Goal: Task Accomplishment & Management: Complete application form

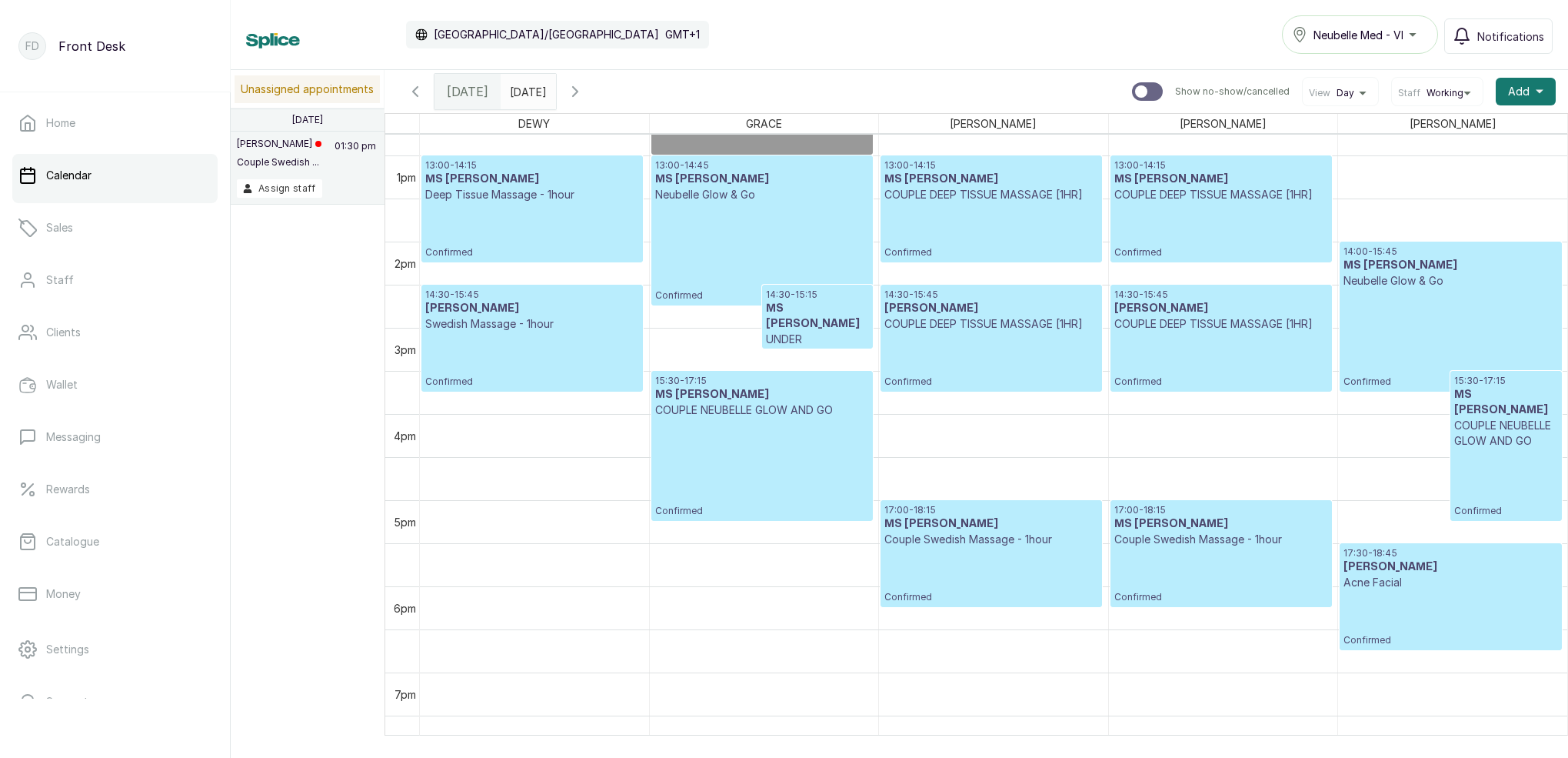
scroll to position [1101, 0]
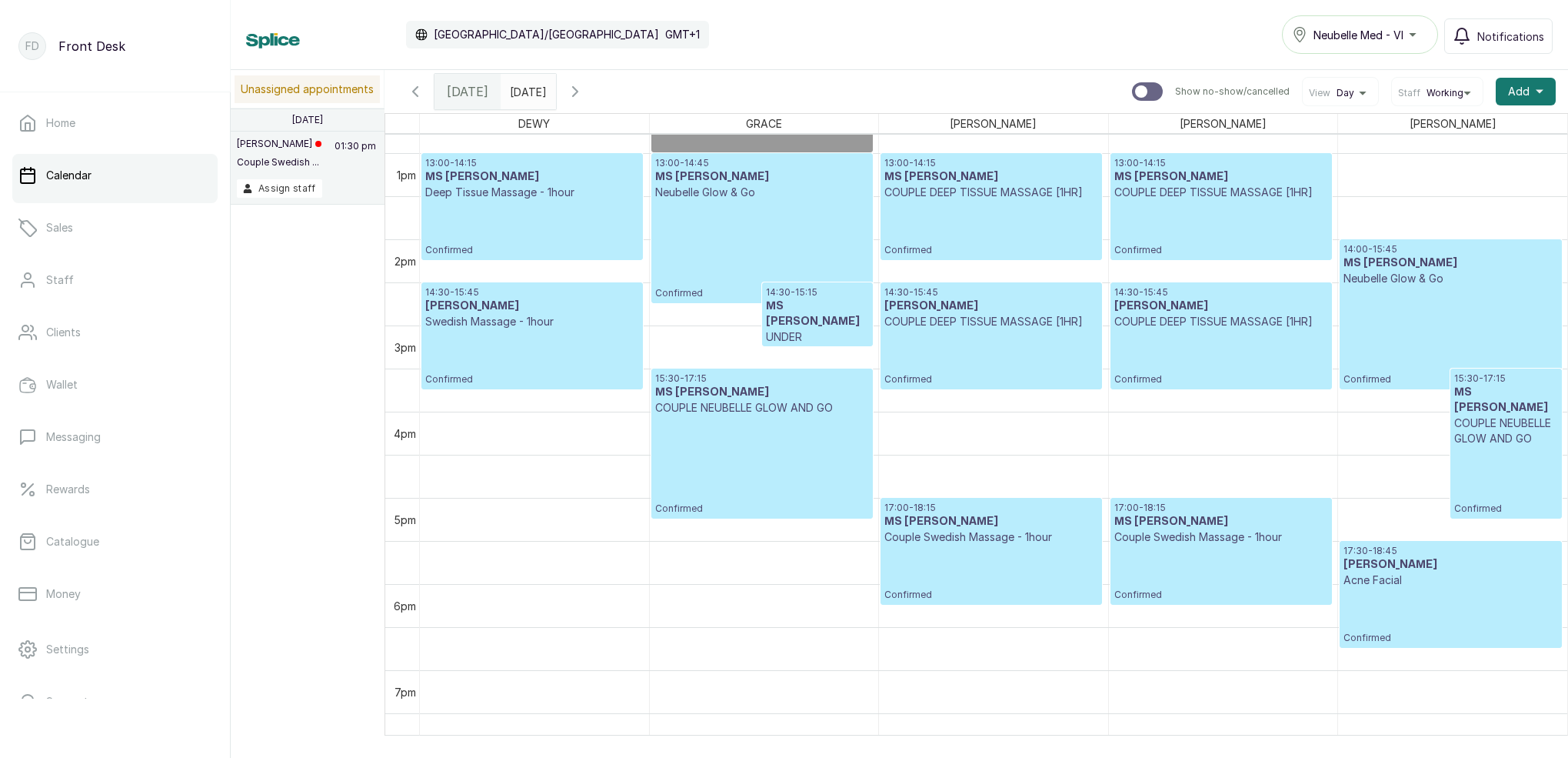
click at [577, 92] on icon "button" at bounding box center [575, 91] width 4 height 9
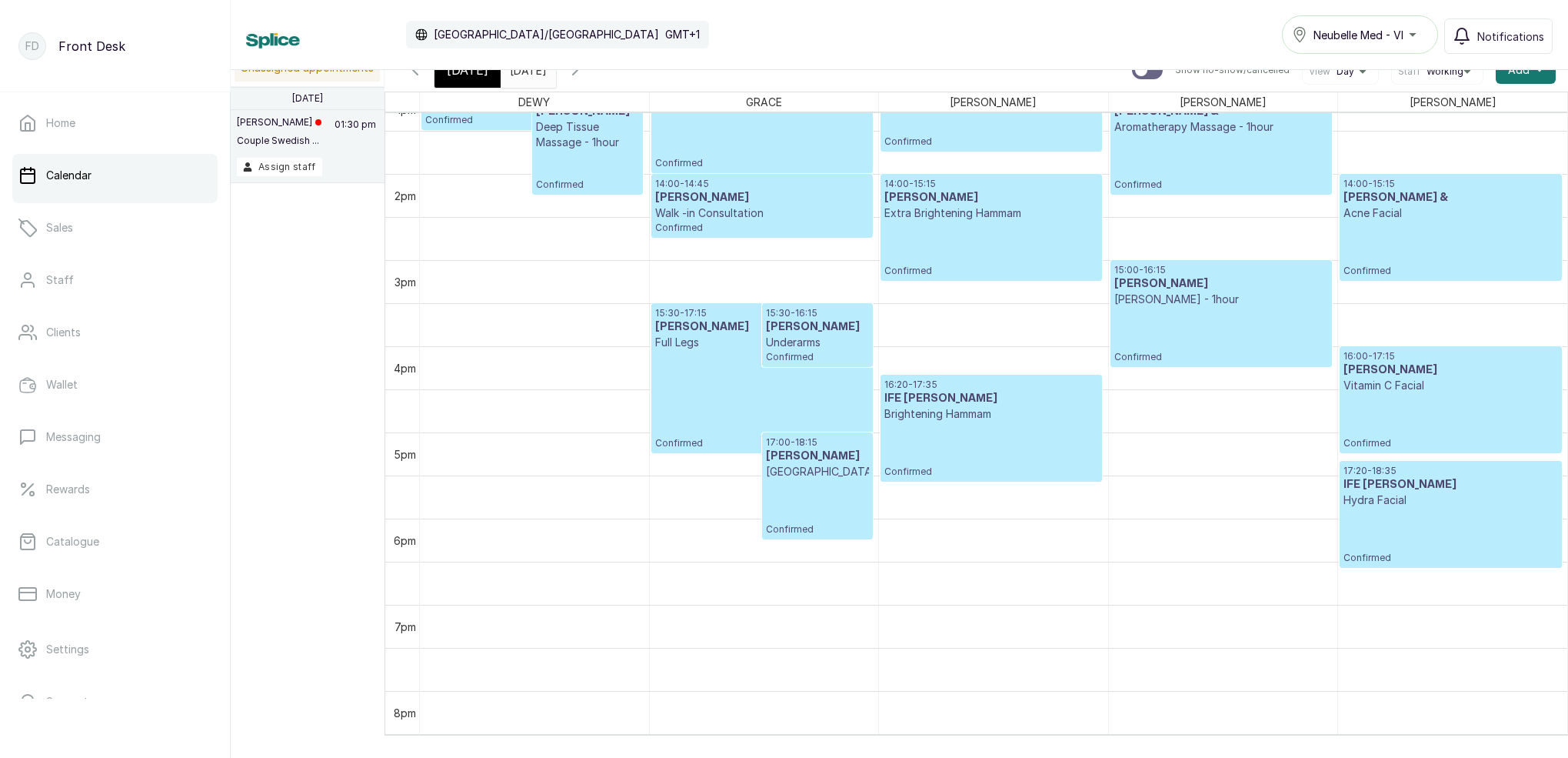
scroll to position [1068, 0]
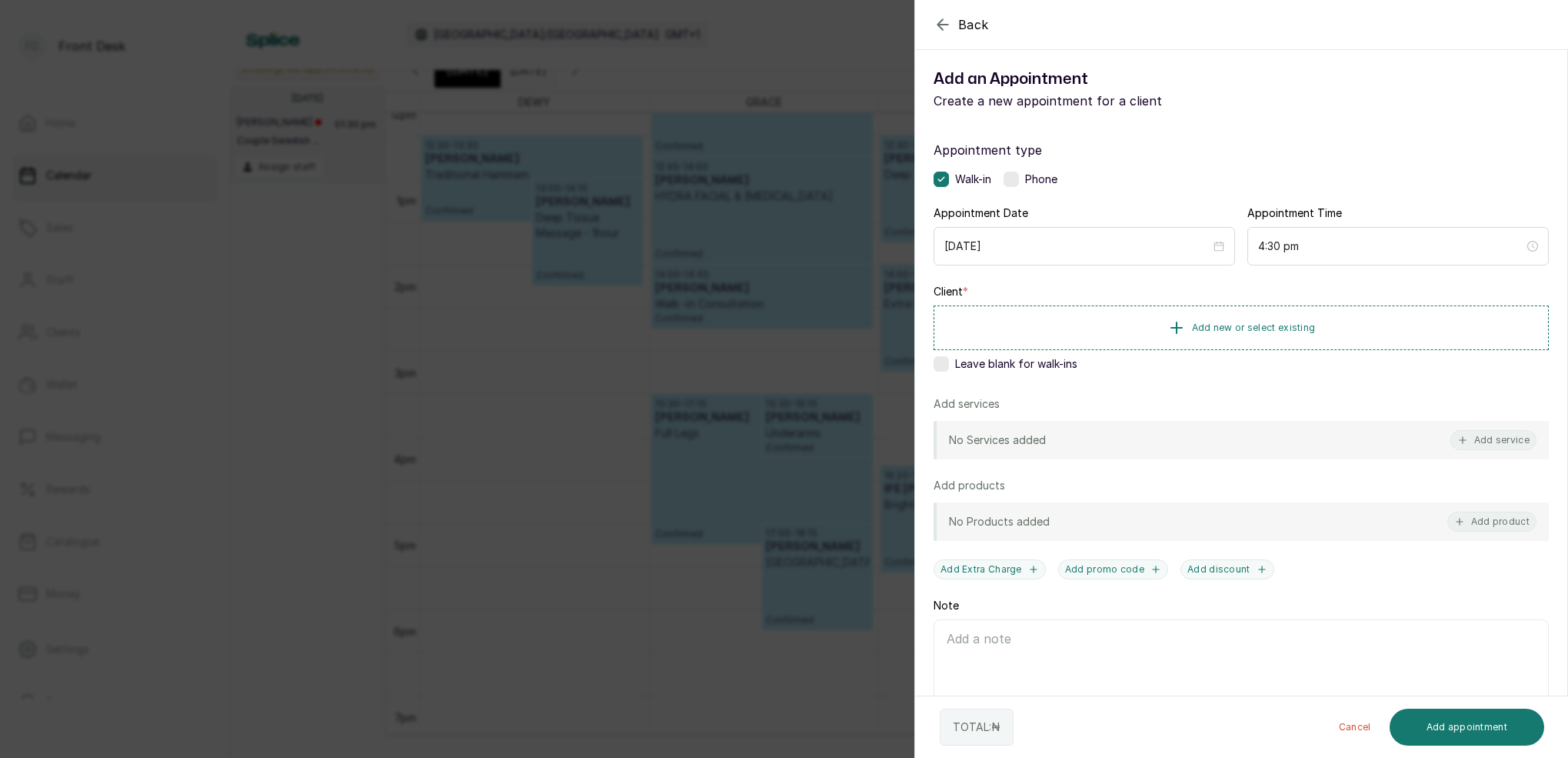
click at [943, 26] on icon "button" at bounding box center [943, 24] width 19 height 19
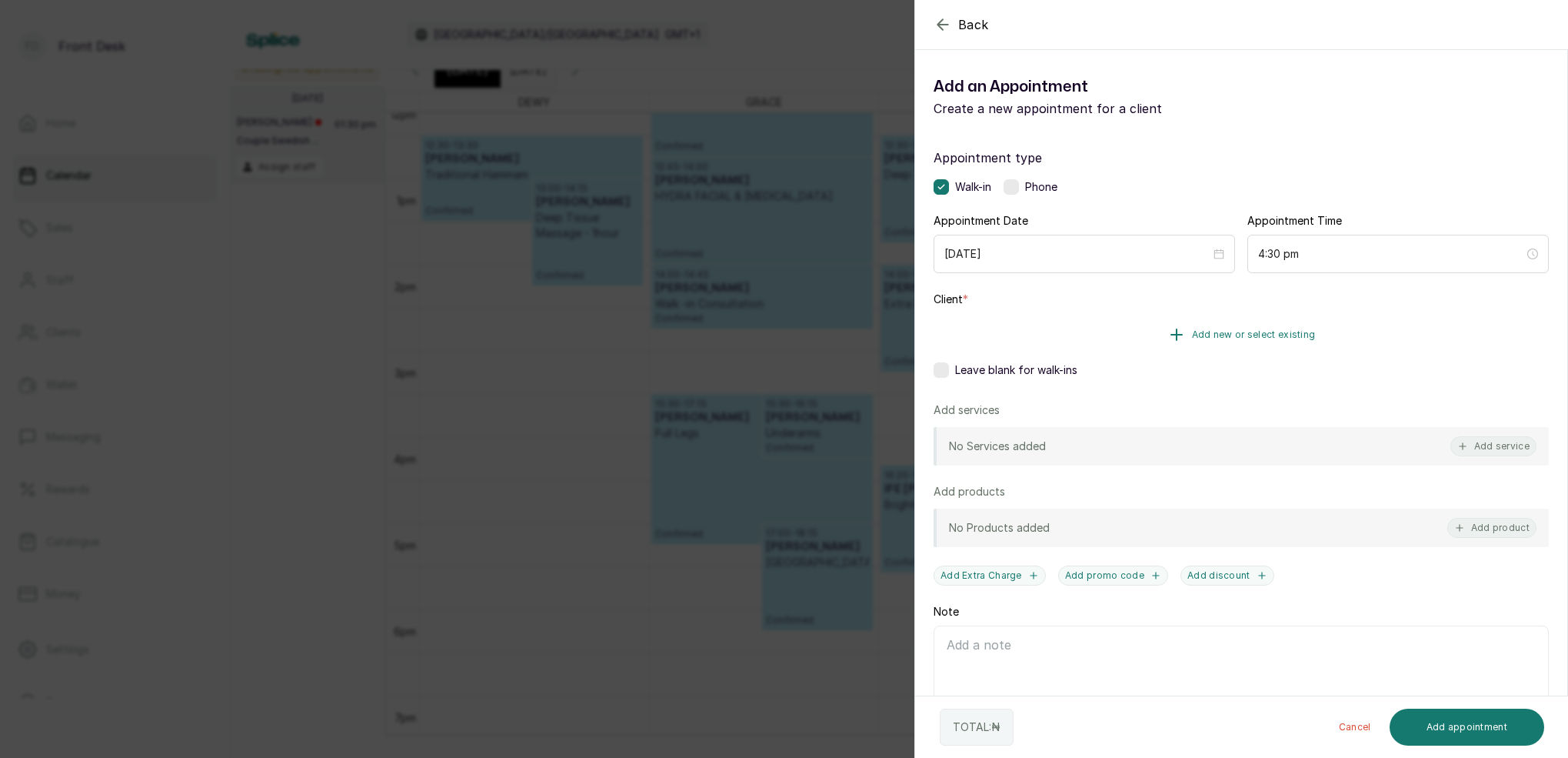
click at [1241, 332] on span "Add new or select existing" at bounding box center [1254, 334] width 124 height 12
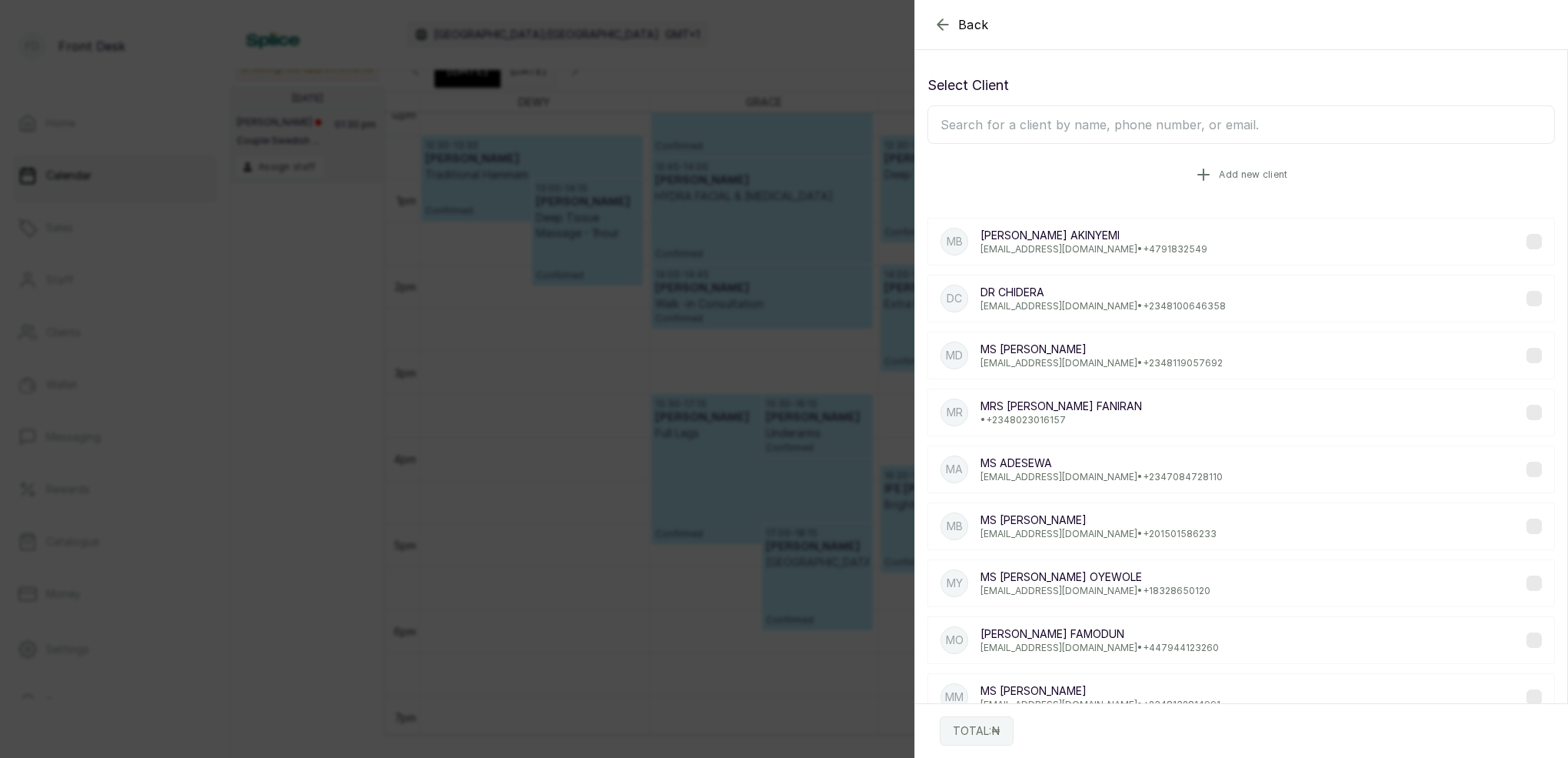
click at [1250, 178] on span "Add new client" at bounding box center [1252, 174] width 68 height 12
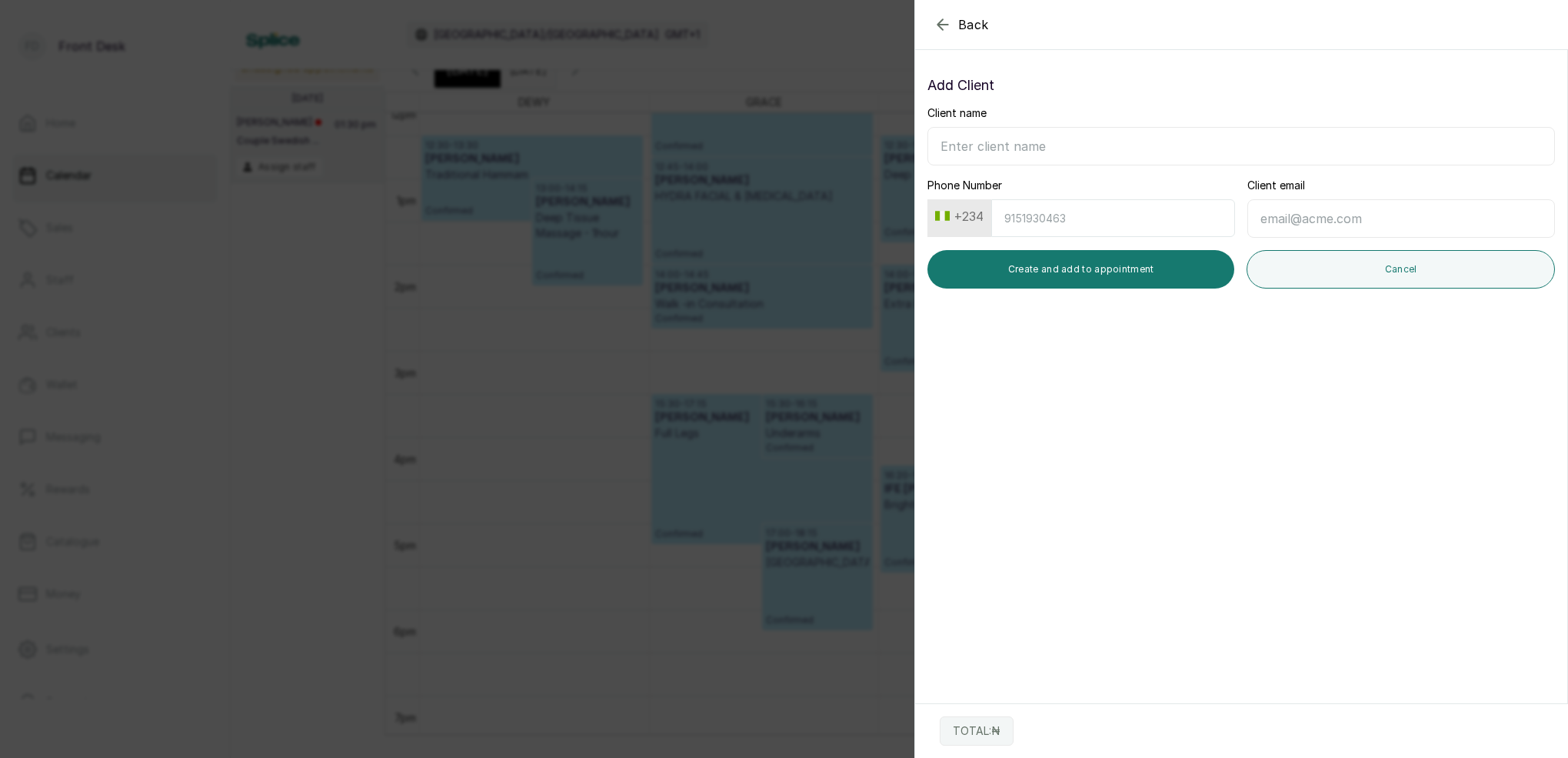
click at [941, 20] on icon "button" at bounding box center [942, 24] width 10 height 10
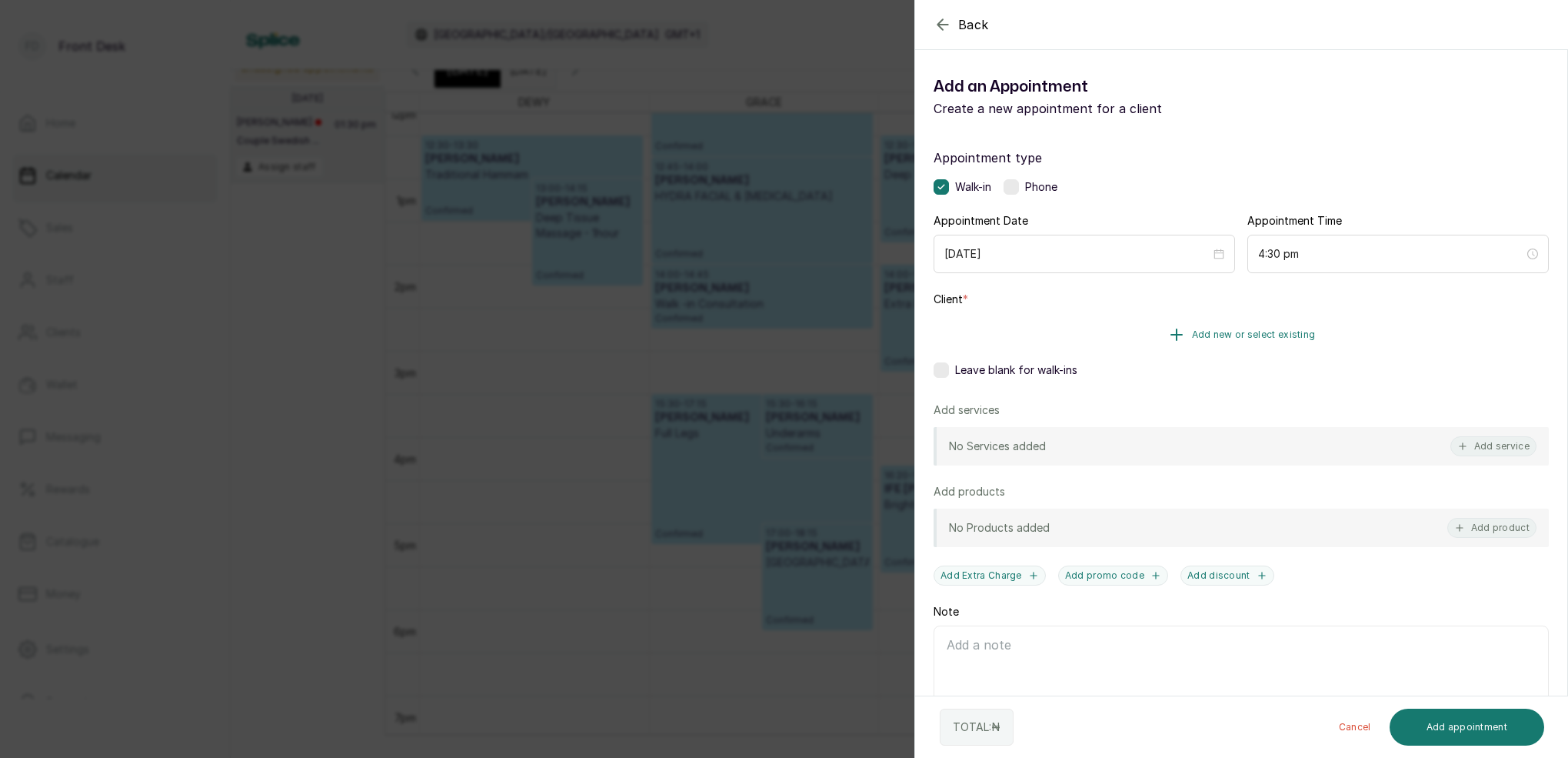
click at [1247, 333] on span "Add new or select existing" at bounding box center [1254, 334] width 124 height 12
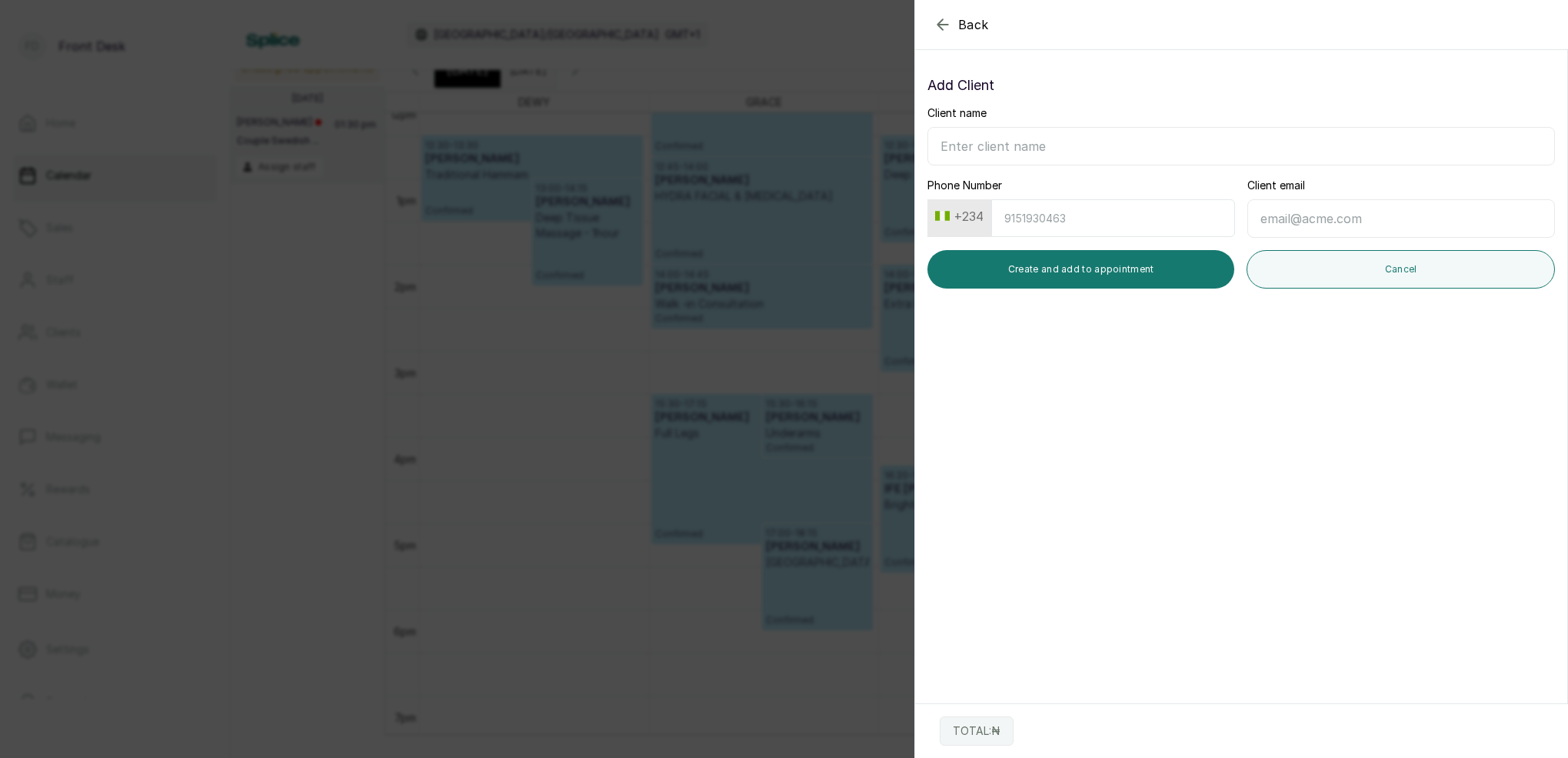
click at [941, 20] on icon "button" at bounding box center [942, 24] width 10 height 10
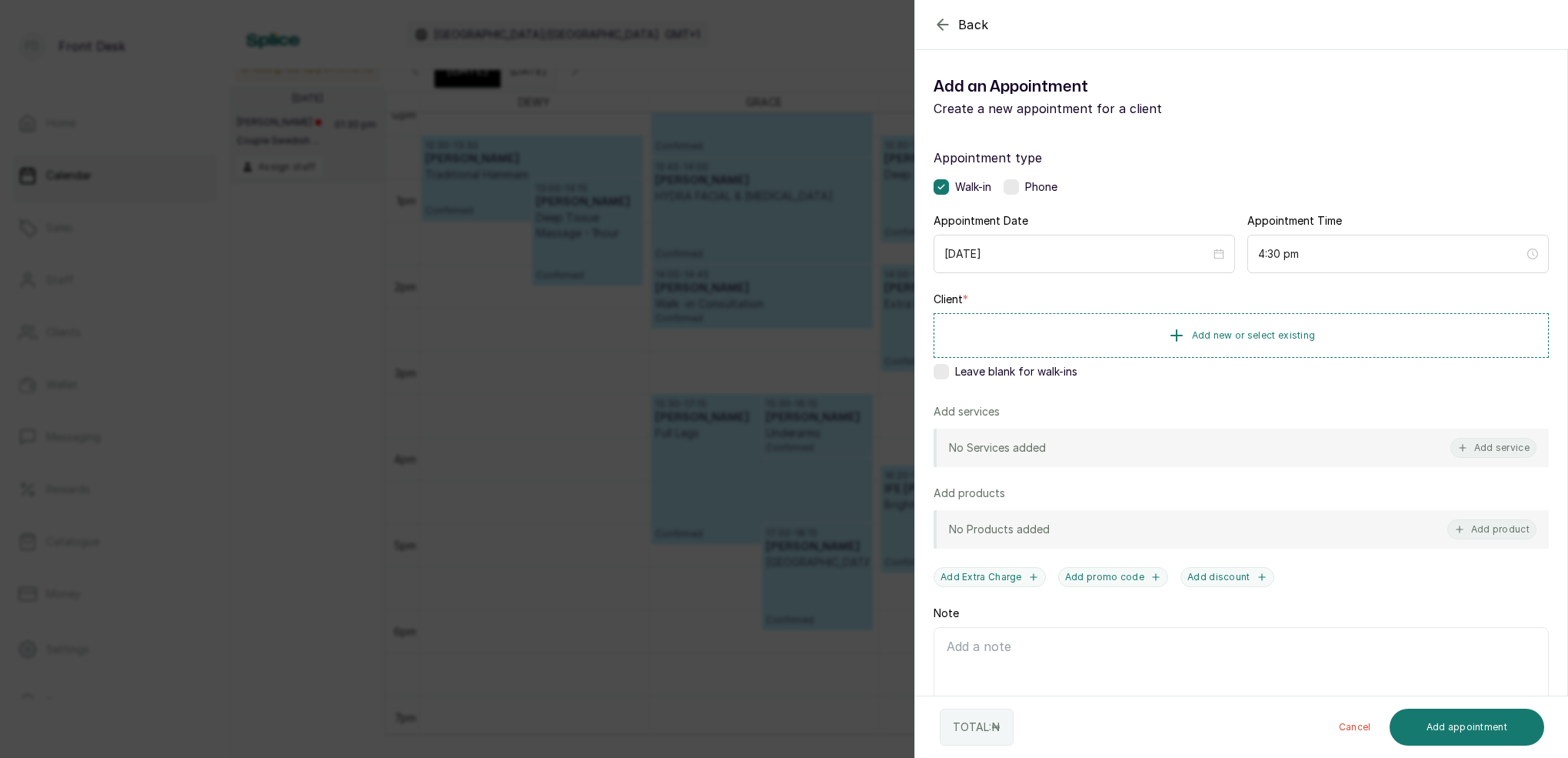
click at [1281, 336] on span "Add new or select existing" at bounding box center [1254, 335] width 124 height 12
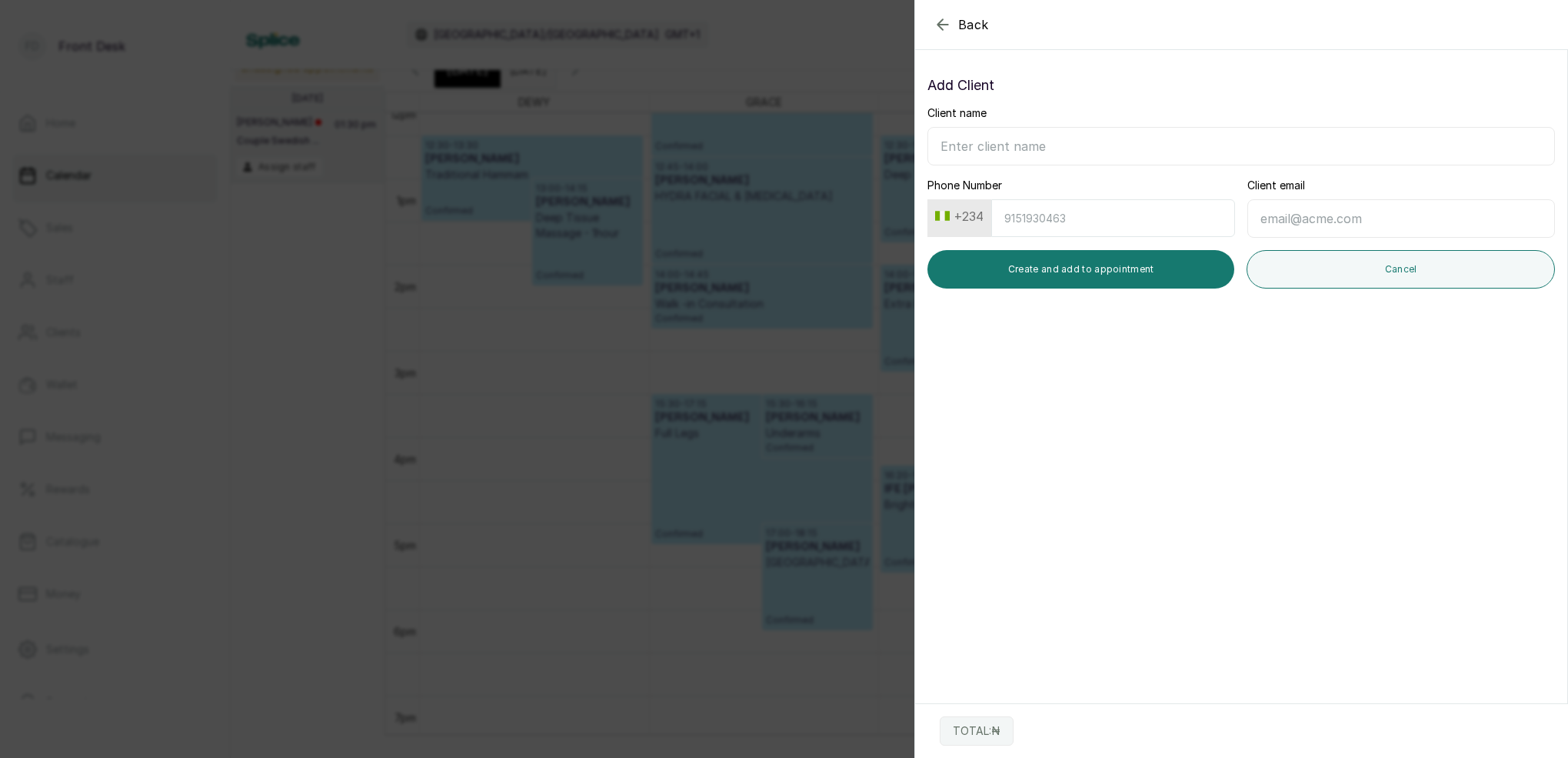
click at [942, 20] on icon "button" at bounding box center [942, 24] width 10 height 10
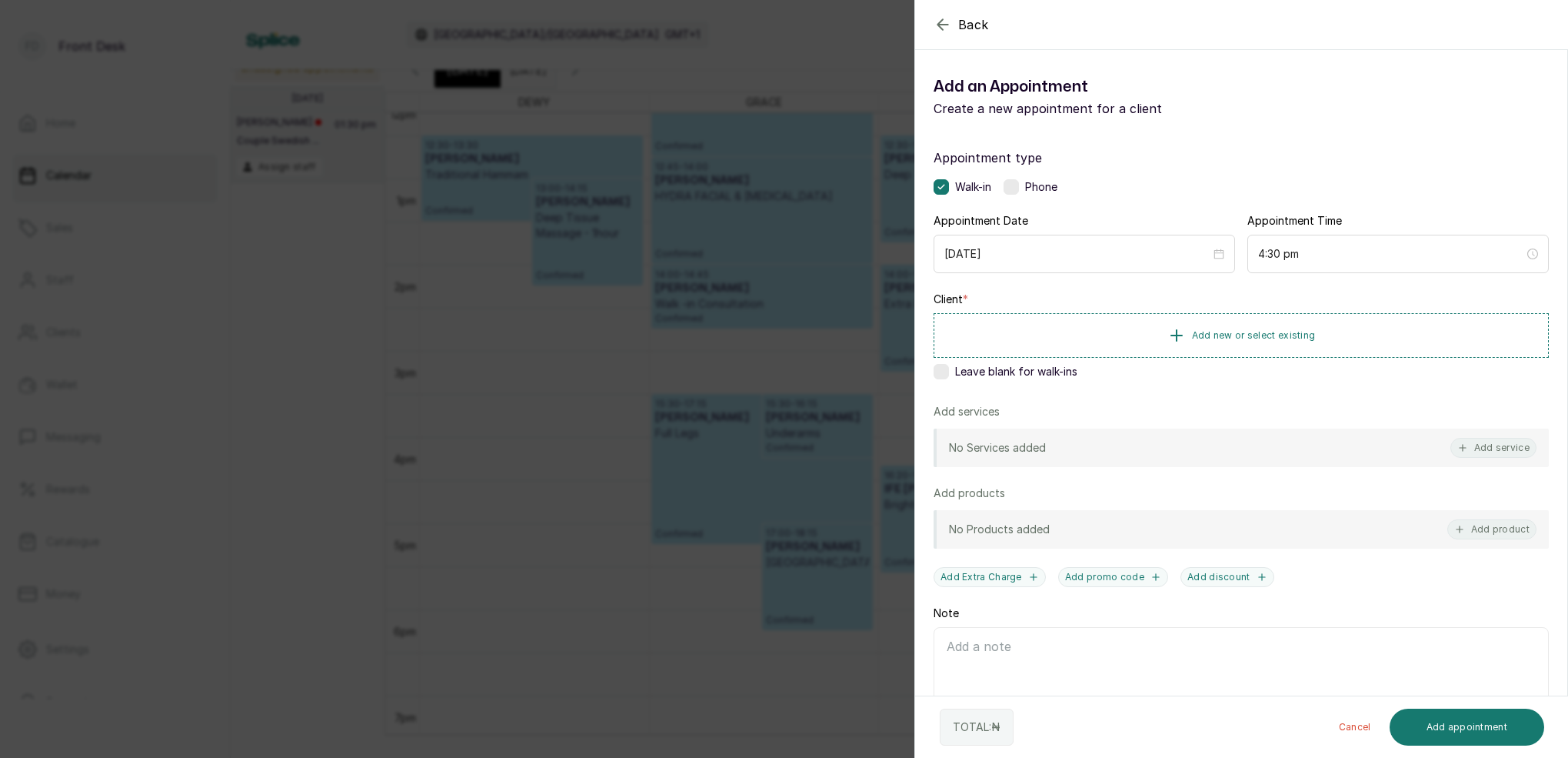
click at [942, 20] on icon "button" at bounding box center [942, 24] width 10 height 10
click at [1259, 325] on button "Add new or select existing" at bounding box center [1242, 334] width 616 height 43
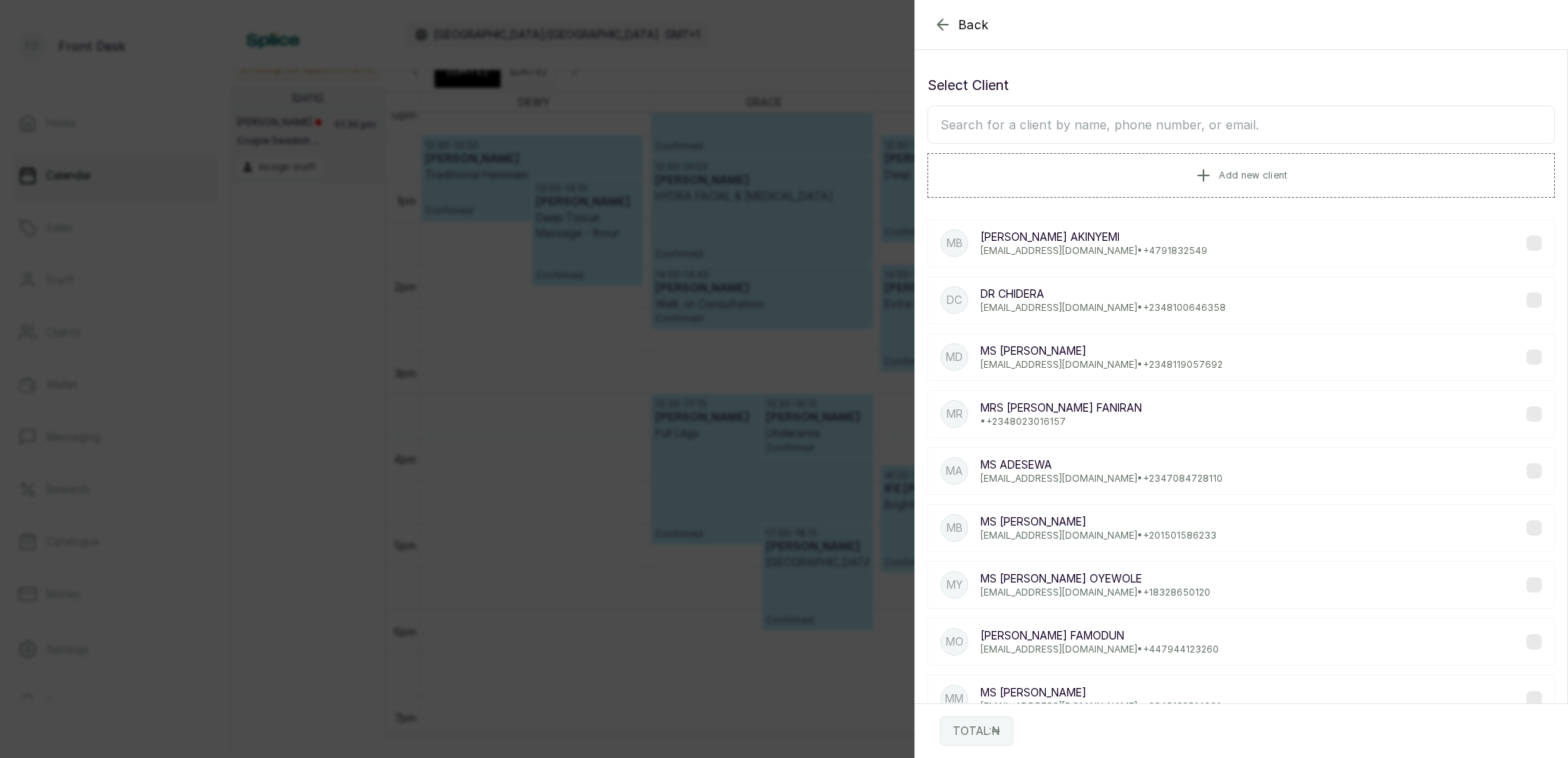
click at [1181, 127] on input "text" at bounding box center [1242, 124] width 628 height 38
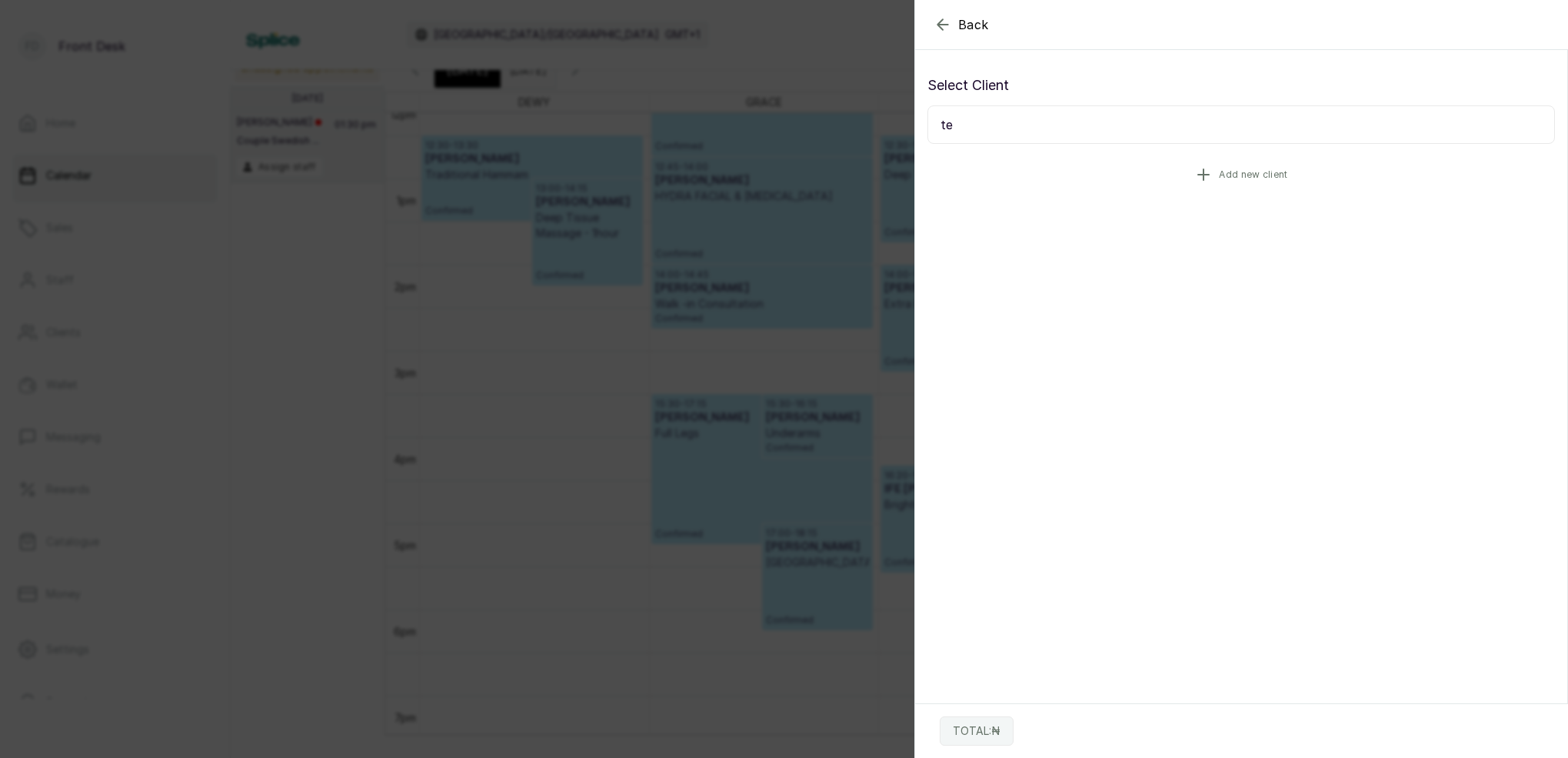
type input "t"
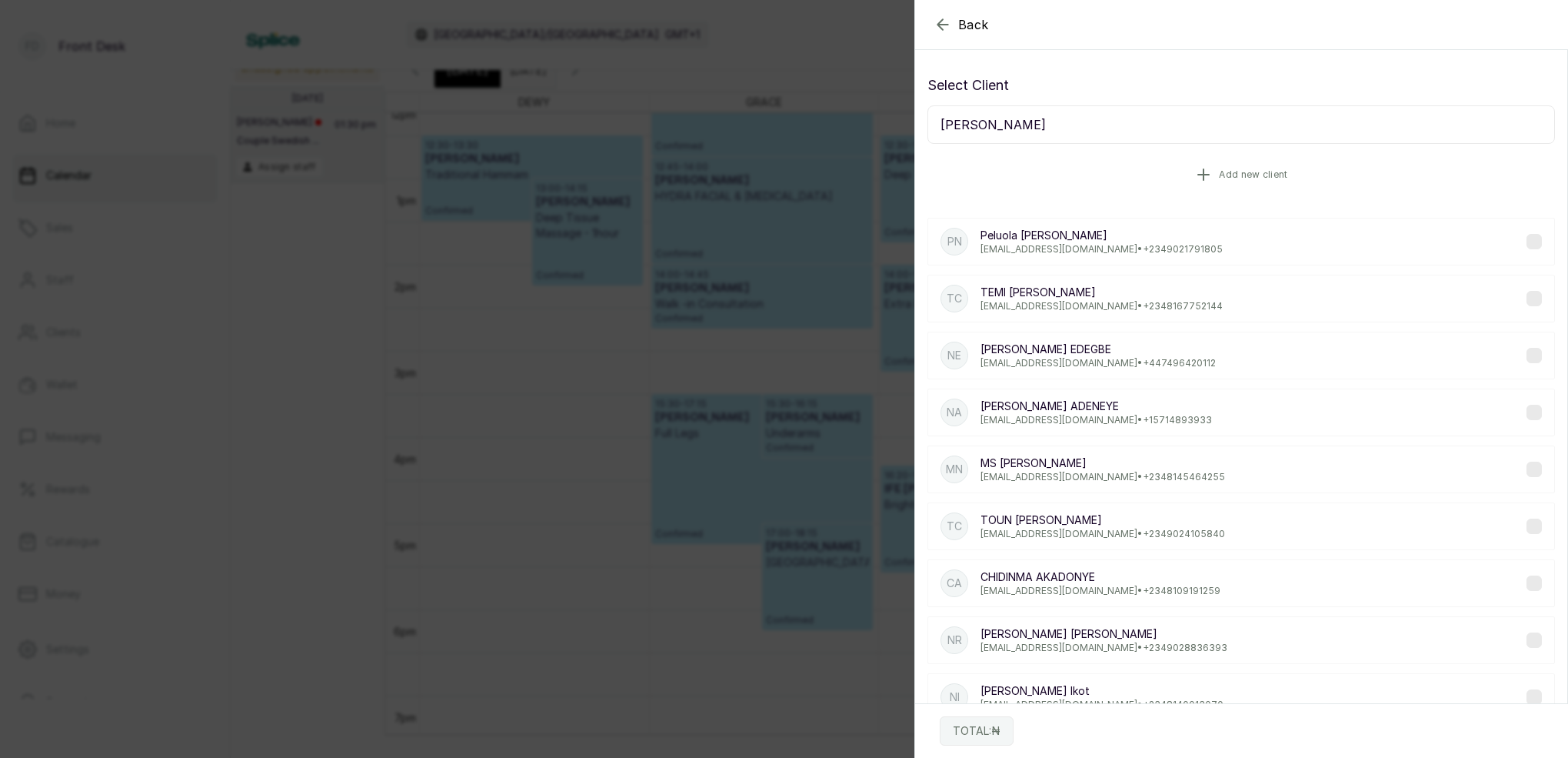
type input "Cole"
drag, startPoint x: 1142, startPoint y: 153, endPoint x: 1052, endPoint y: 298, distance: 170.7
click at [1052, 298] on p "TEMI COLE" at bounding box center [1102, 293] width 242 height 15
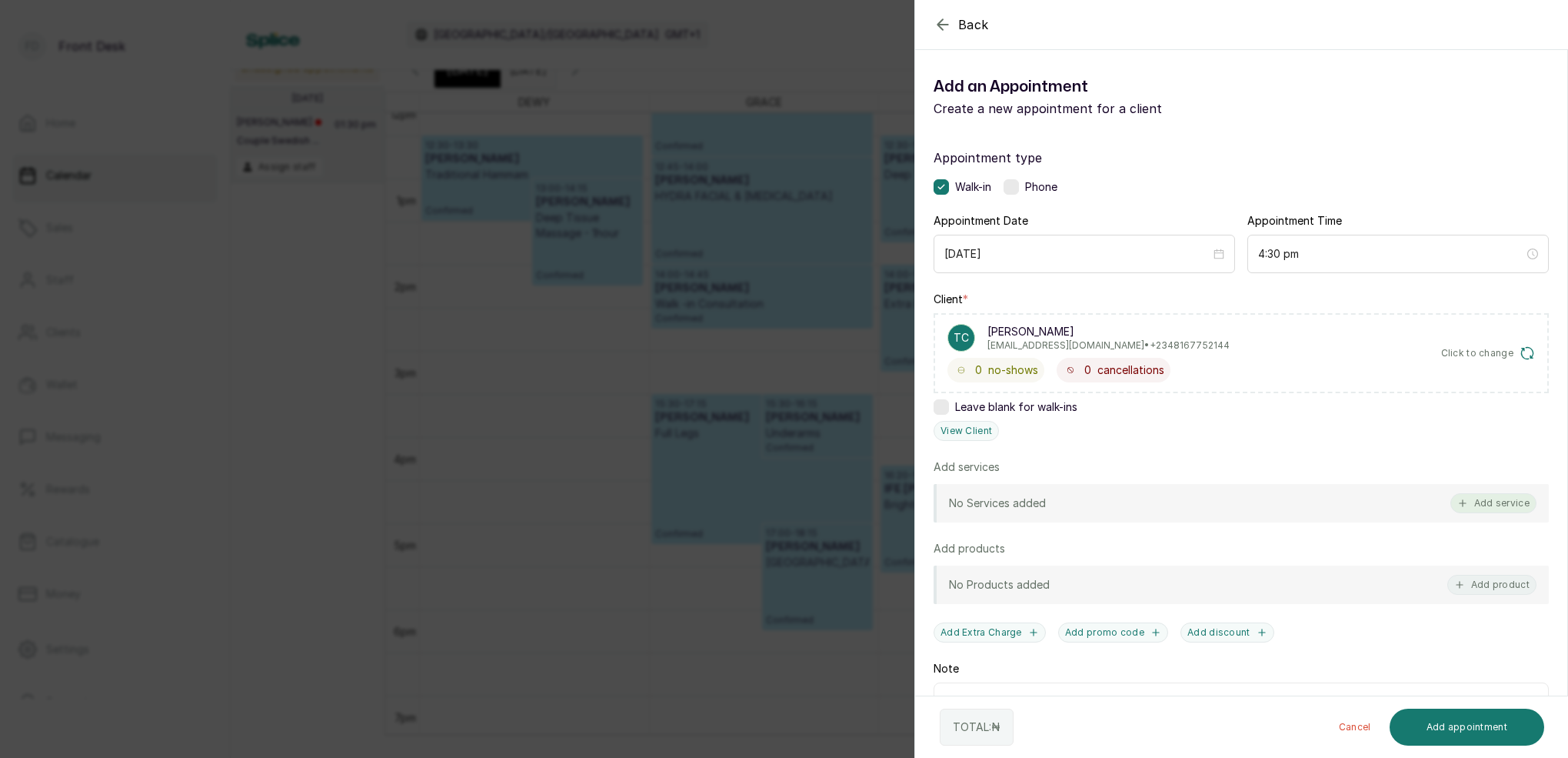
click at [1487, 498] on button "Add service" at bounding box center [1493, 502] width 86 height 20
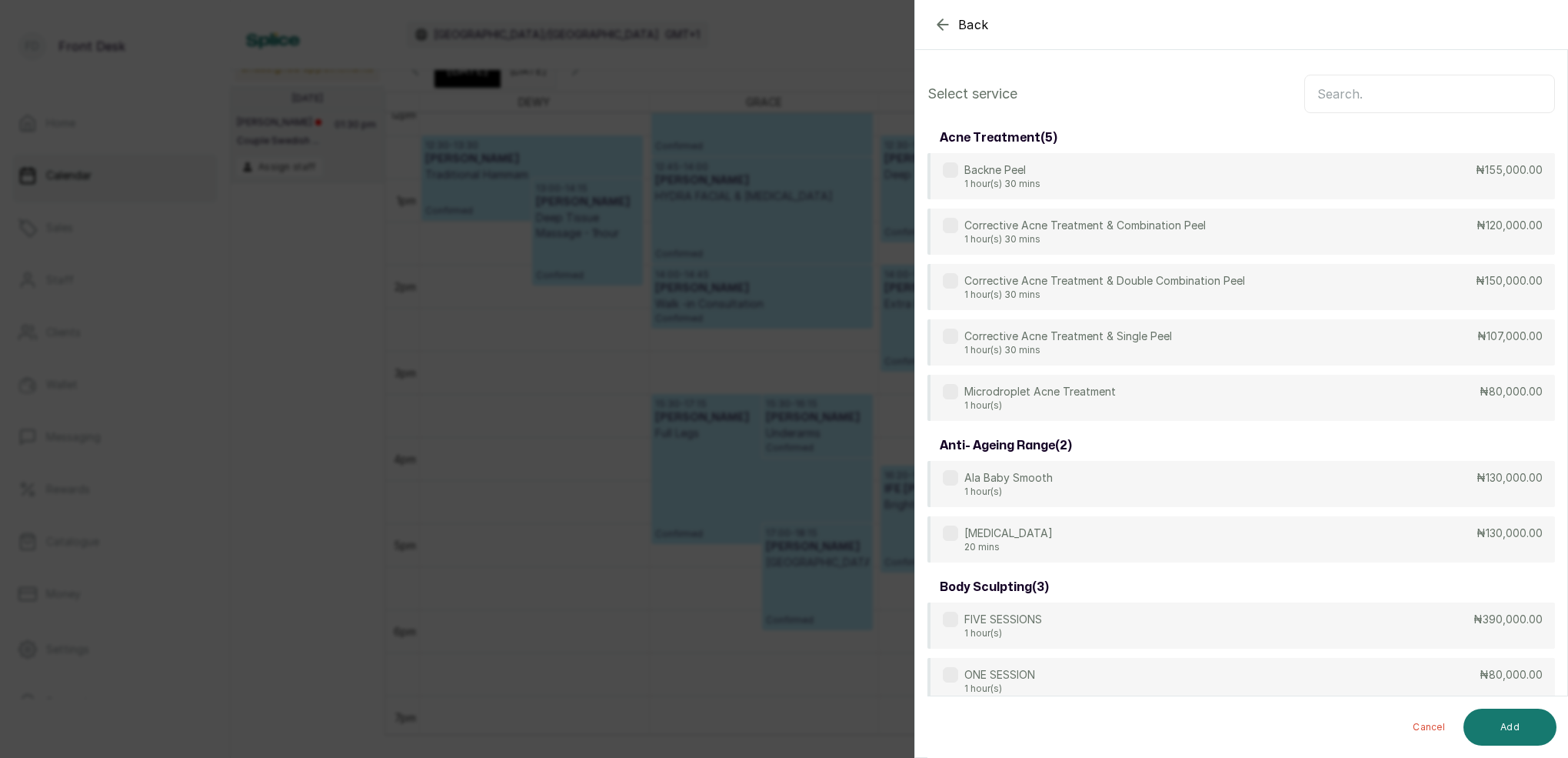
scroll to position [0, 0]
click at [1401, 97] on input "text" at bounding box center [1429, 93] width 250 height 38
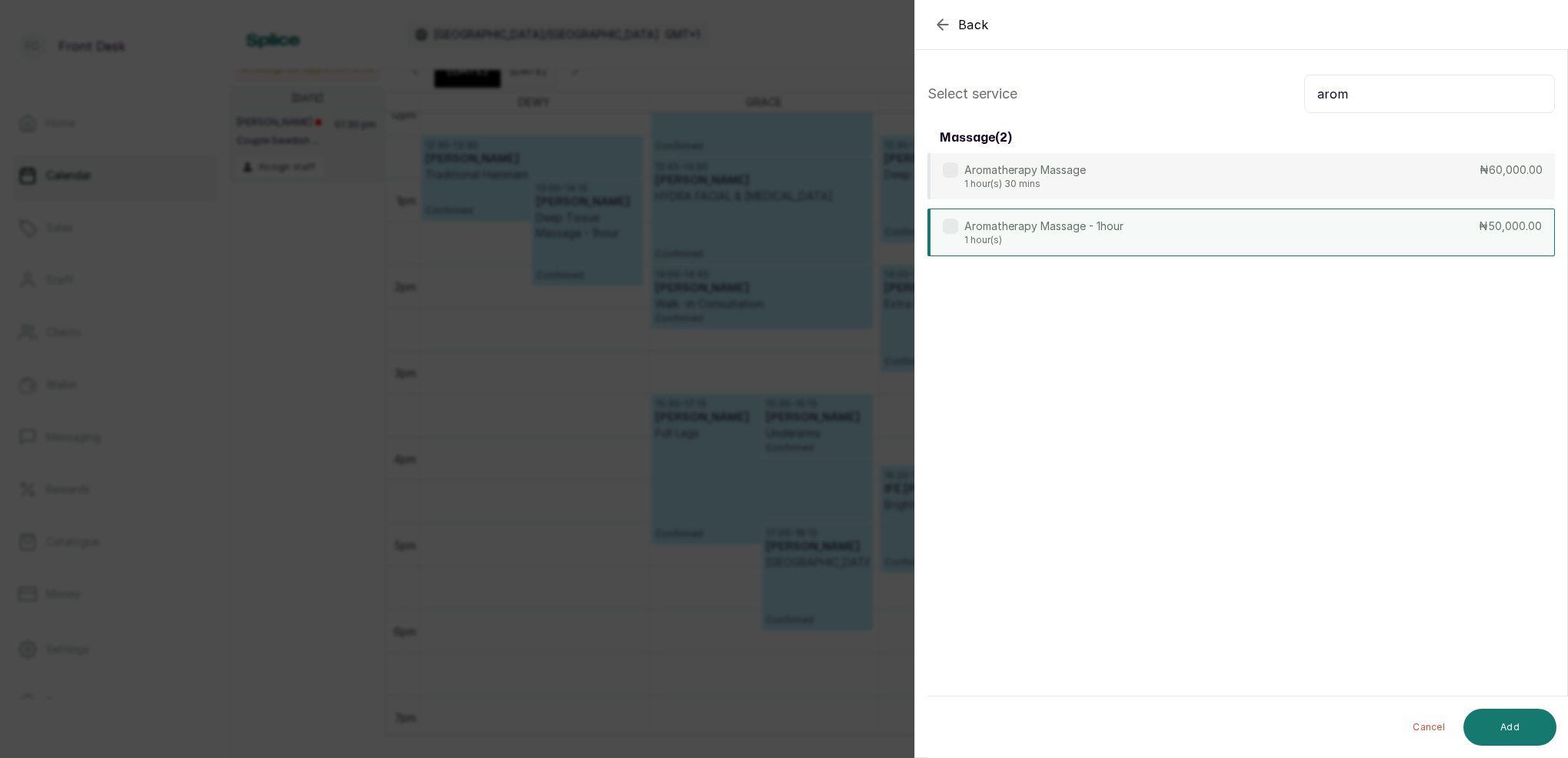
type input "arom"
drag, startPoint x: 1072, startPoint y: 233, endPoint x: 1111, endPoint y: 239, distance: 39.5
click at [1072, 233] on div "Aromatherapy Massage - 1hour 1 hour(s)" at bounding box center [1044, 232] width 159 height 27
click at [1530, 728] on button "Add" at bounding box center [1510, 727] width 93 height 37
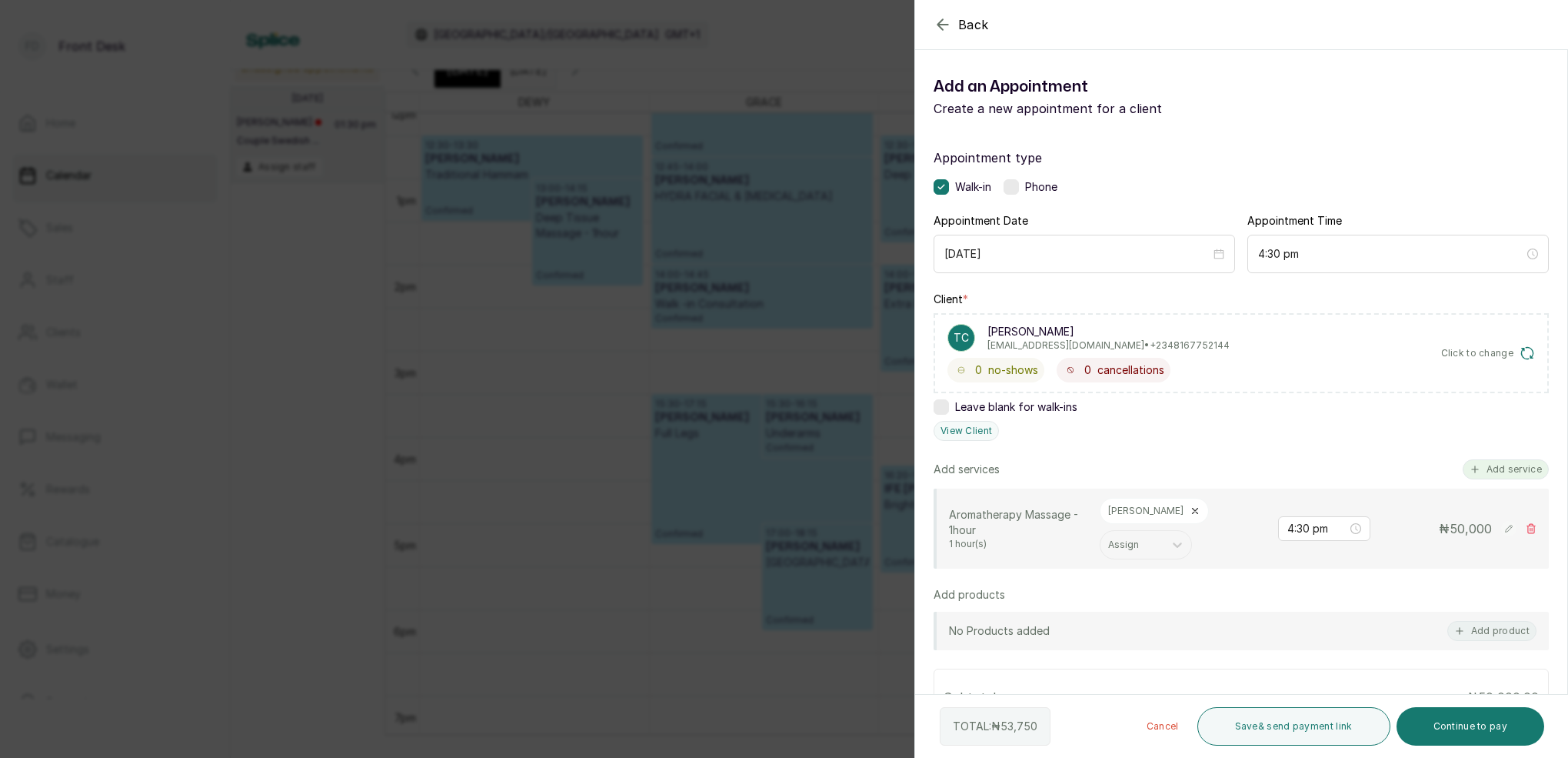
click at [1483, 469] on button "Add service" at bounding box center [1505, 469] width 86 height 20
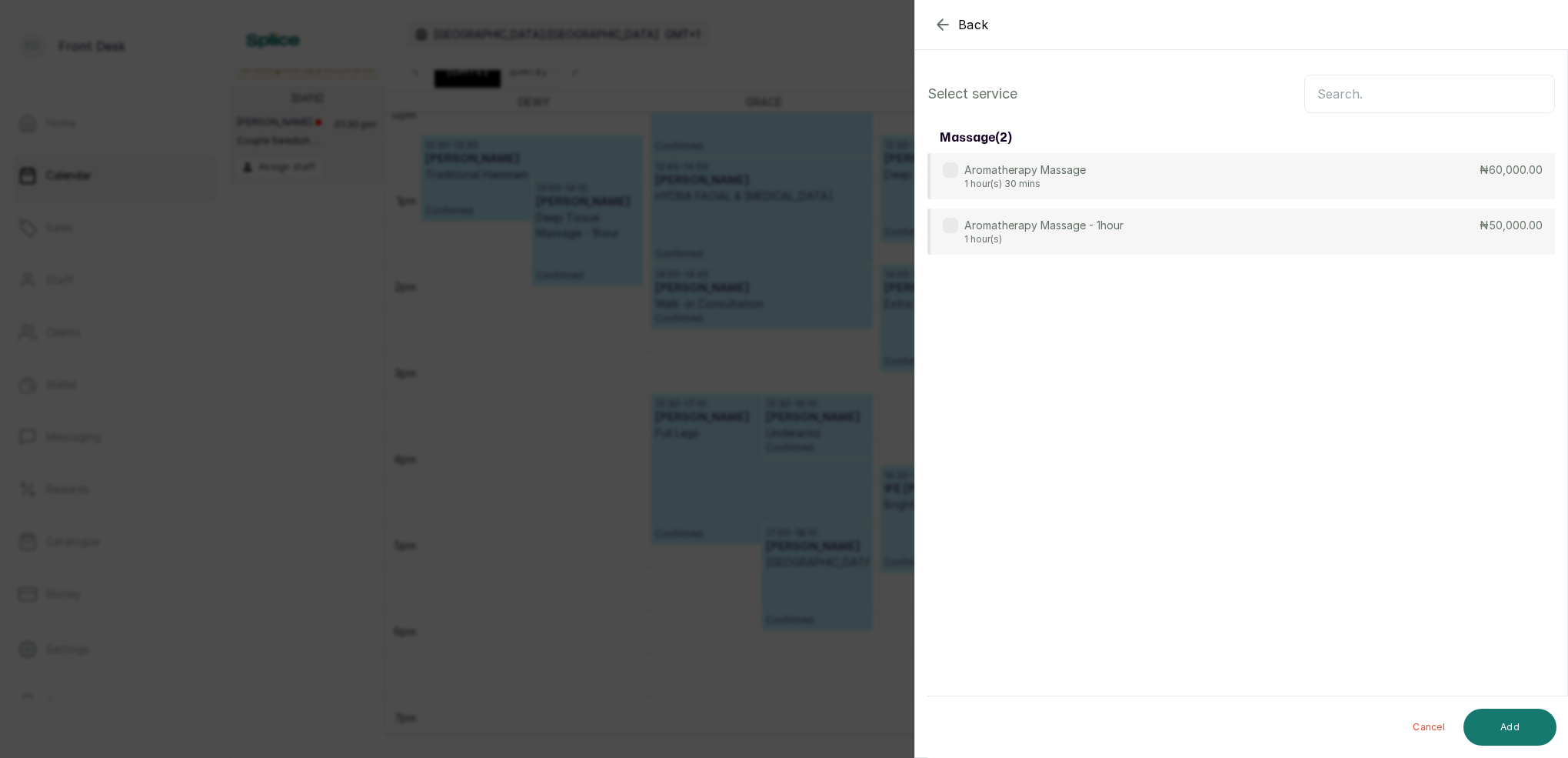
click at [1415, 105] on input "text" at bounding box center [1429, 93] width 250 height 38
type input "arom"
click at [977, 237] on p "1 hour(s)" at bounding box center [1044, 240] width 159 height 12
click at [1511, 731] on button "Add" at bounding box center [1510, 727] width 93 height 37
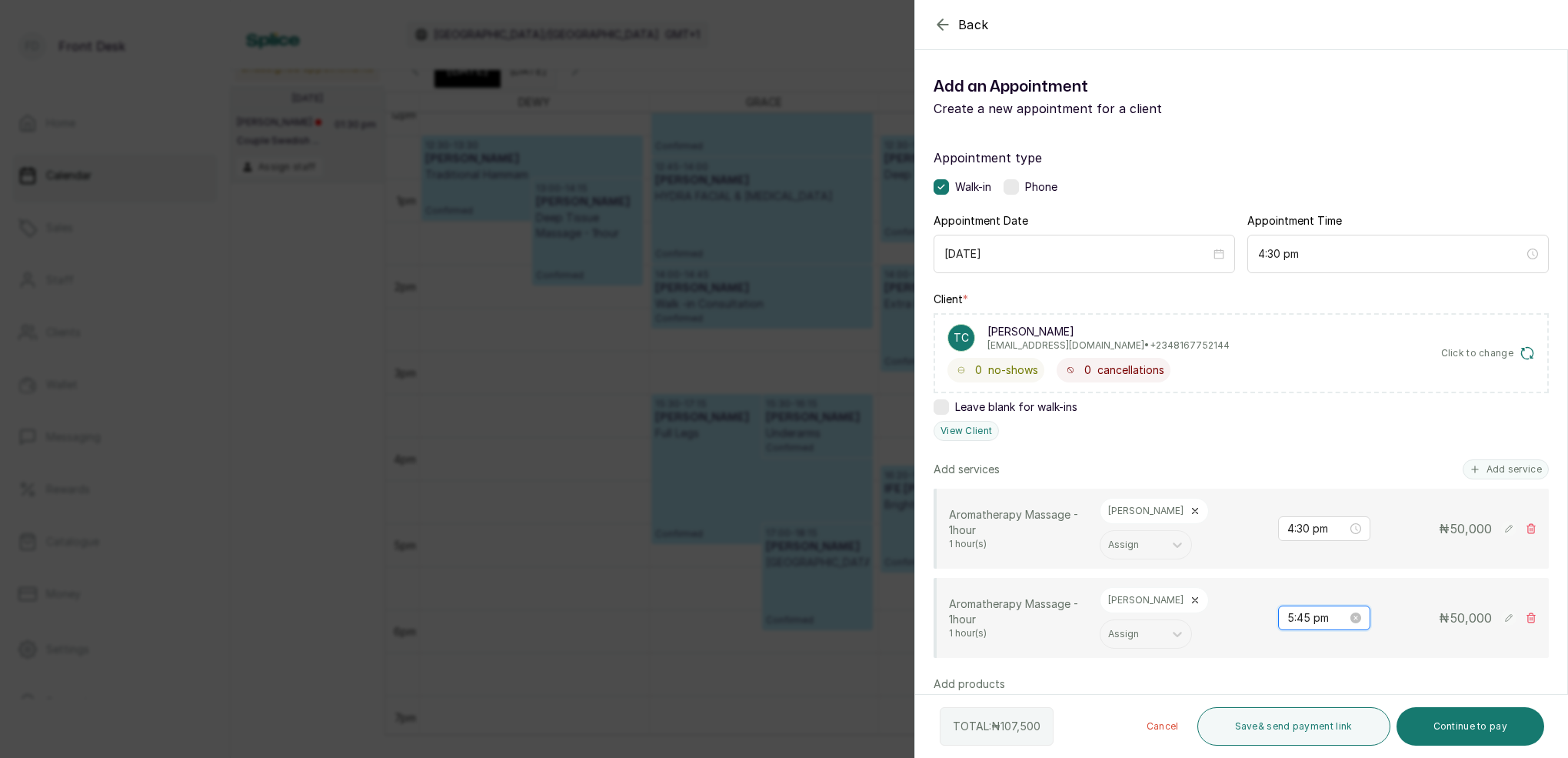
click at [1304, 609] on input "5:45 pm" at bounding box center [1318, 617] width 60 height 17
click at [1303, 468] on div "04" at bounding box center [1300, 470] width 37 height 21
type input "4:30 pm"
drag, startPoint x: 1342, startPoint y: 384, endPoint x: 1373, endPoint y: 386, distance: 31.1
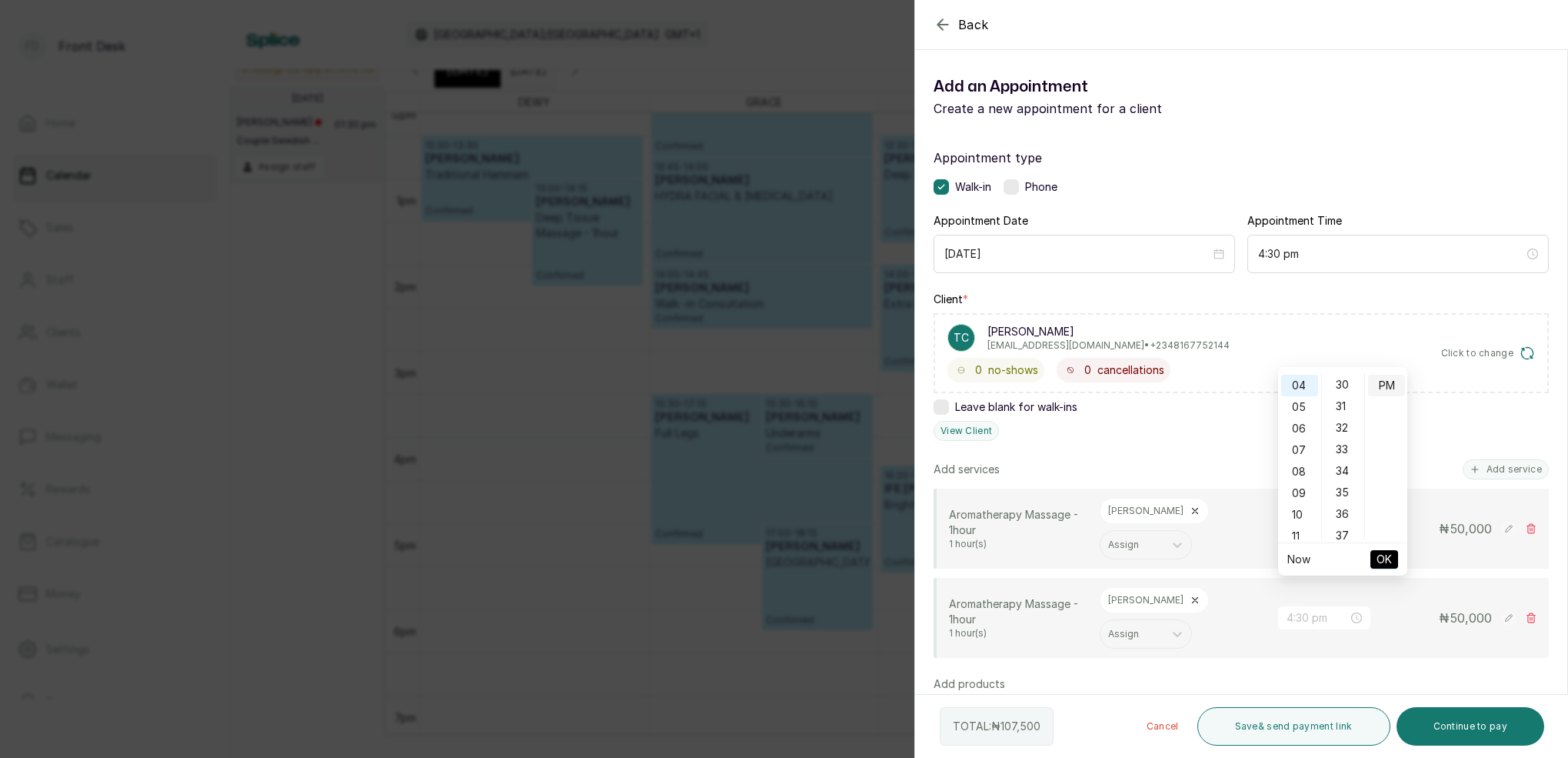
click at [1342, 384] on div "30" at bounding box center [1343, 385] width 37 height 21
drag, startPoint x: 1397, startPoint y: 385, endPoint x: 1409, endPoint y: 434, distance: 50.4
click at [1397, 386] on div "PM" at bounding box center [1387, 385] width 37 height 21
click at [1377, 557] on span "OK" at bounding box center [1384, 559] width 15 height 29
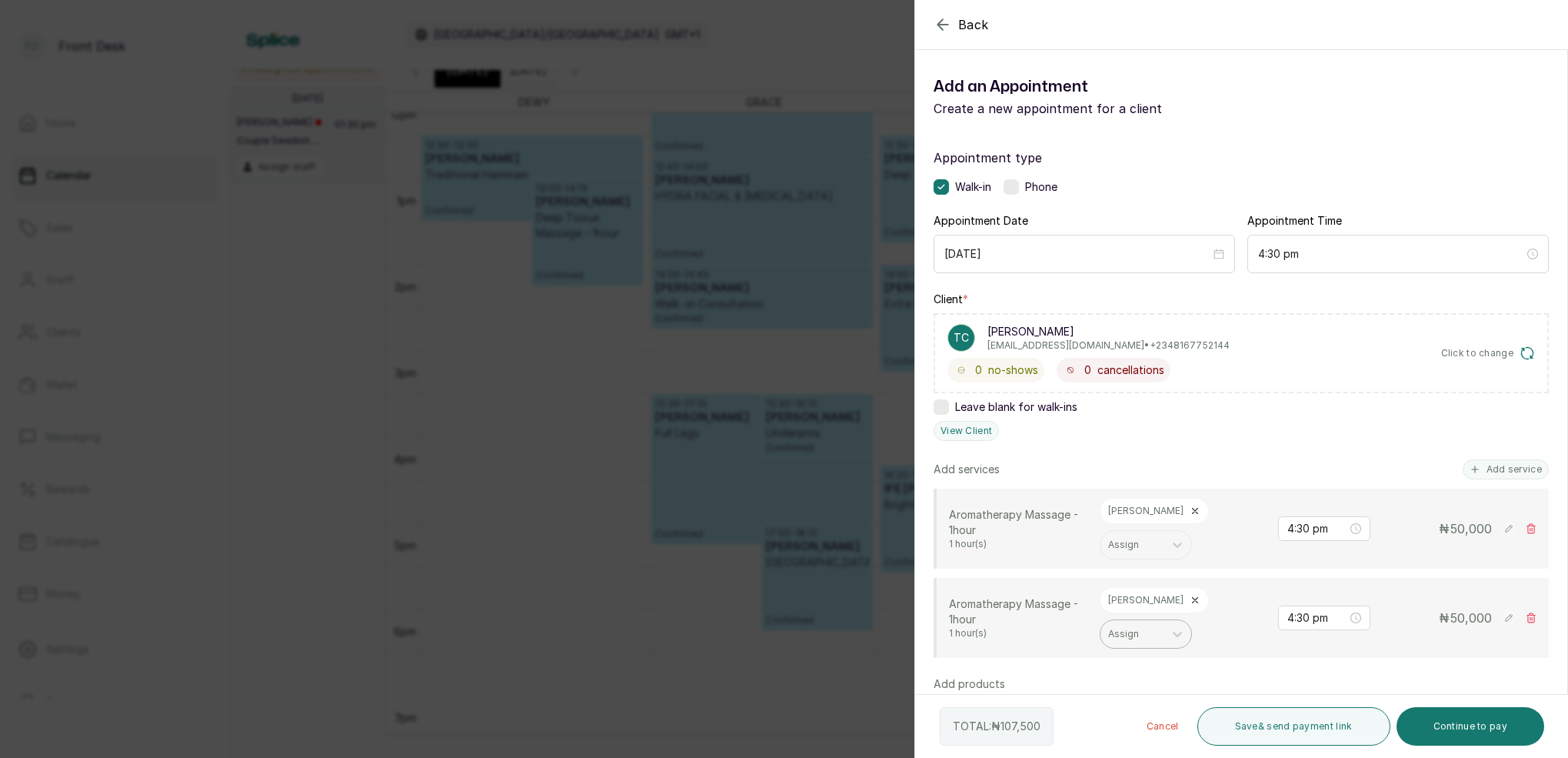
click at [1189, 594] on icon at bounding box center [1195, 600] width 11 height 11
click at [1144, 601] on div at bounding box center [1132, 609] width 48 height 14
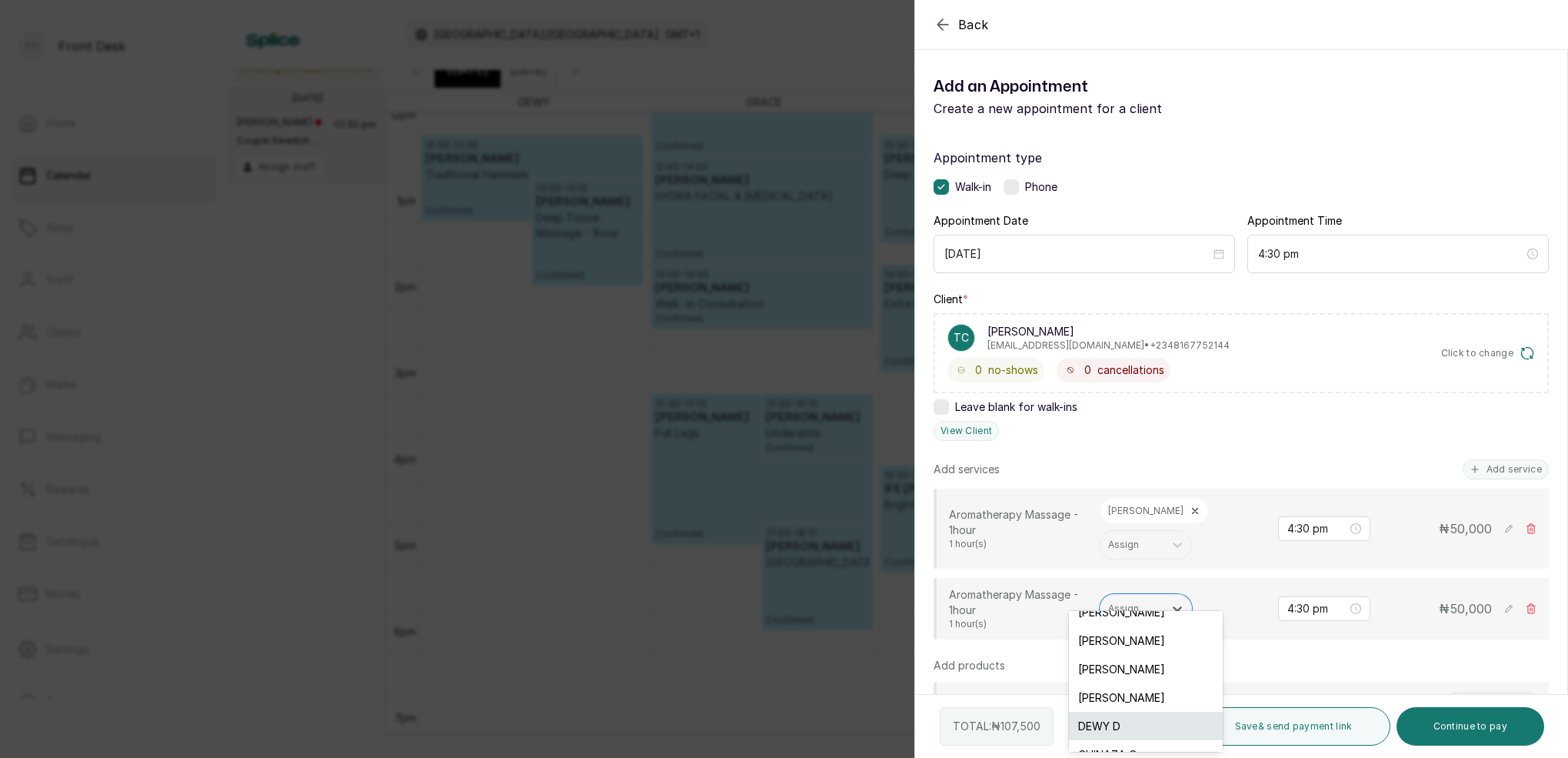
scroll to position [65, 0]
click at [1121, 719] on div "DEWY D" at bounding box center [1146, 722] width 154 height 28
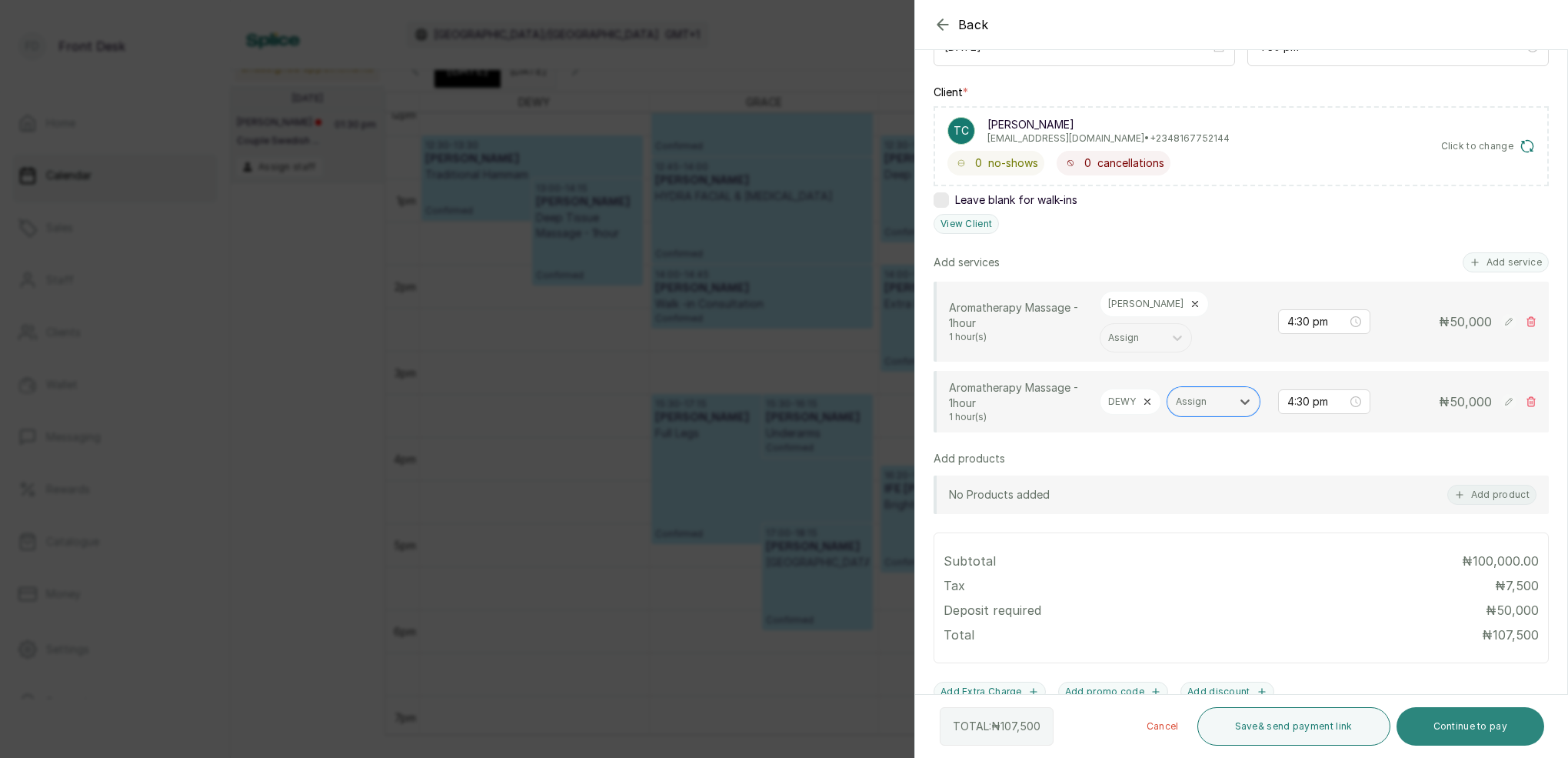
scroll to position [206, 0]
click at [1474, 724] on button "Continue to pay" at bounding box center [1471, 725] width 149 height 38
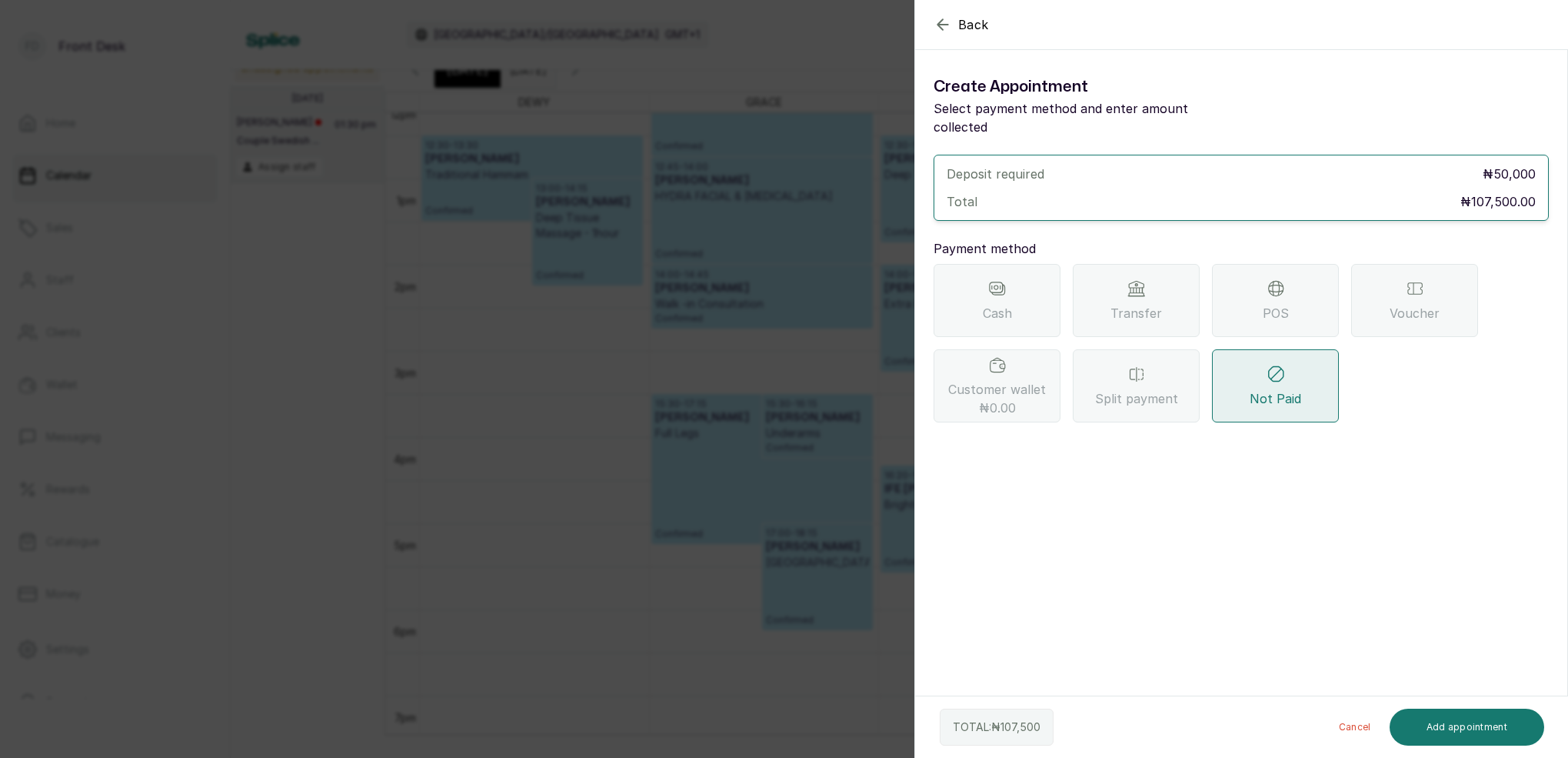
click at [1153, 264] on div "Transfer" at bounding box center [1136, 300] width 126 height 73
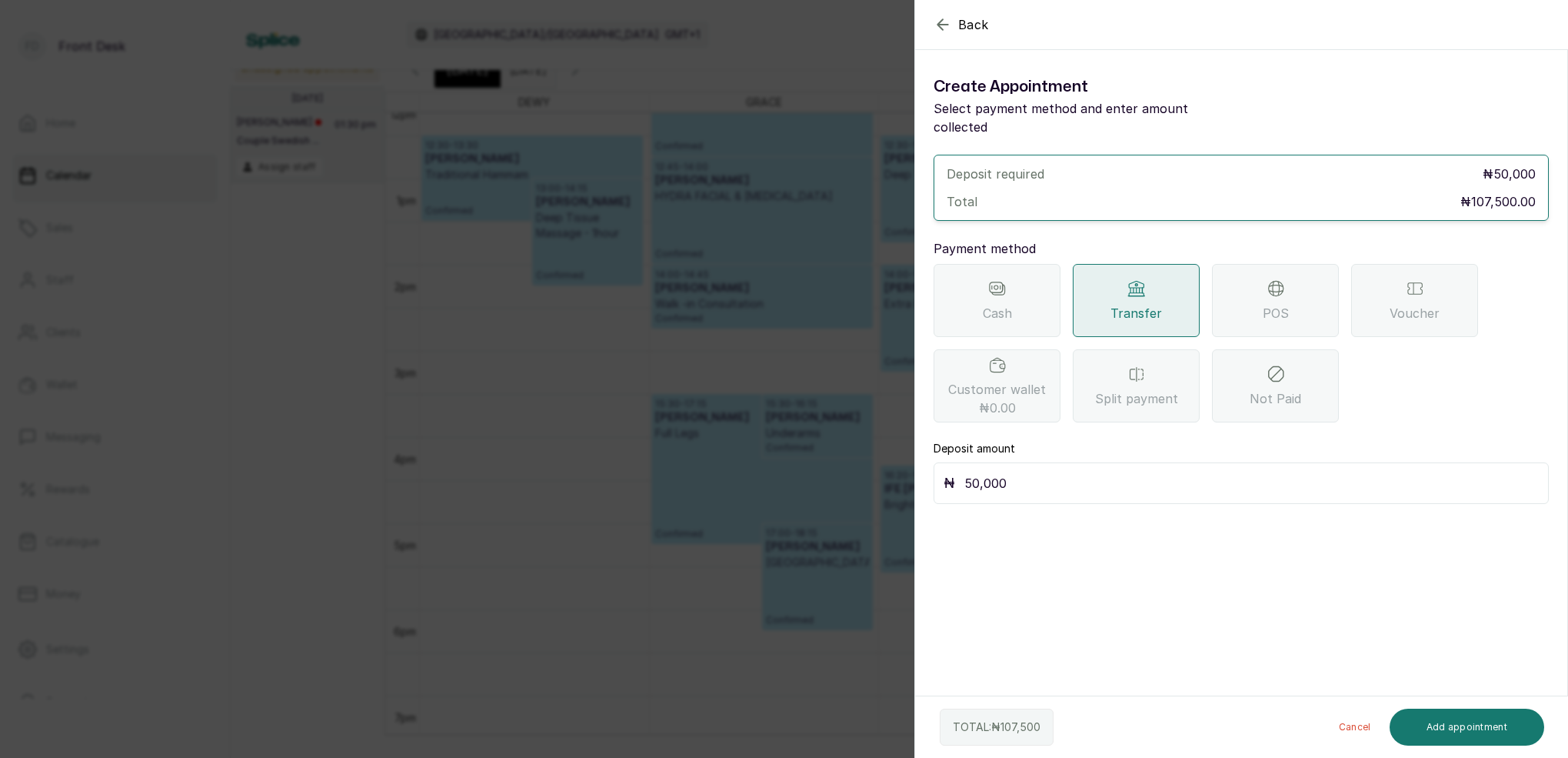
click at [1038, 472] on input "50,000" at bounding box center [1251, 483] width 575 height 21
type input "5"
type input "107,500"
click at [1448, 729] on button "Add appointment" at bounding box center [1467, 727] width 156 height 37
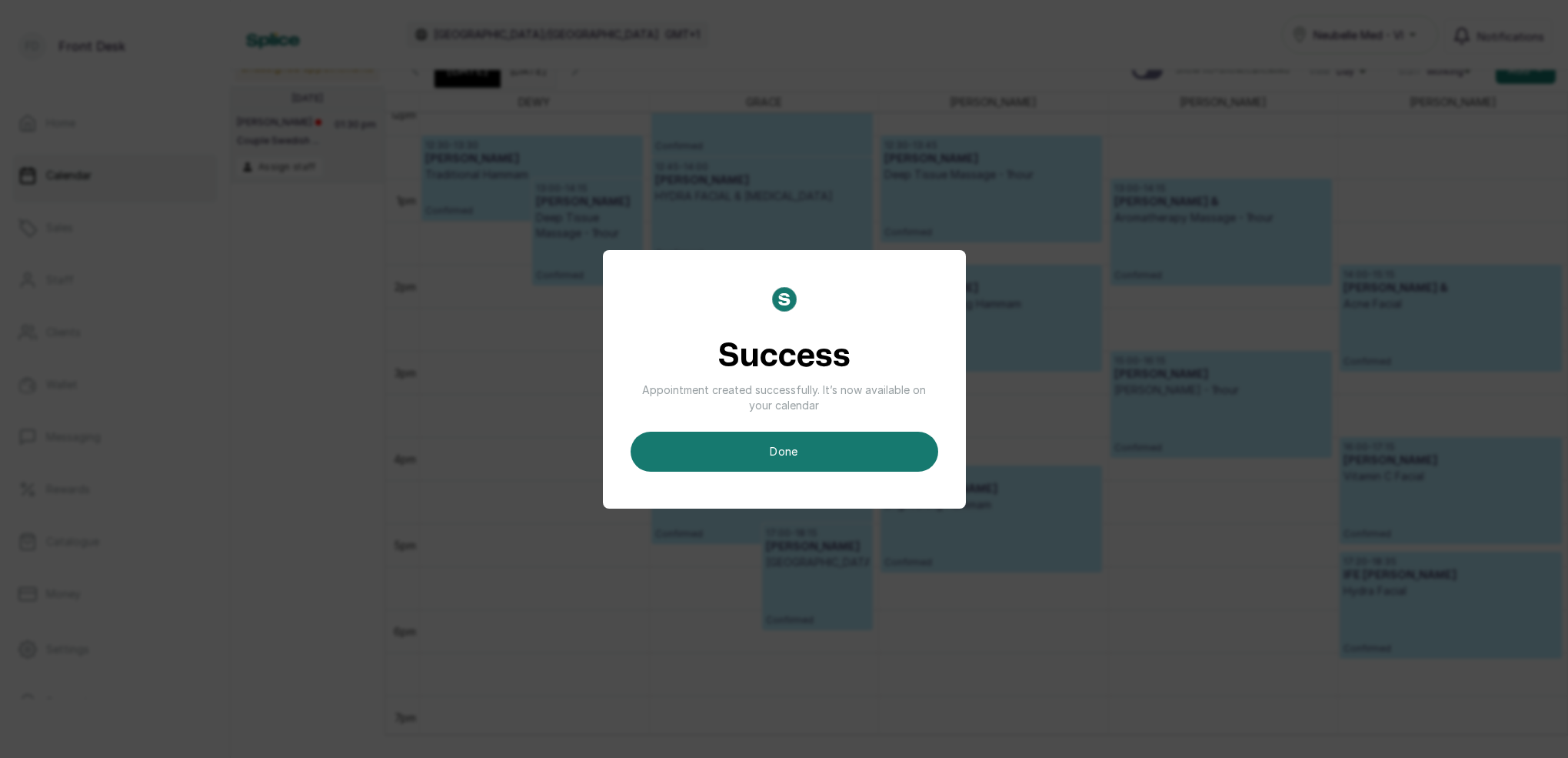
click at [805, 457] on button "done" at bounding box center [784, 451] width 308 height 40
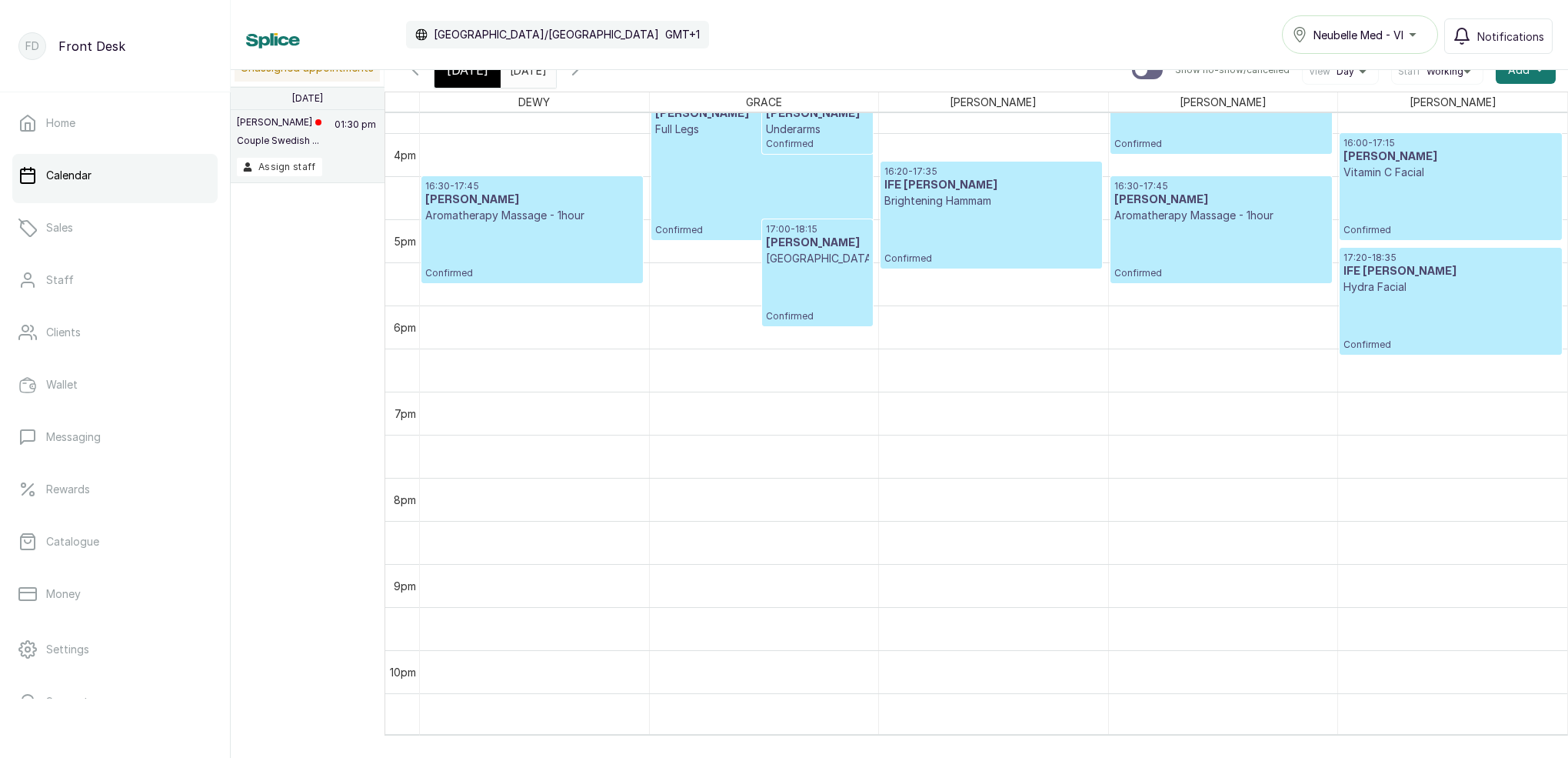
scroll to position [1447, 0]
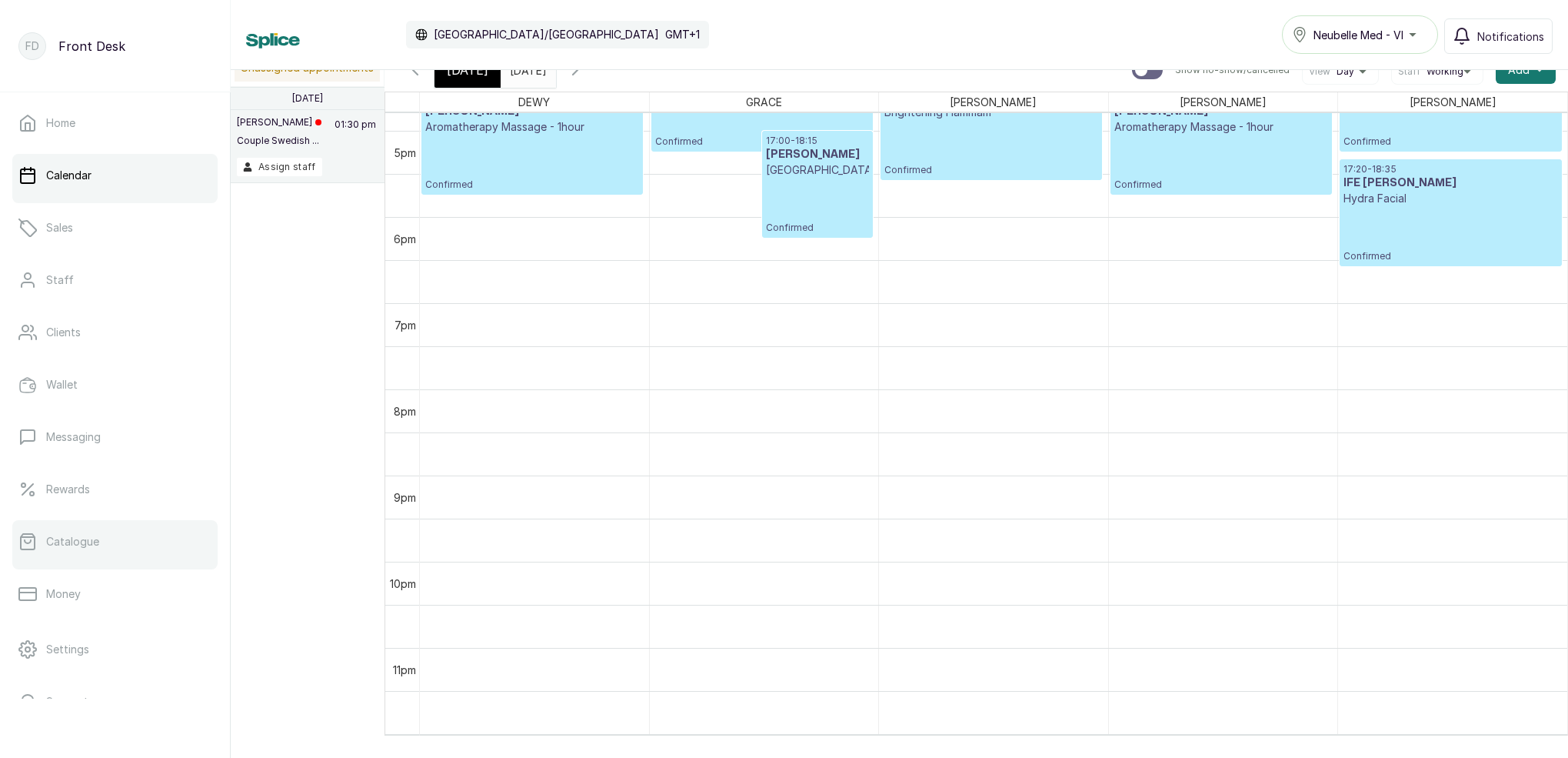
click at [115, 548] on link "Catalogue" at bounding box center [115, 541] width 205 height 43
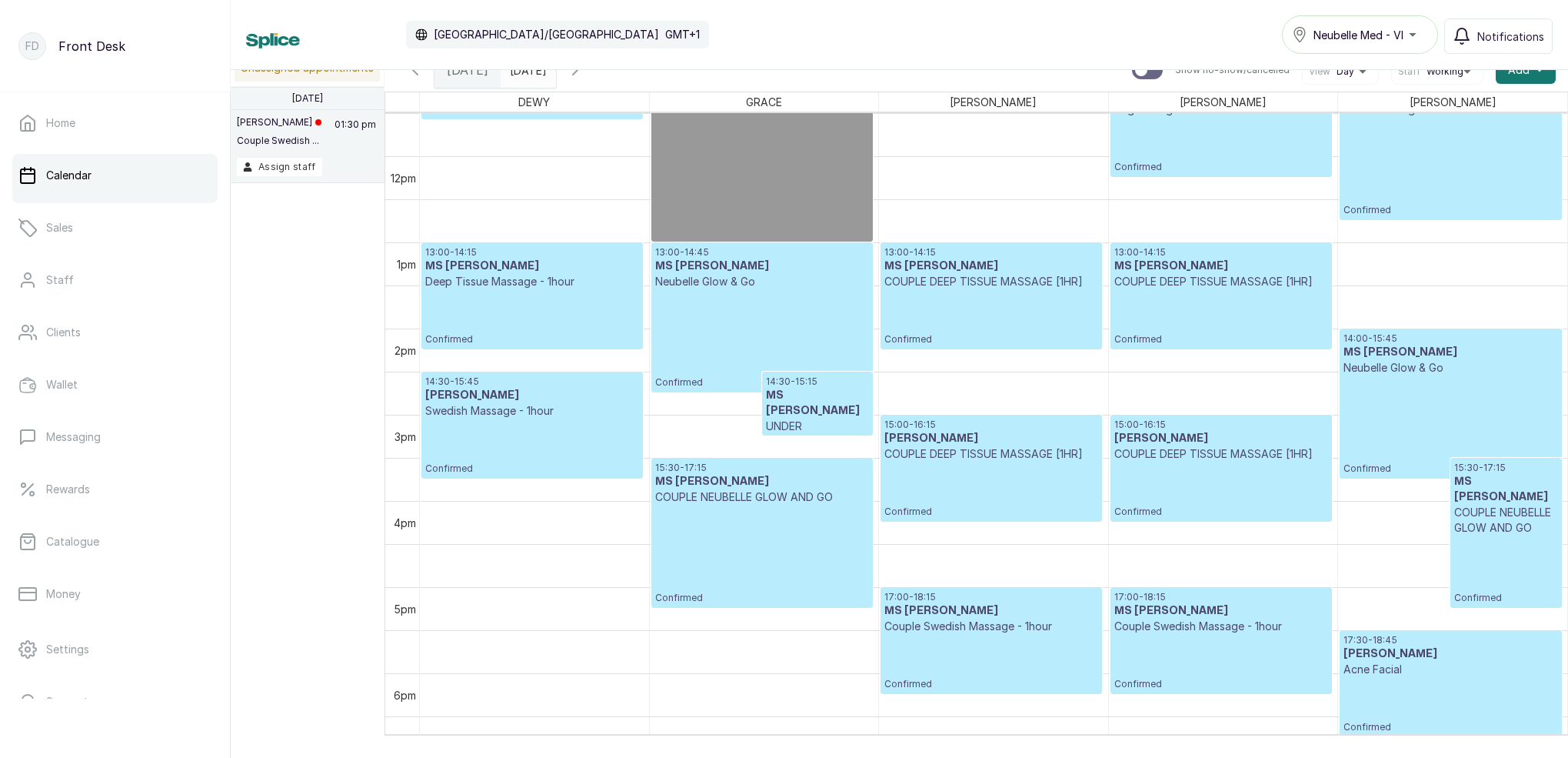
click at [596, 410] on p "Swedish Massage - 1hour" at bounding box center [532, 410] width 214 height 15
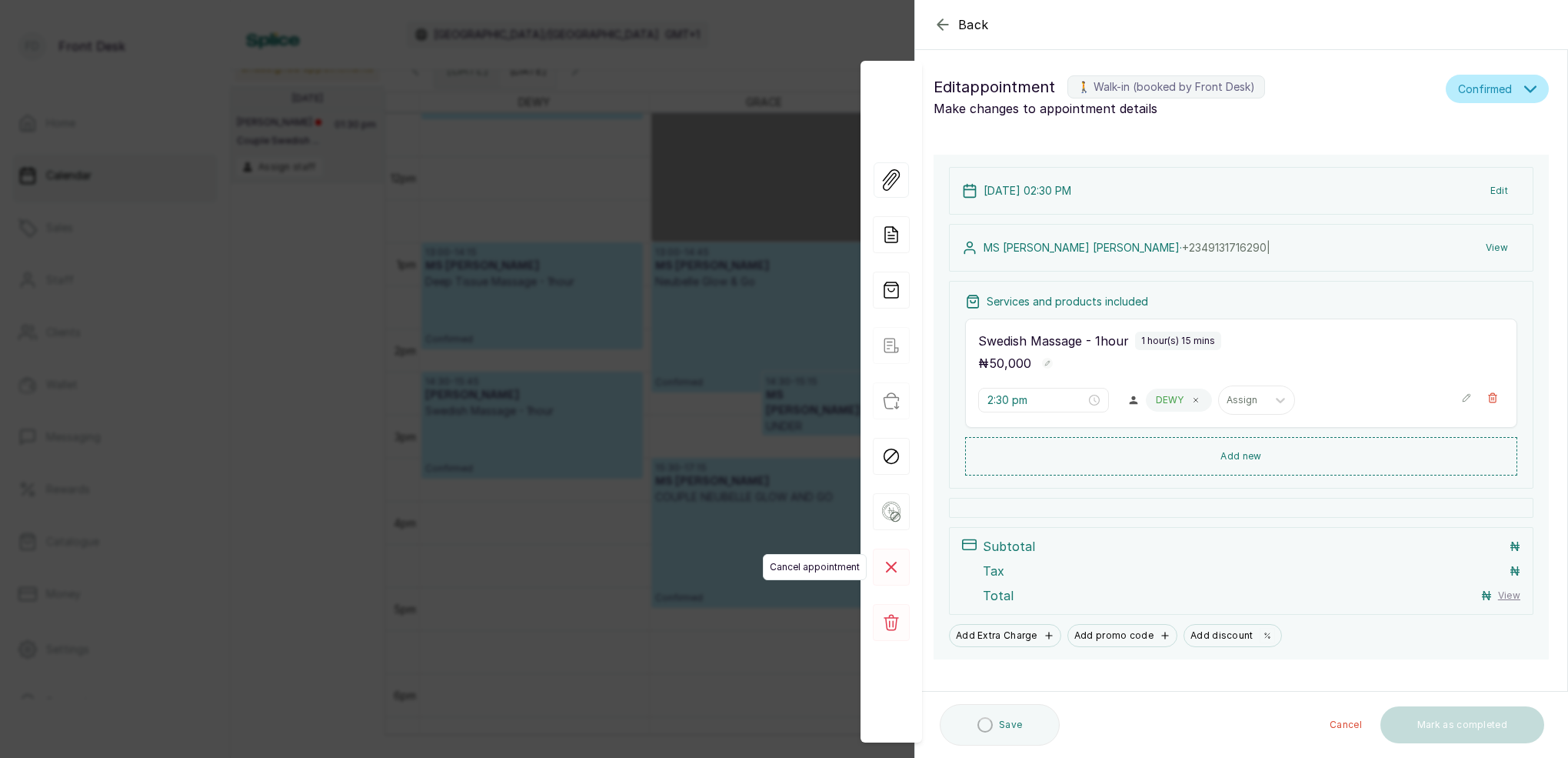
click at [893, 568] on icon at bounding box center [891, 567] width 9 height 9
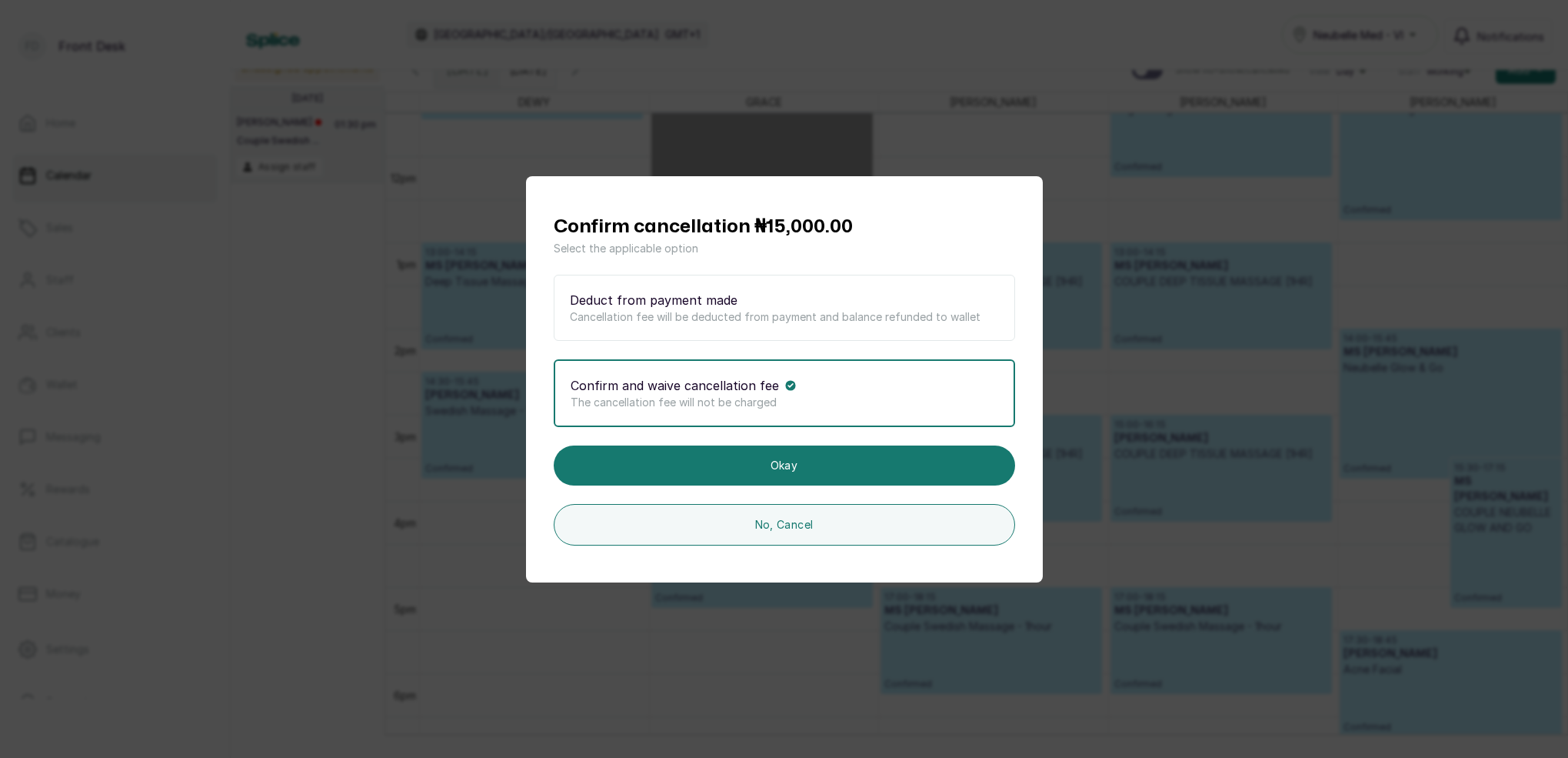
click at [842, 405] on p "The cancellation fee will not be charged" at bounding box center [784, 402] width 427 height 15
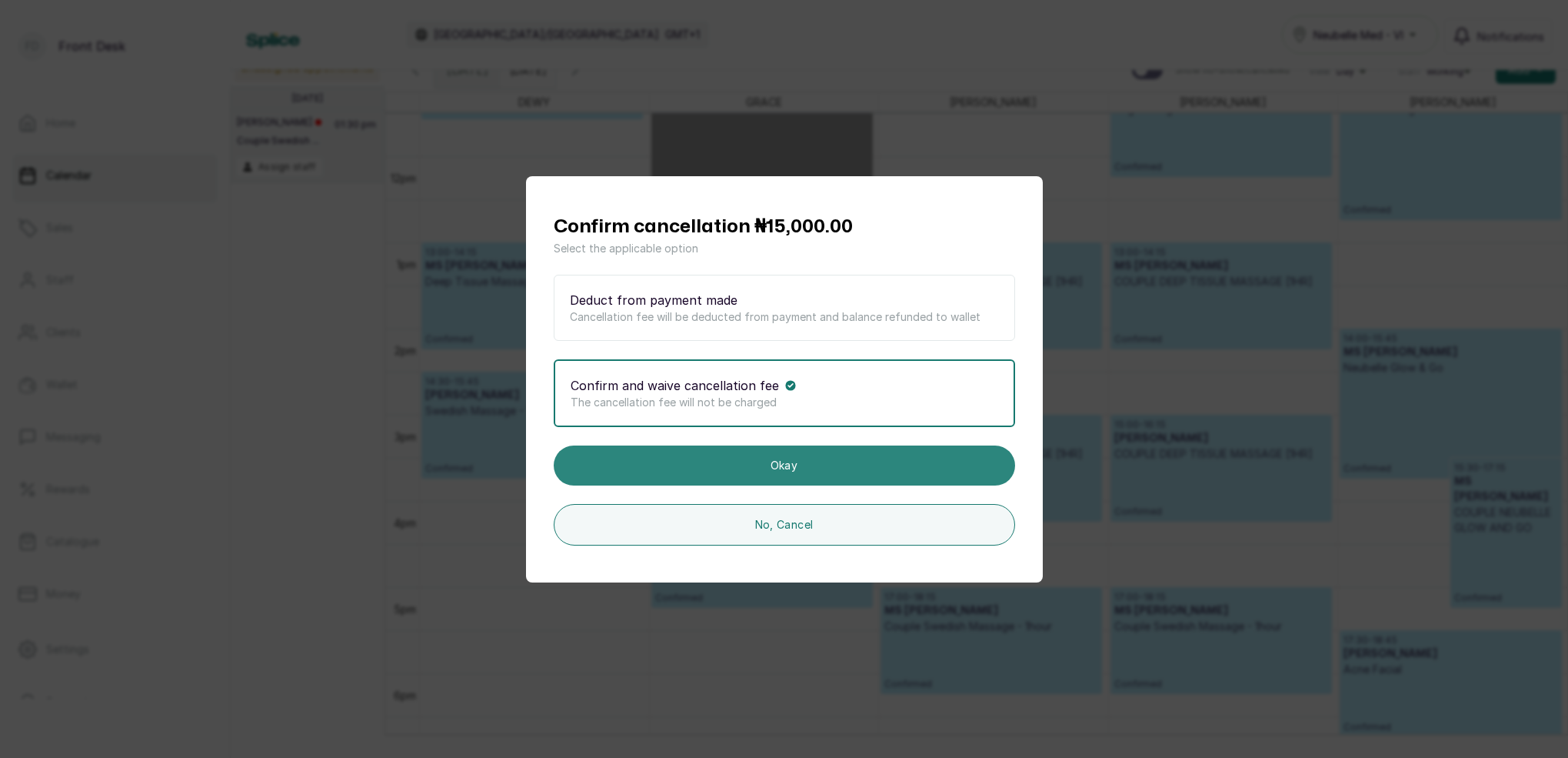
click at [816, 466] on button "Okay" at bounding box center [784, 464] width 462 height 40
click at [791, 463] on button "Okay" at bounding box center [784, 464] width 462 height 40
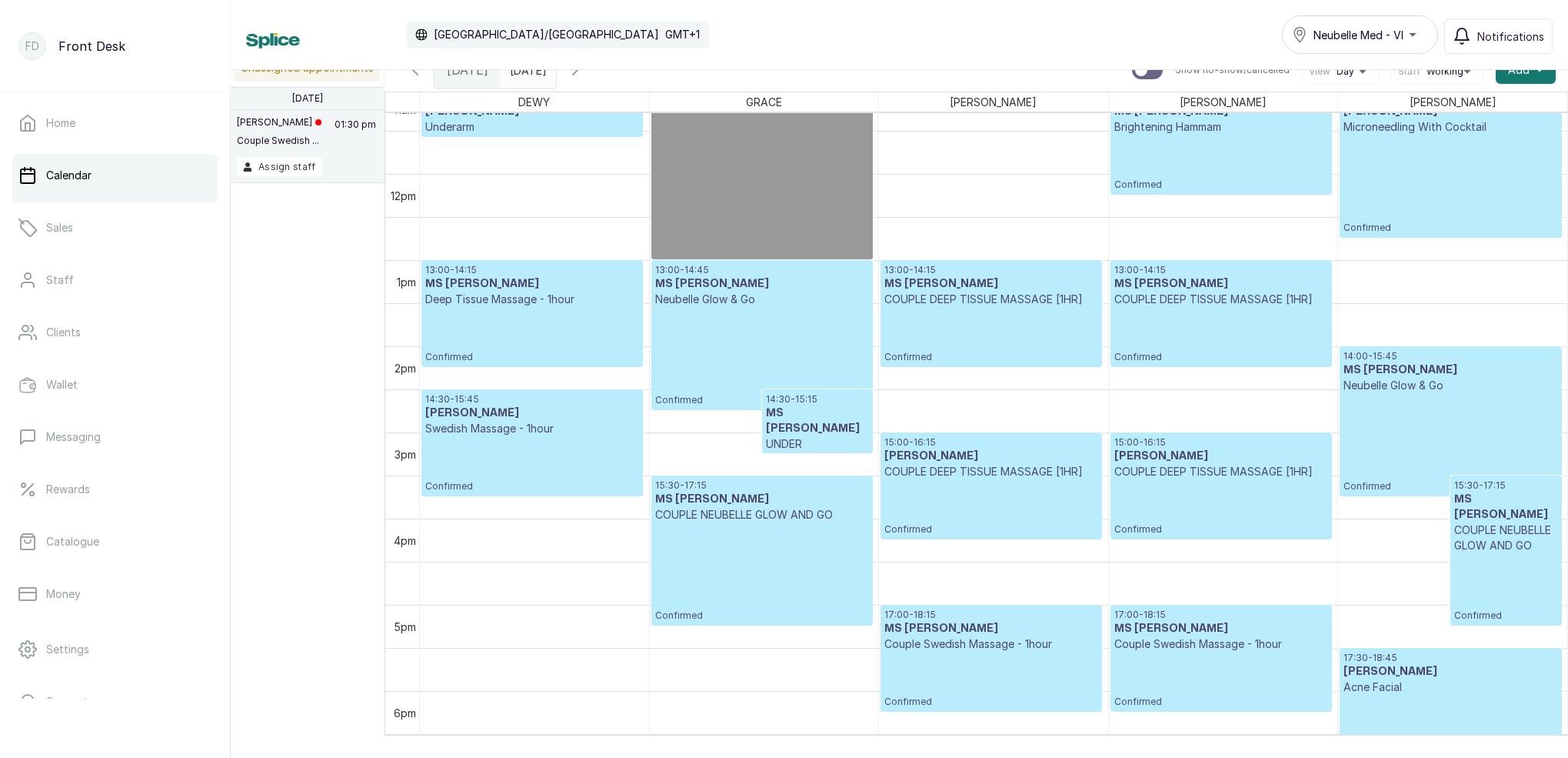
click at [521, 413] on h3 "[PERSON_NAME]" at bounding box center [532, 412] width 214 height 15
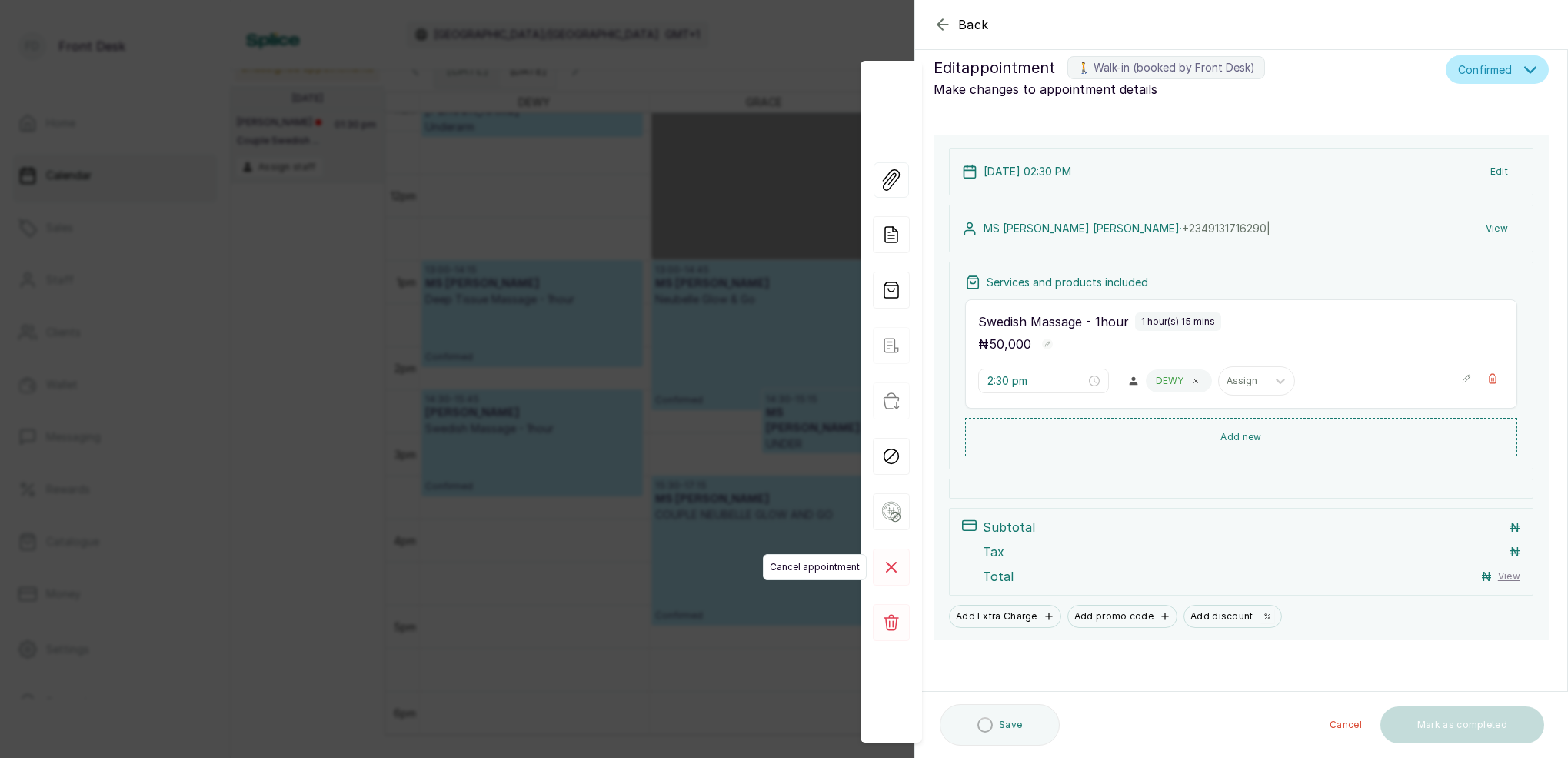
click at [891, 566] on icon at bounding box center [891, 567] width 9 height 9
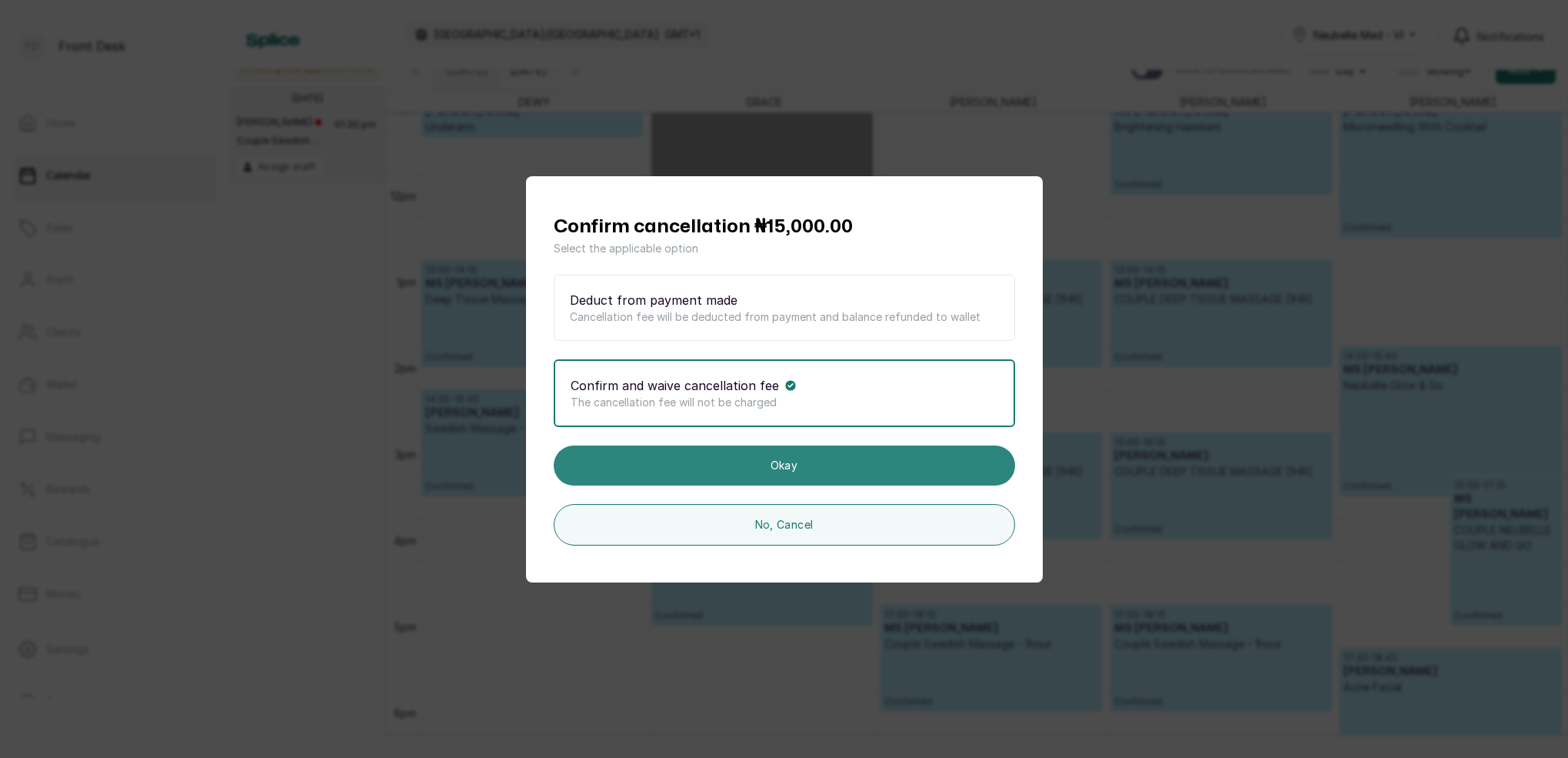
click at [780, 463] on button "Okay" at bounding box center [784, 464] width 462 height 40
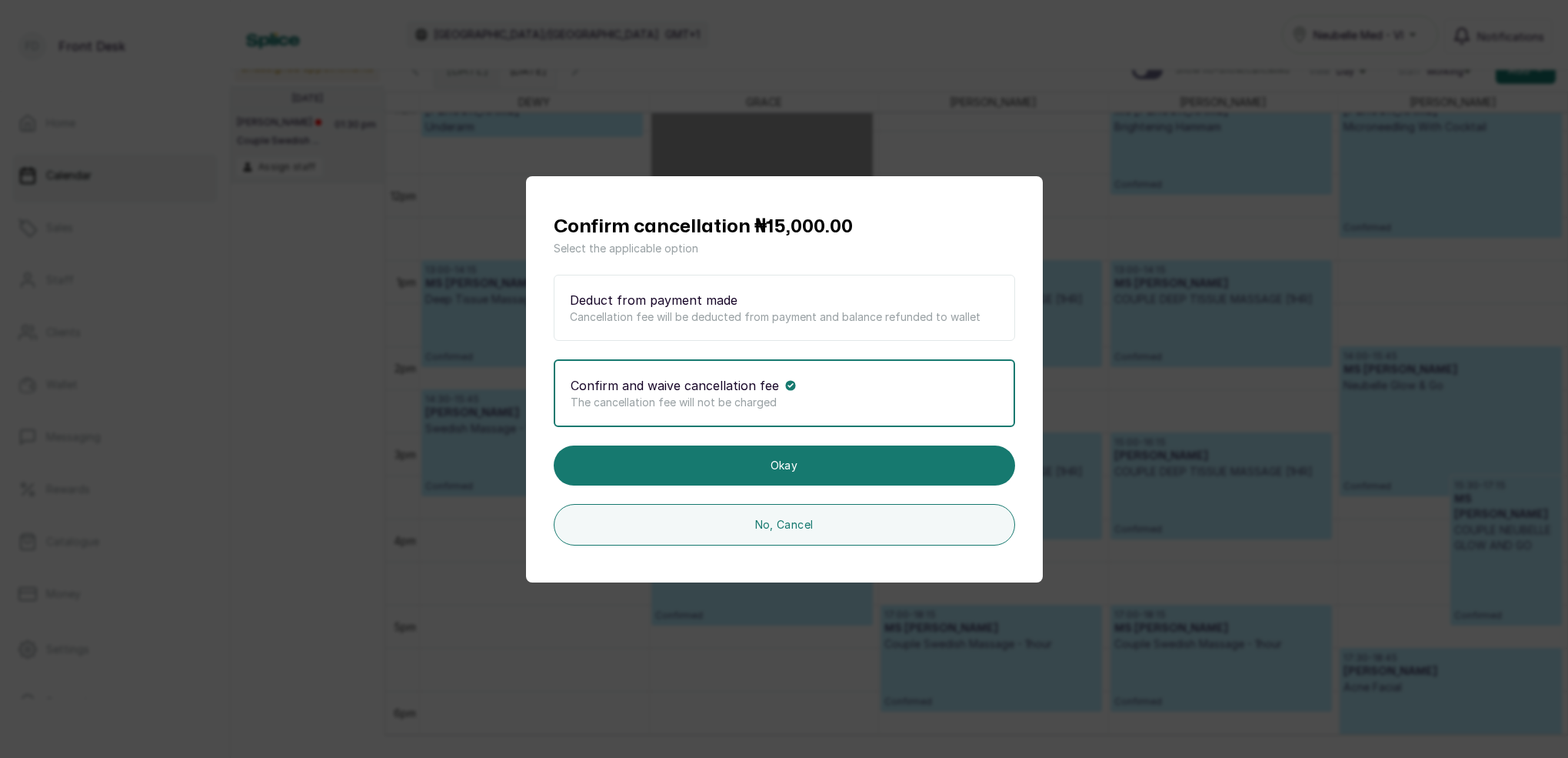
click at [780, 465] on button "Okay" at bounding box center [784, 464] width 462 height 40
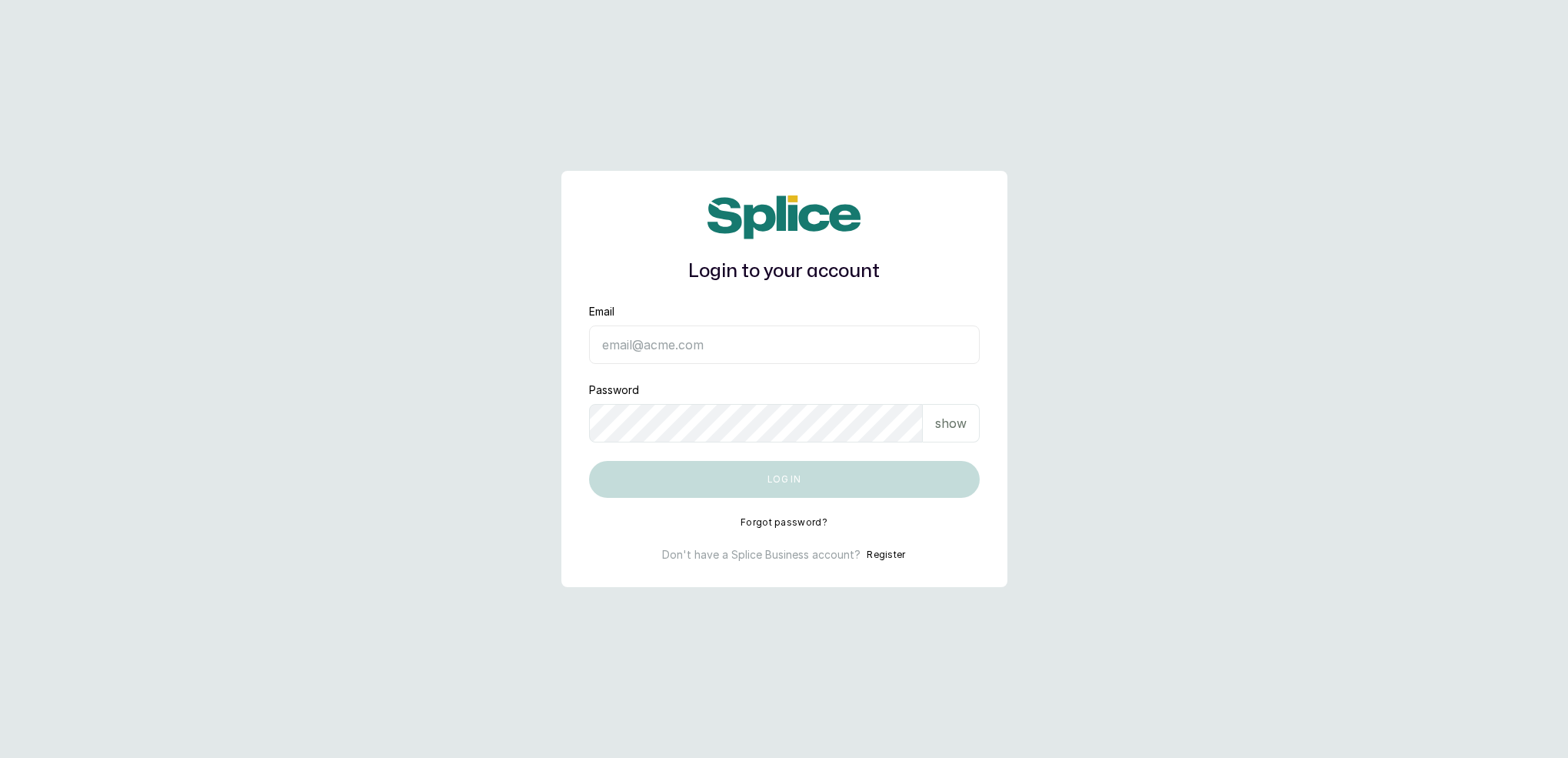
type input "neubellemedspa@gmail.com"
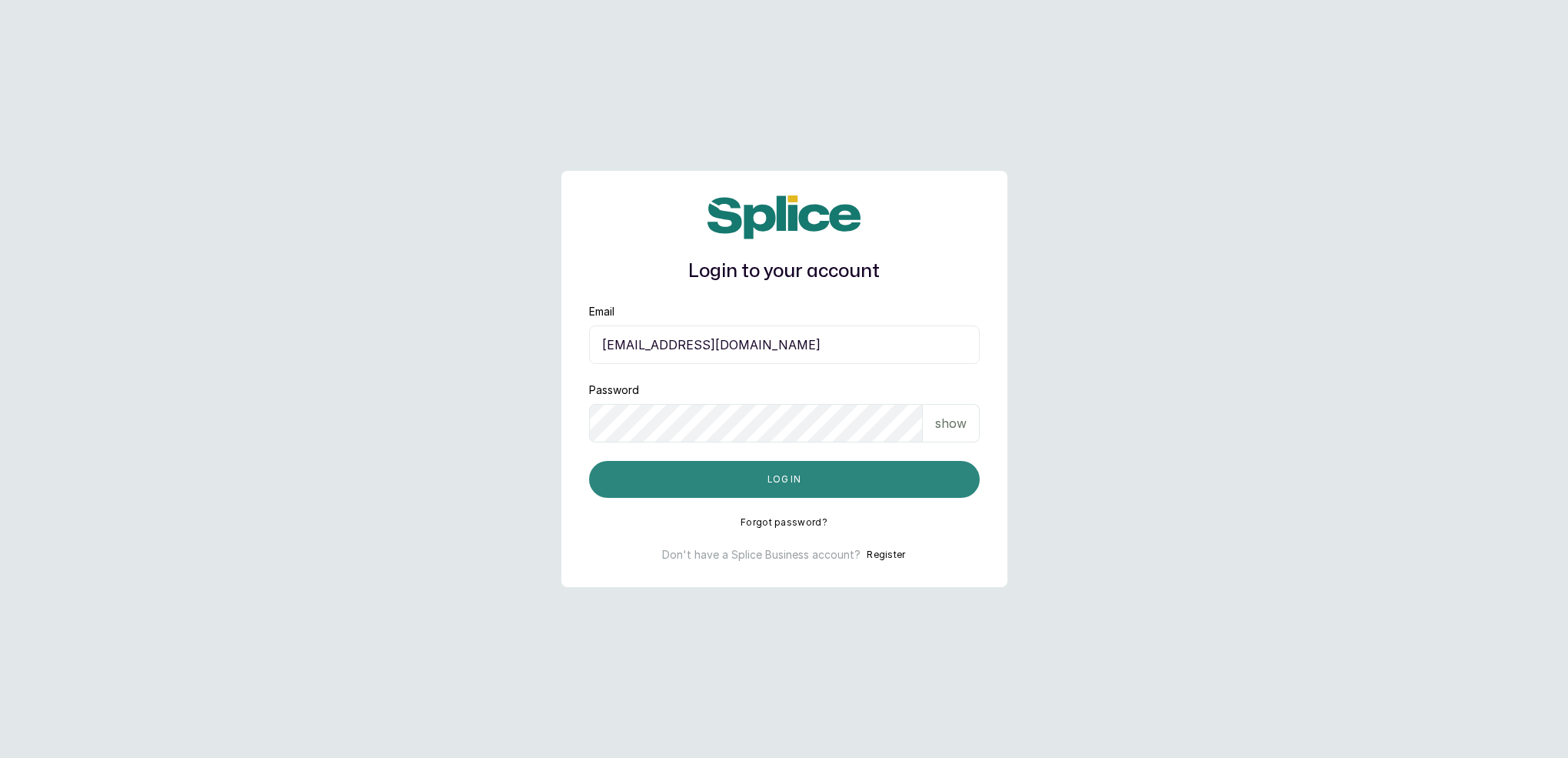
click at [791, 482] on button "Log in" at bounding box center [784, 479] width 391 height 37
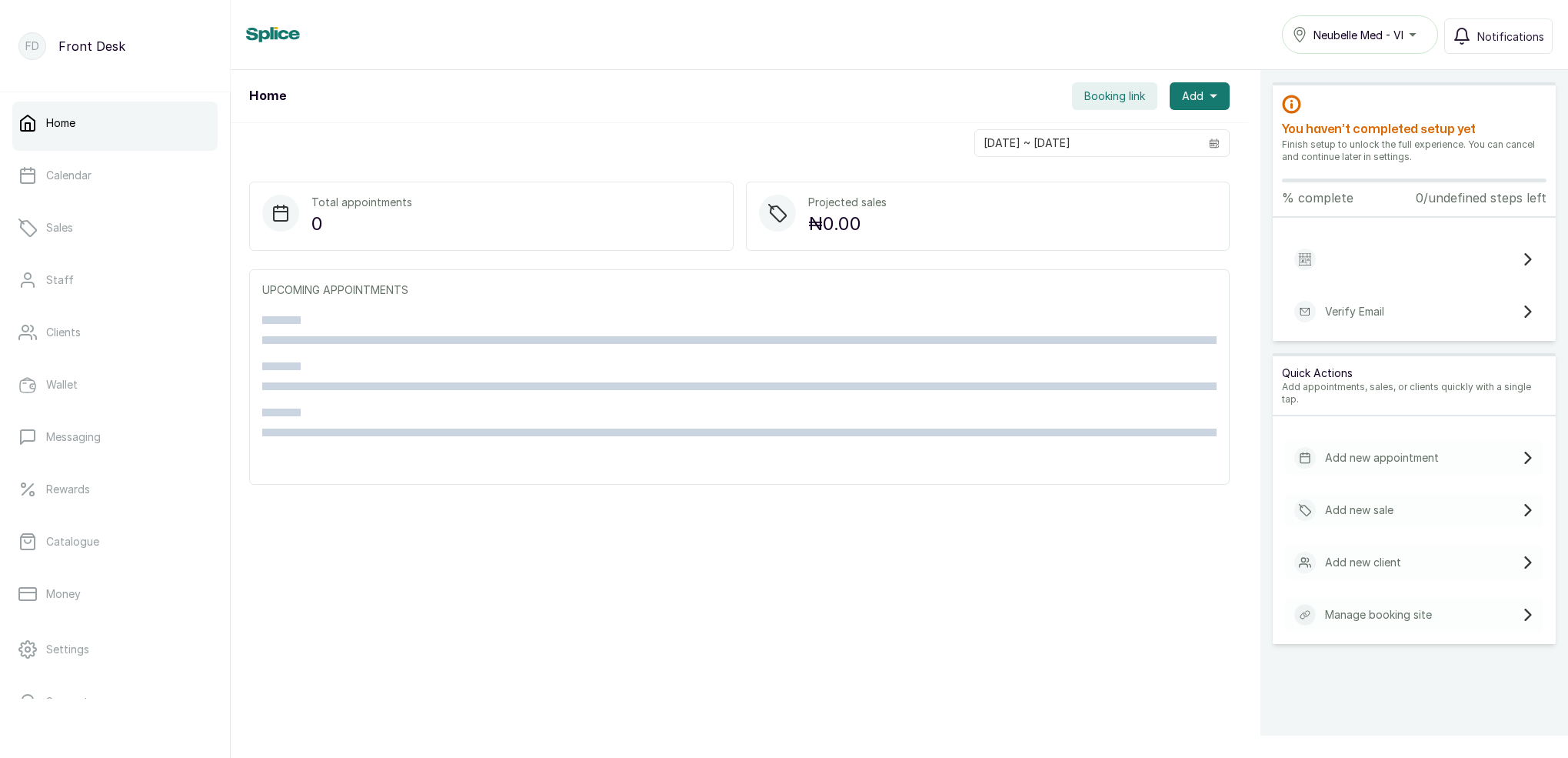
scroll to position [4, 0]
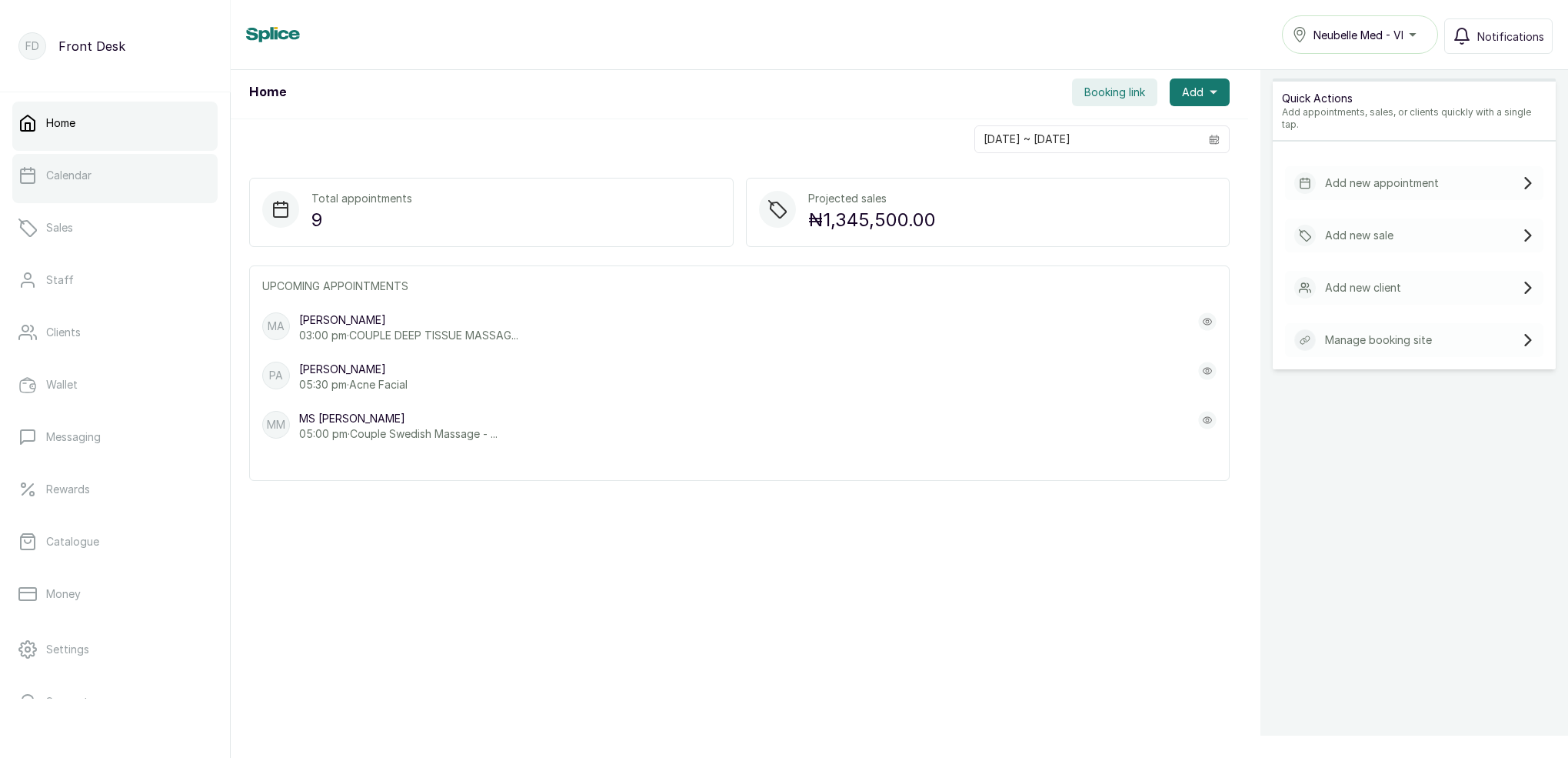
click at [76, 177] on p "Calendar" at bounding box center [68, 175] width 45 height 15
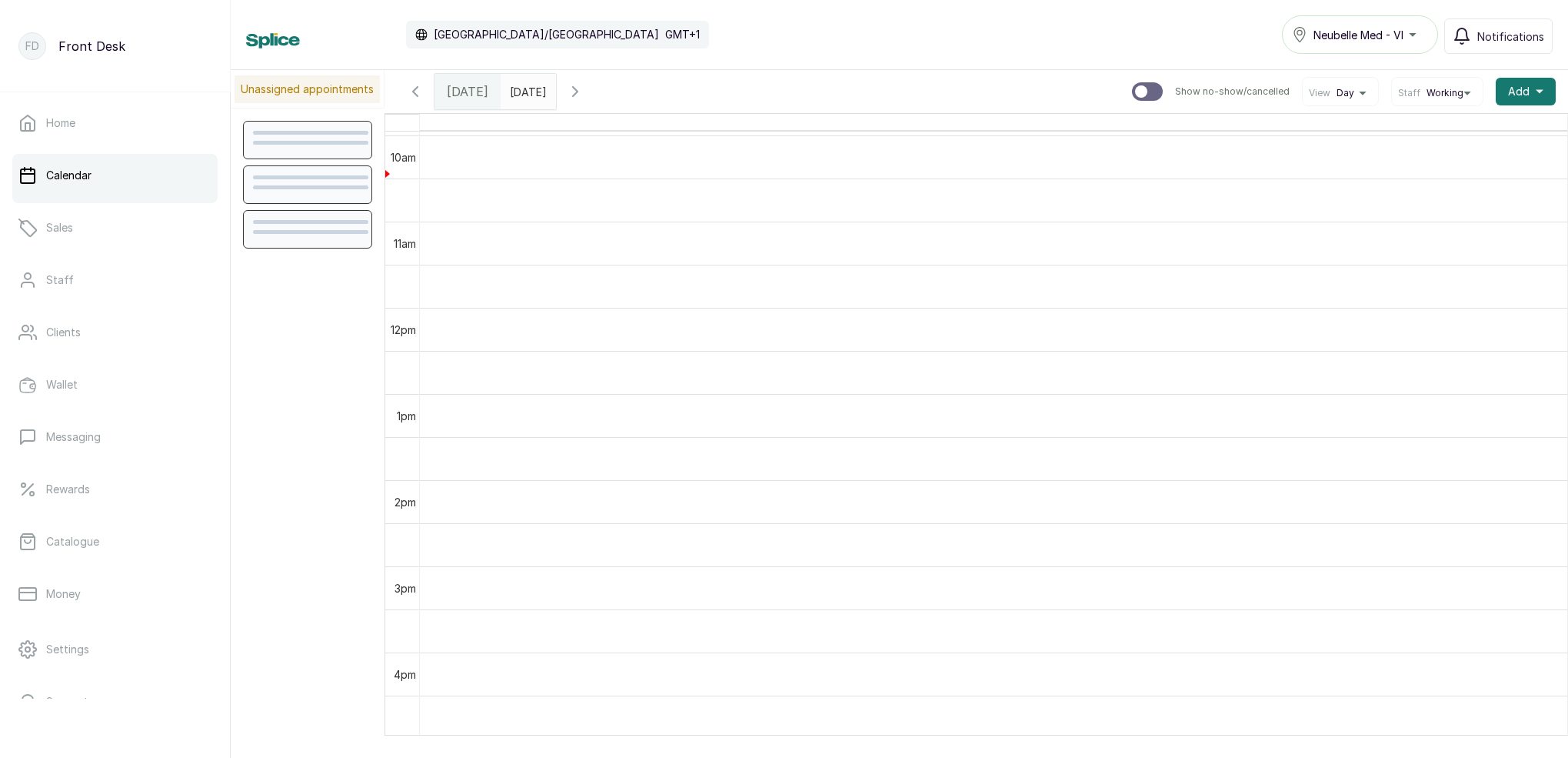
scroll to position [858, 0]
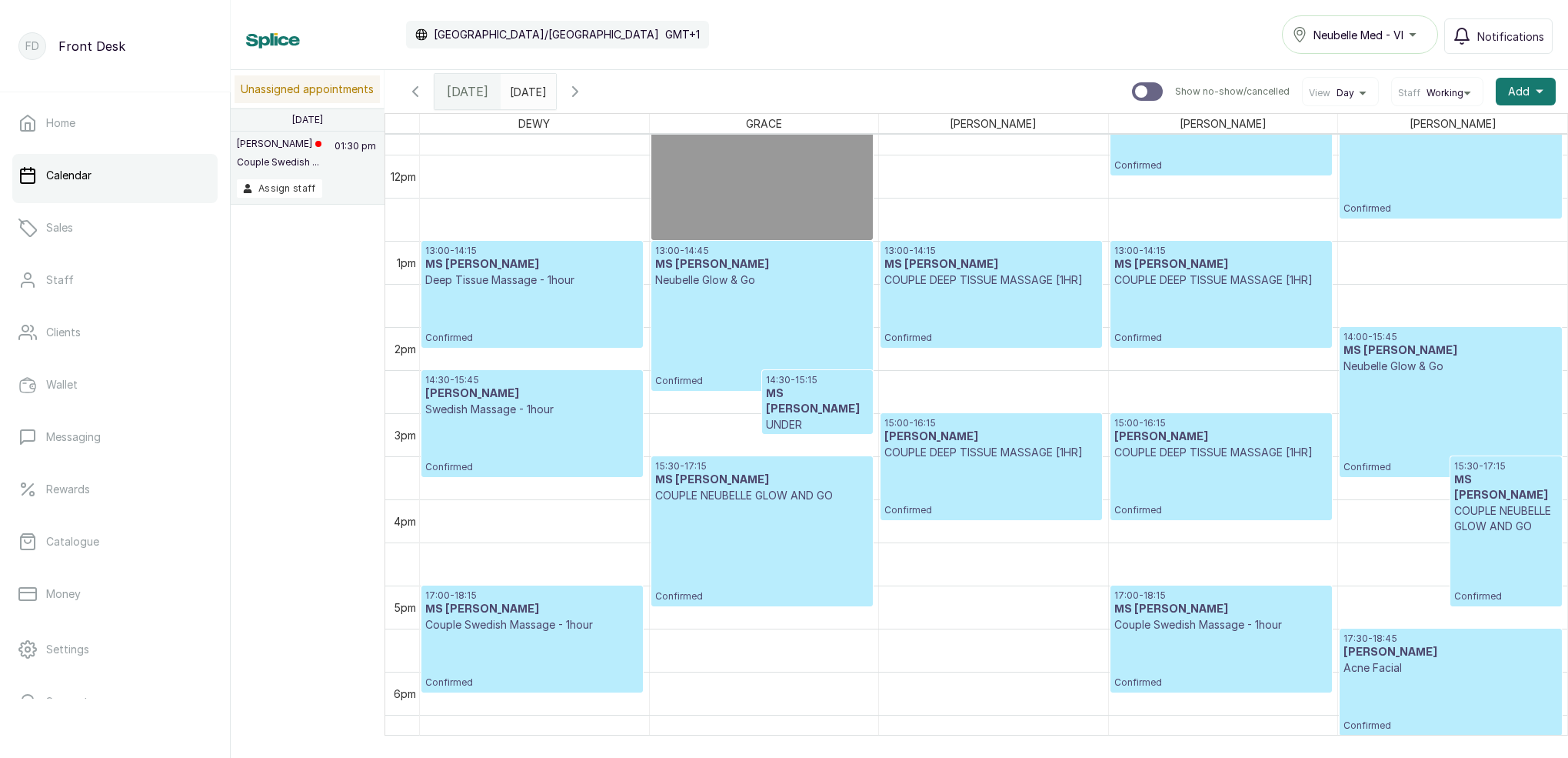
type input "dd/MM/yyyy"
click at [526, 86] on input "dd/MM/yyyy" at bounding box center [514, 88] width 25 height 27
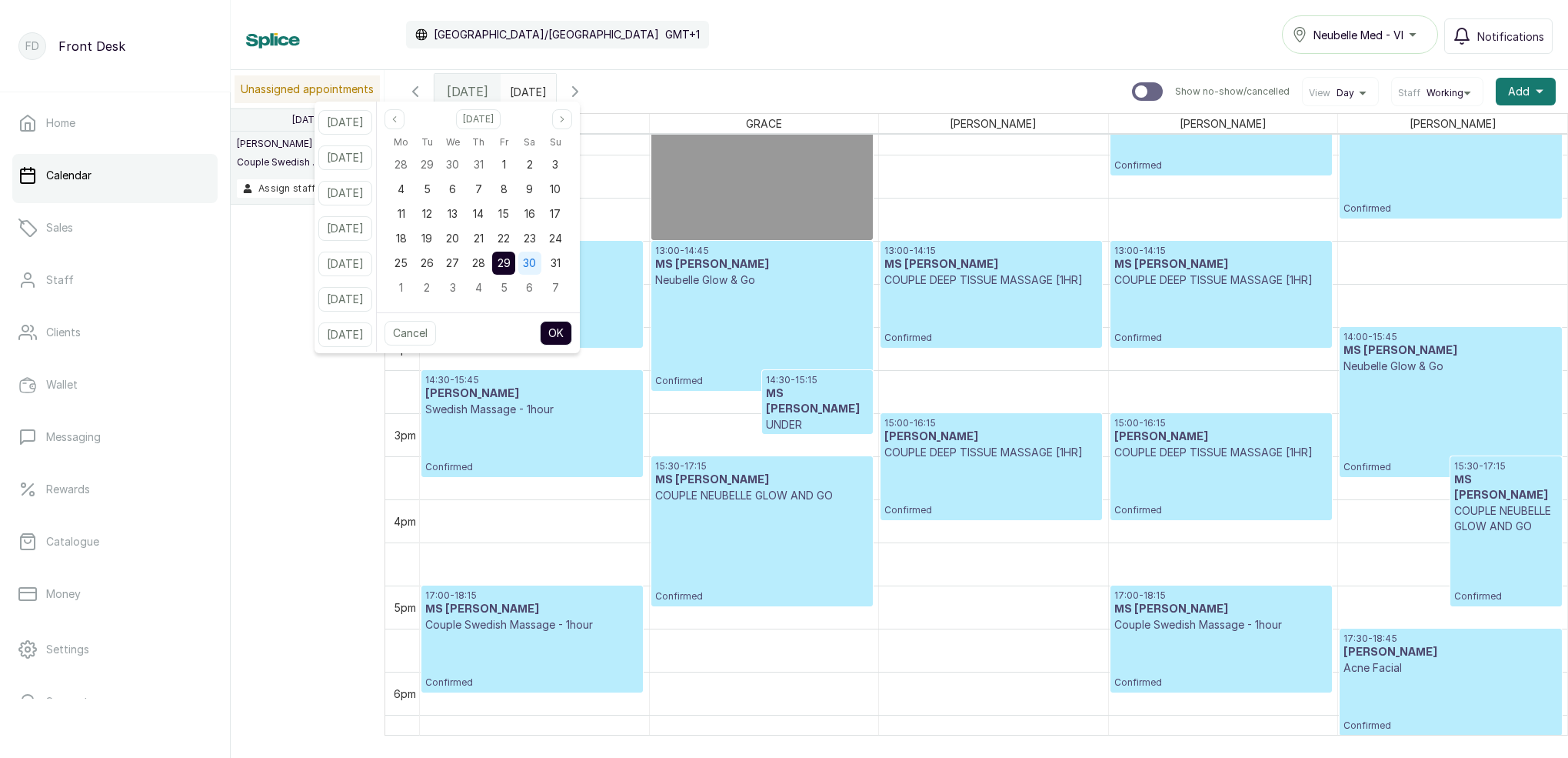
click at [541, 271] on div "30" at bounding box center [530, 263] width 23 height 23
click at [572, 327] on button "OK" at bounding box center [555, 333] width 33 height 25
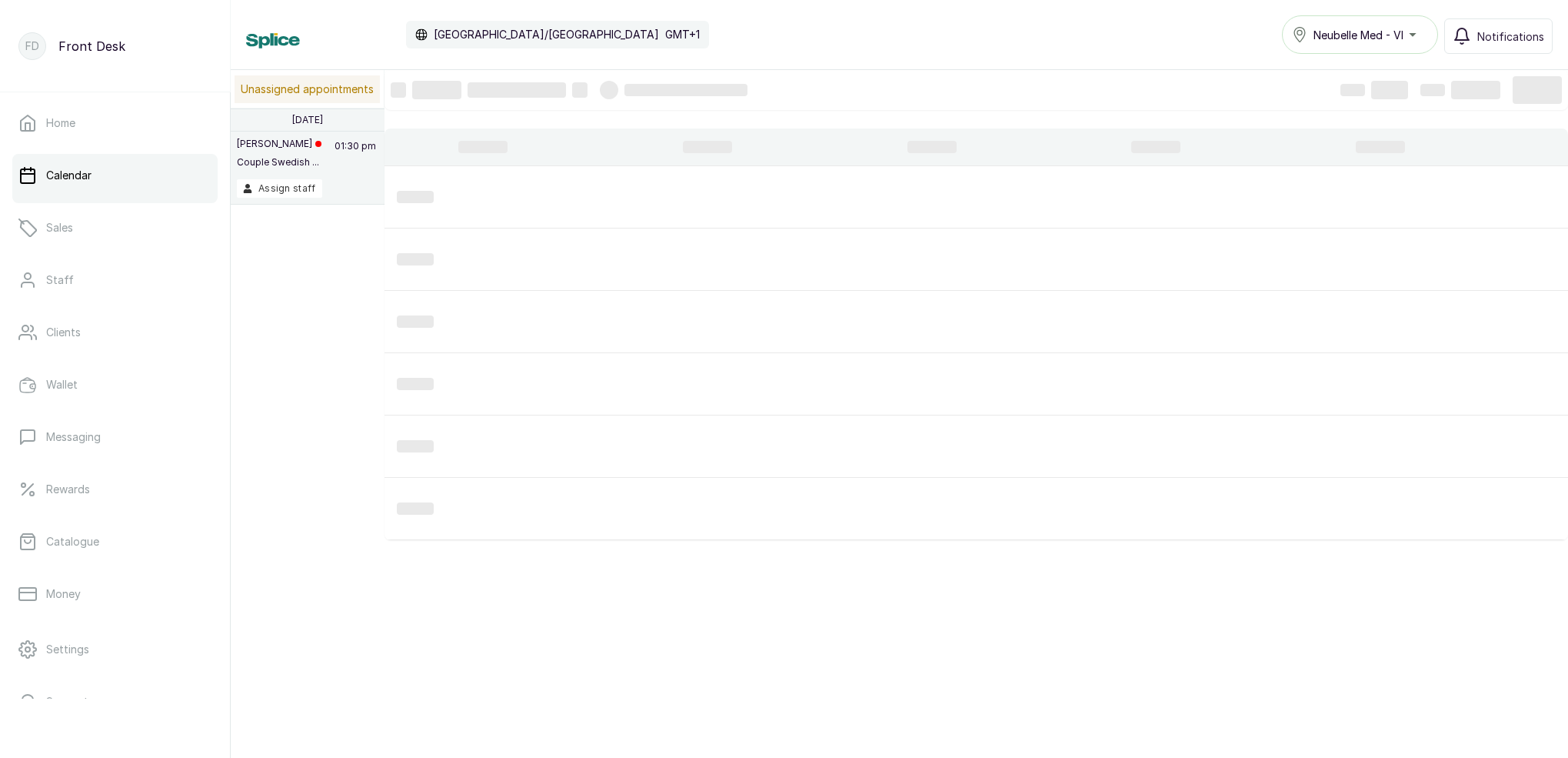
scroll to position [517, 0]
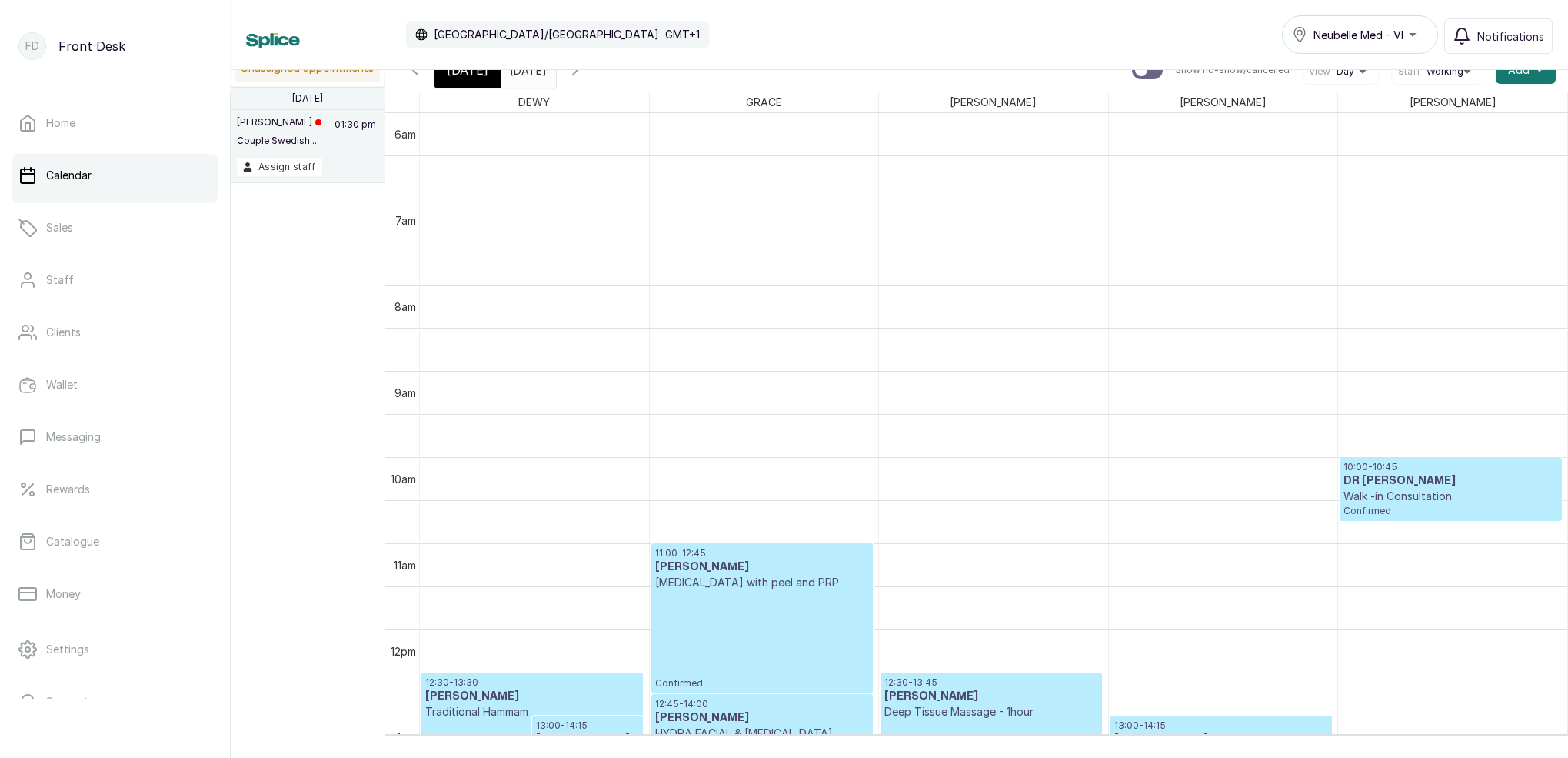
click at [526, 73] on input "[DATE]" at bounding box center [514, 66] width 25 height 27
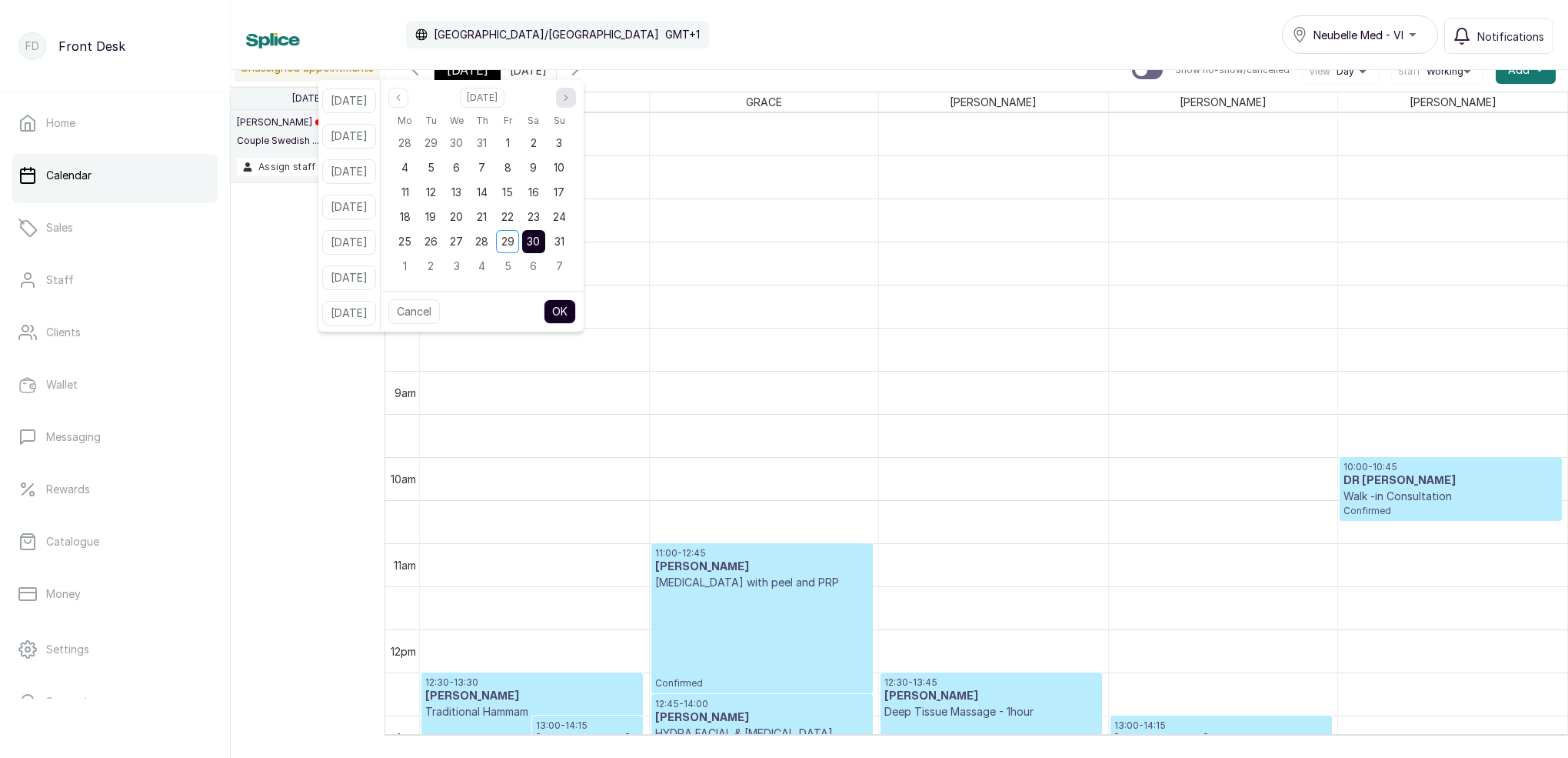
click at [570, 95] on icon "page next" at bounding box center [566, 97] width 9 height 9
drag, startPoint x: 555, startPoint y: 143, endPoint x: 555, endPoint y: 154, distance: 11.0
click at [546, 143] on div "6" at bounding box center [533, 143] width 23 height 23
click at [573, 305] on button "OK" at bounding box center [560, 311] width 33 height 25
type input "[DATE]"
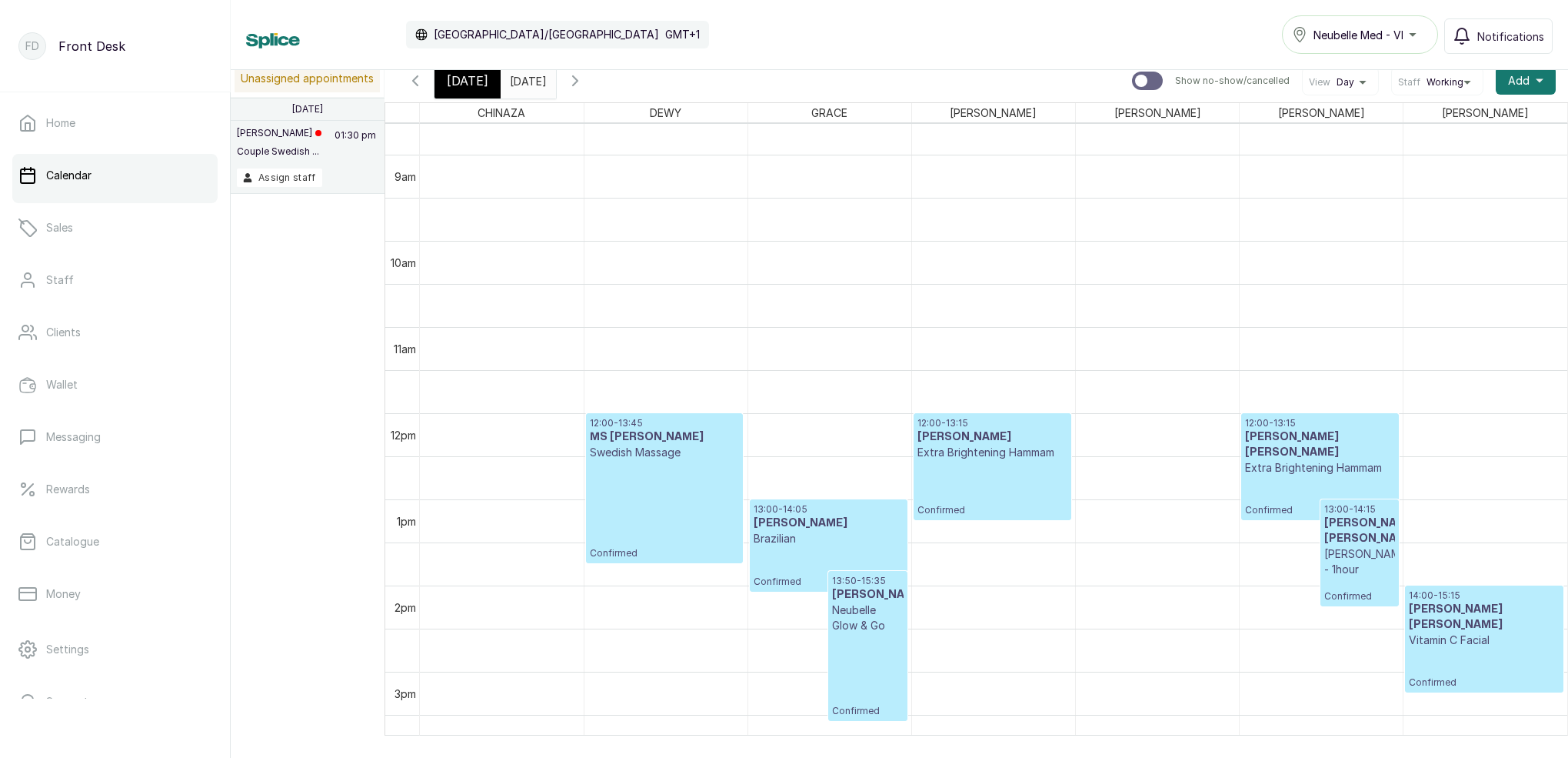
scroll to position [745, 0]
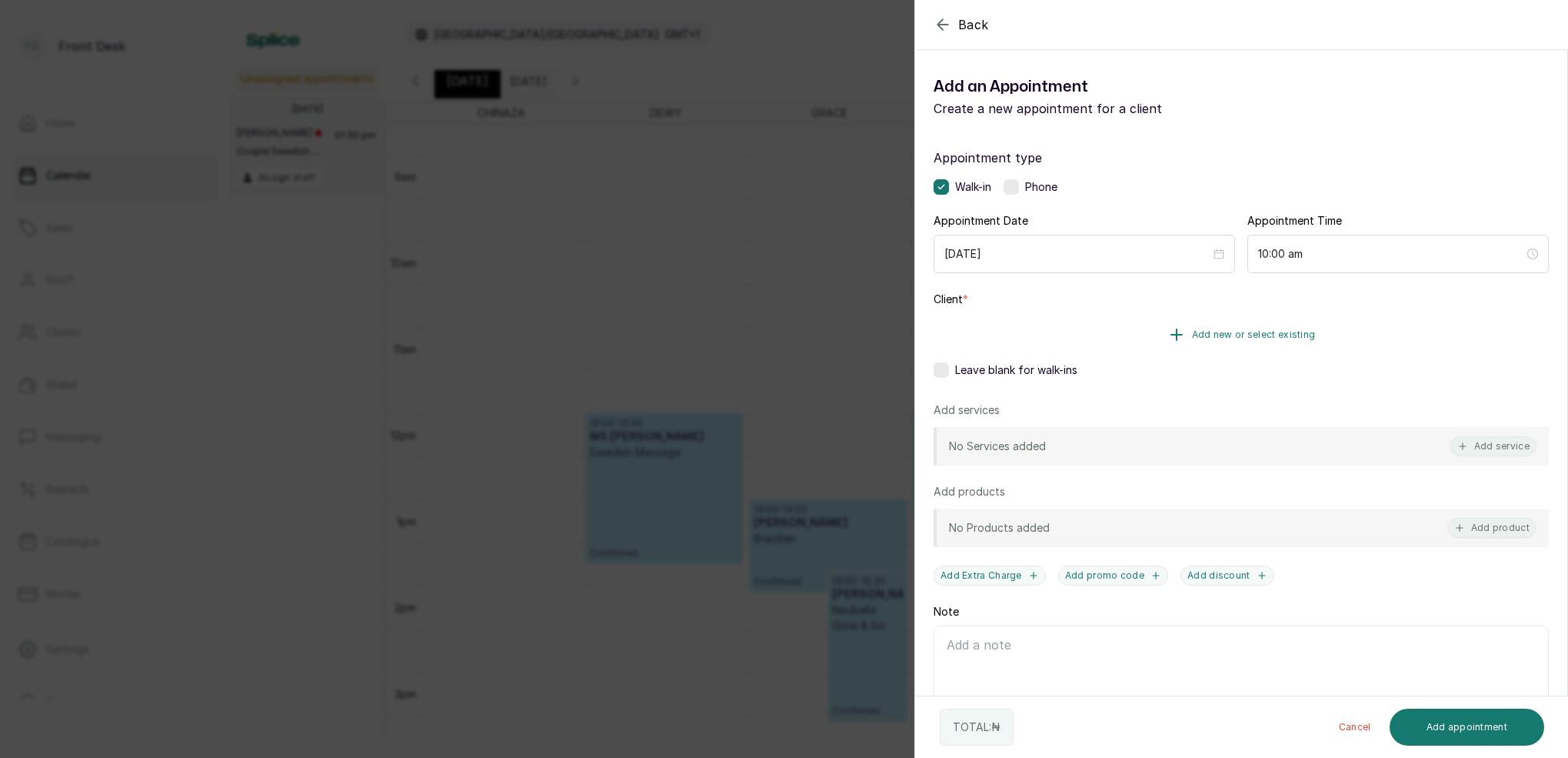
click at [1266, 332] on span "Add new or select existing" at bounding box center [1254, 334] width 124 height 12
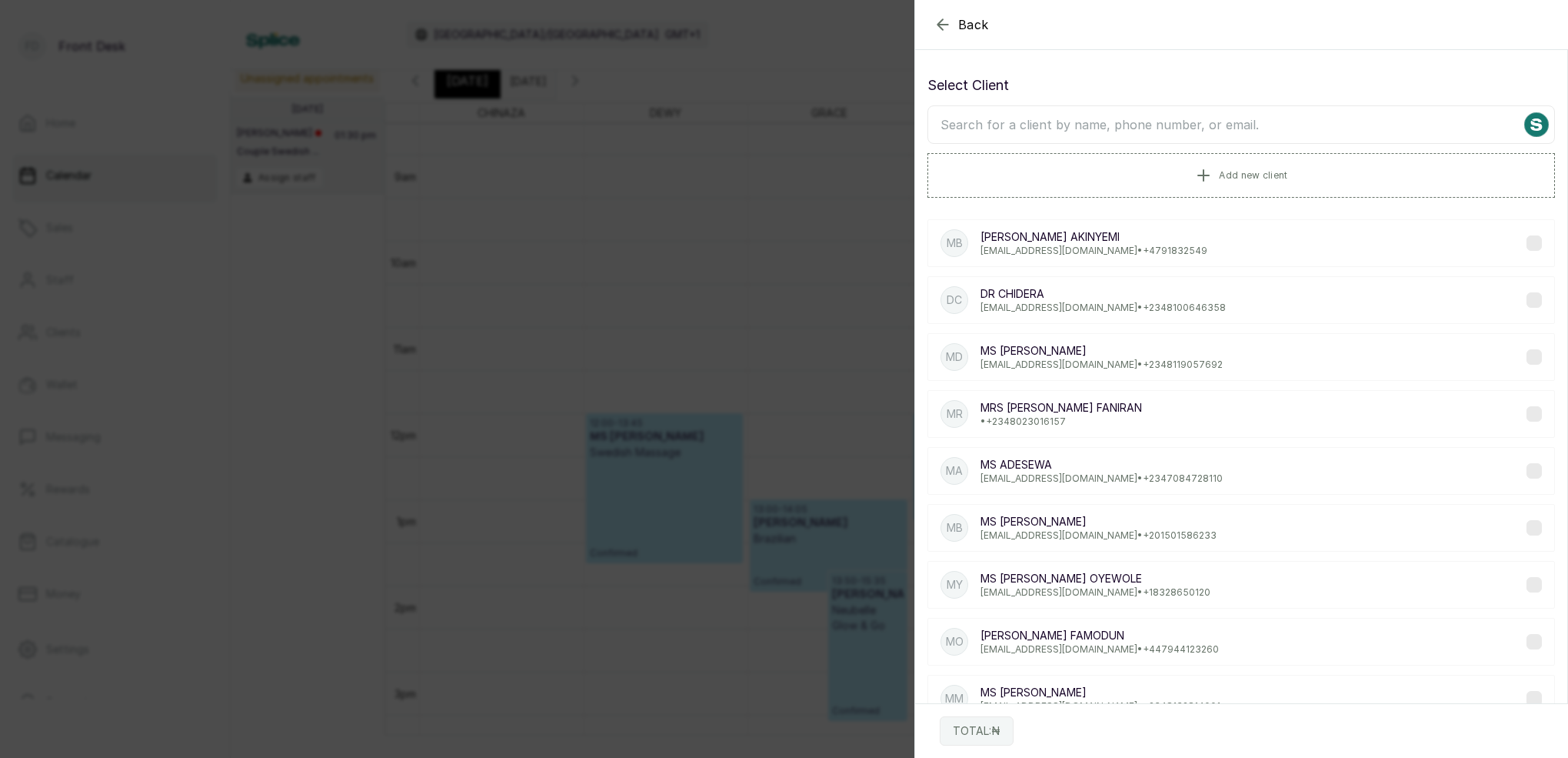
click at [1237, 131] on input "text" at bounding box center [1242, 124] width 628 height 38
type input "elohor"
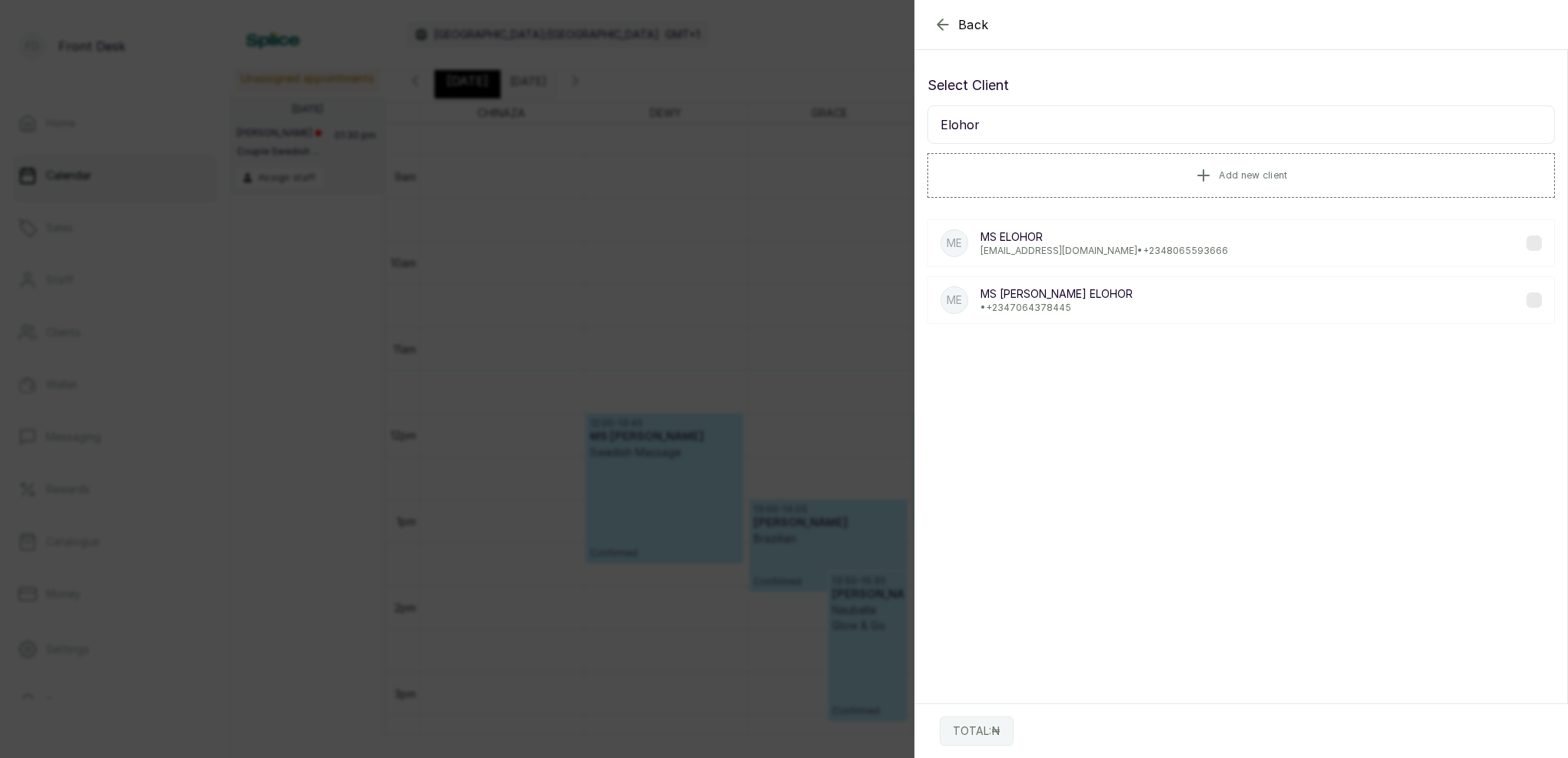
drag, startPoint x: 1237, startPoint y: 130, endPoint x: 1057, endPoint y: 252, distance: 217.4
click at [1057, 252] on p "[EMAIL_ADDRESS][DOMAIN_NAME] • [PHONE_NUMBER]" at bounding box center [1105, 251] width 248 height 12
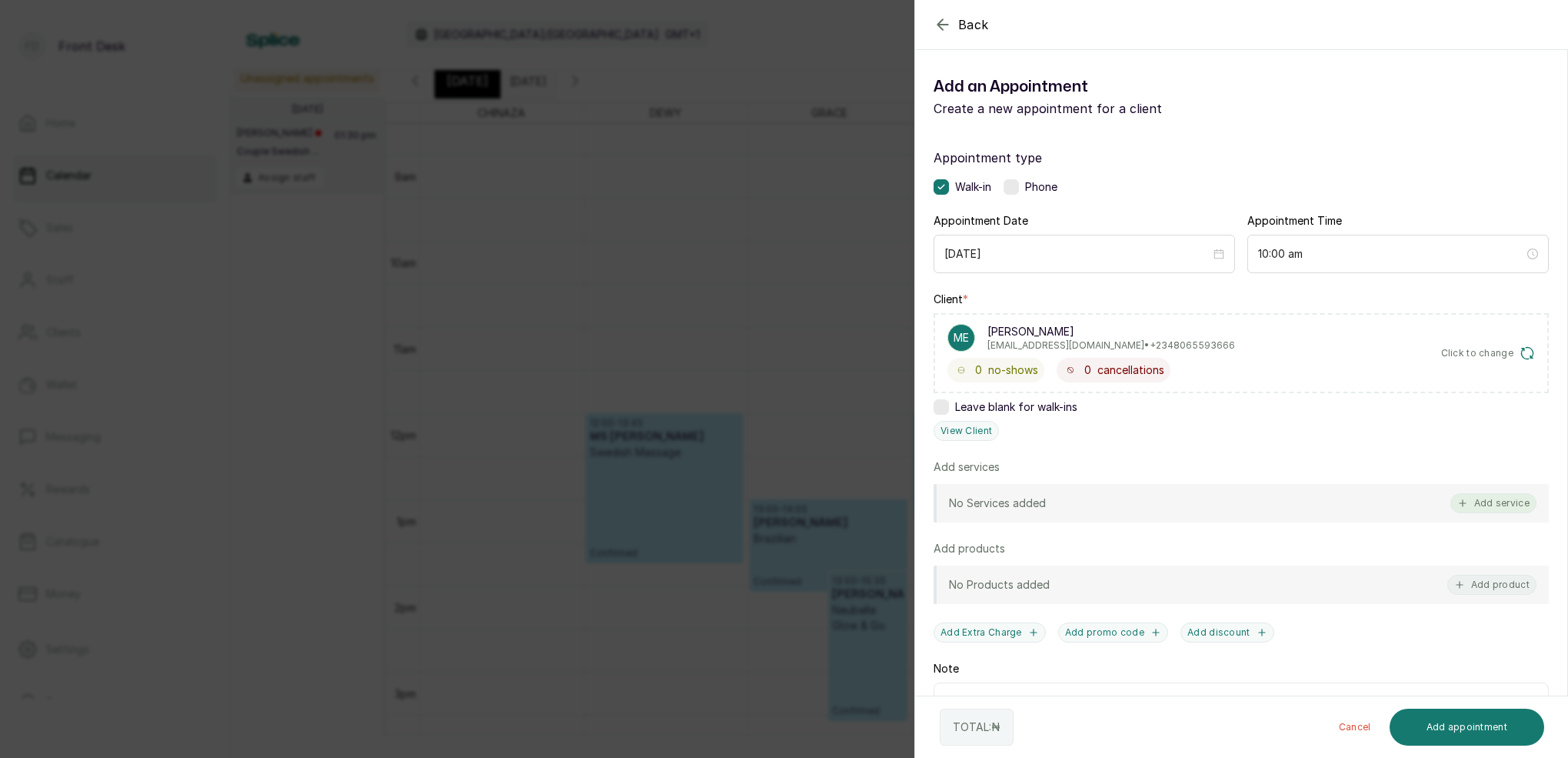
click at [1518, 505] on button "Add service" at bounding box center [1493, 502] width 86 height 20
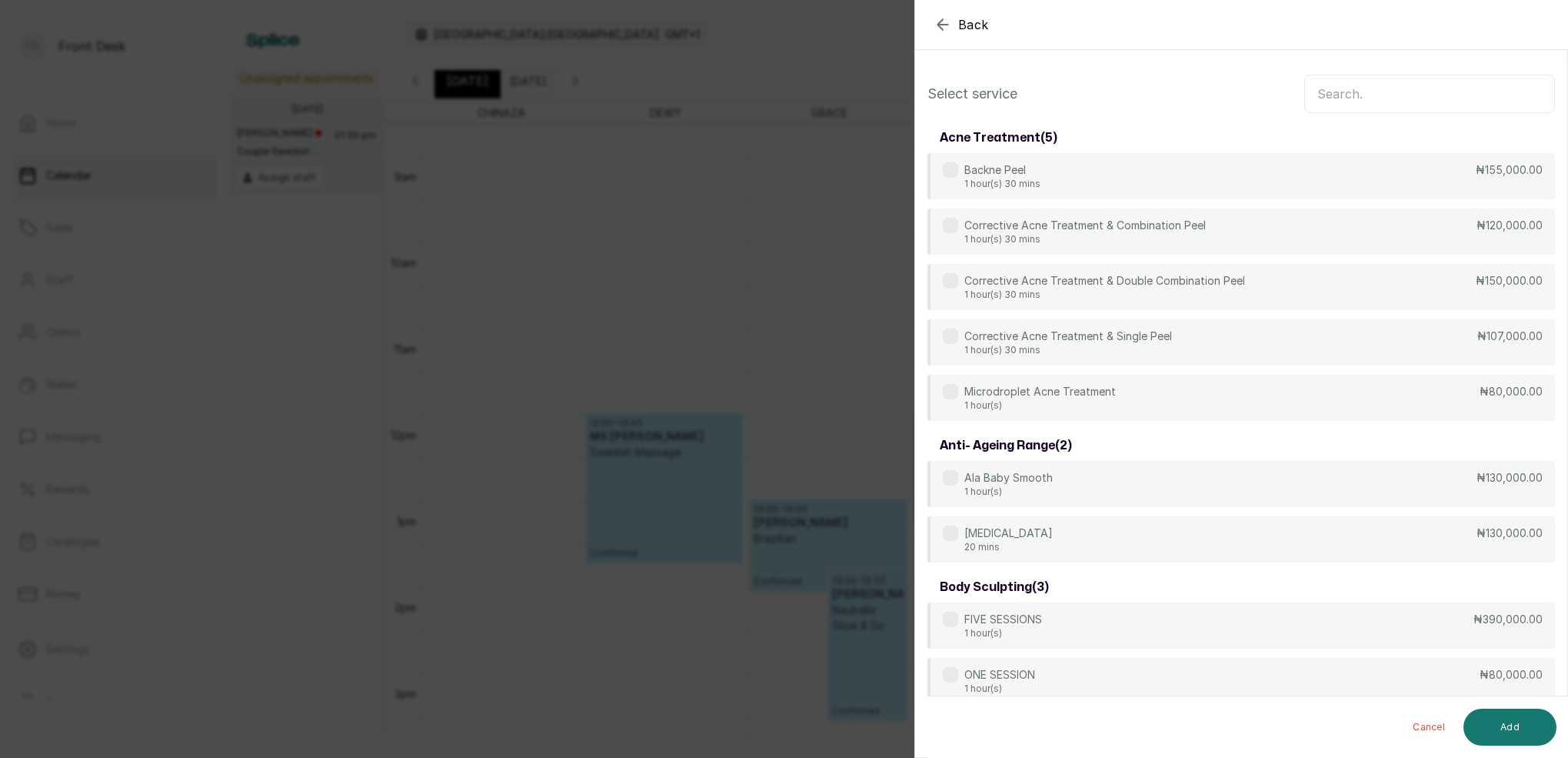
scroll to position [-1, 0]
click at [1383, 96] on input "text" at bounding box center [1429, 93] width 250 height 38
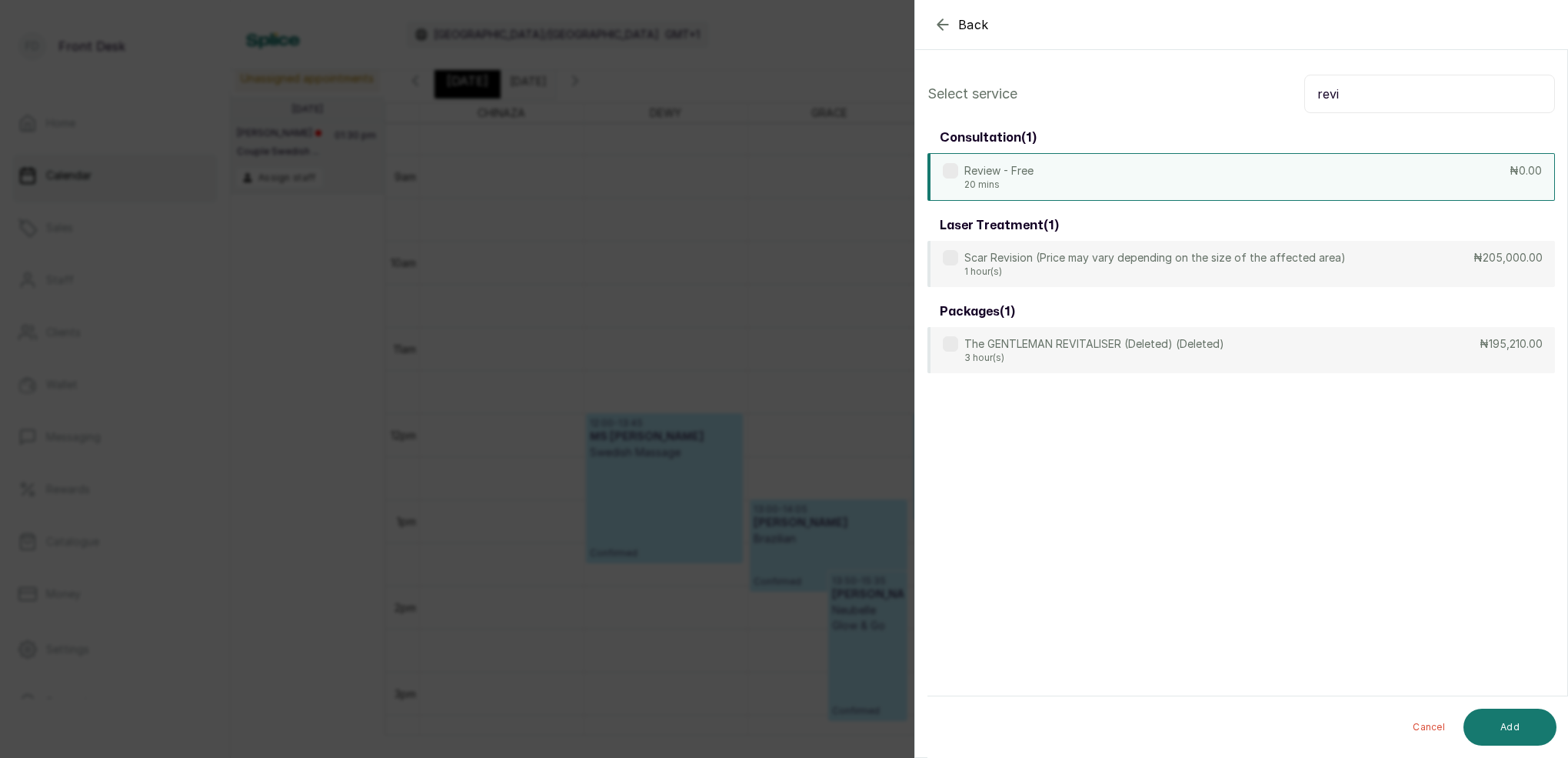
type input "revi"
click at [1021, 169] on p "Review - Free" at bounding box center [998, 170] width 69 height 15
drag, startPoint x: 1557, startPoint y: 735, endPoint x: 1549, endPoint y: 731, distance: 8.9
click at [1554, 732] on div "Cancel Add" at bounding box center [1254, 727] width 654 height 62
click at [1536, 723] on button "Add" at bounding box center [1510, 727] width 93 height 37
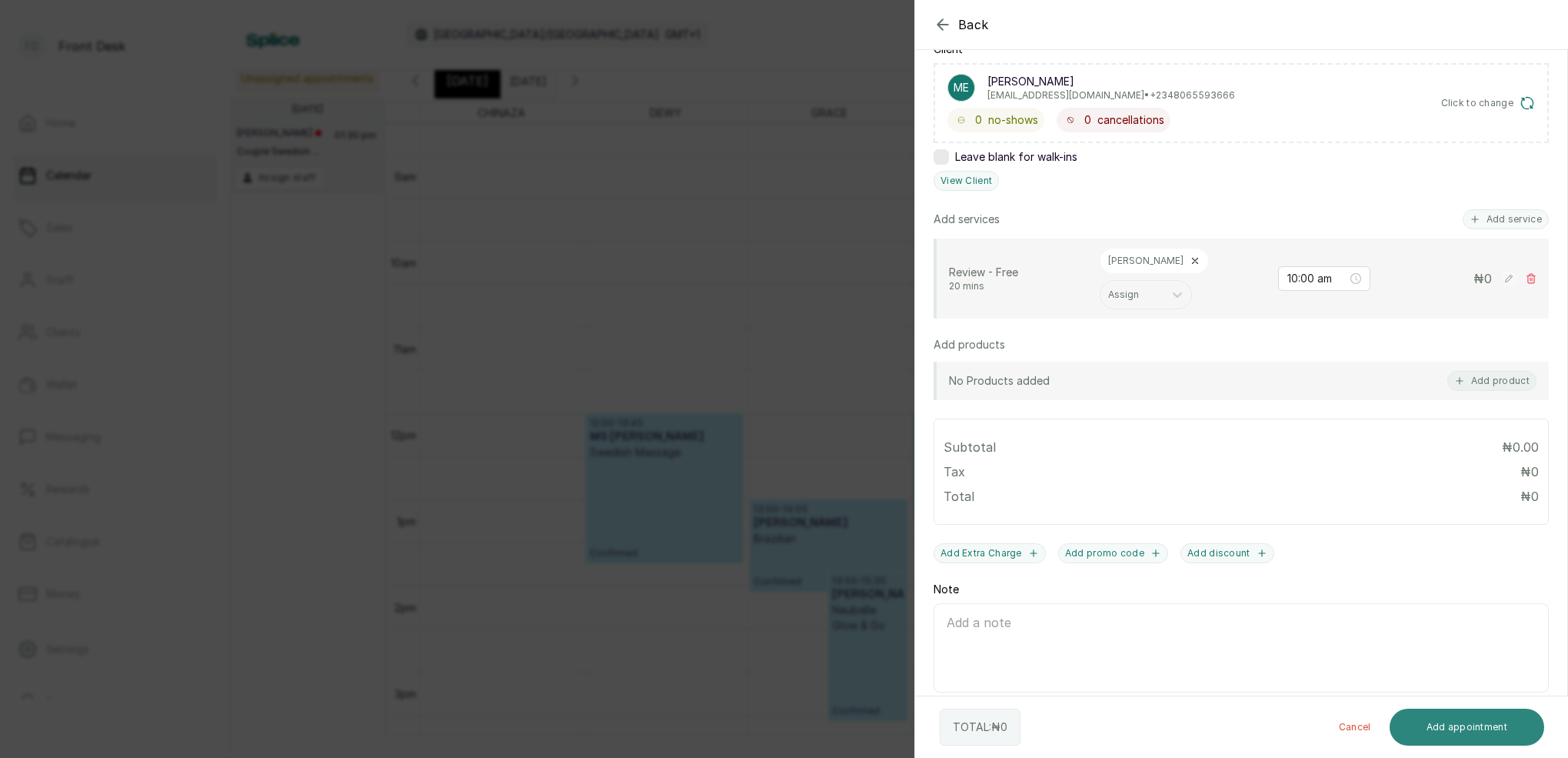
scroll to position [251, 0]
click at [1494, 729] on button "Add appointment" at bounding box center [1467, 727] width 156 height 37
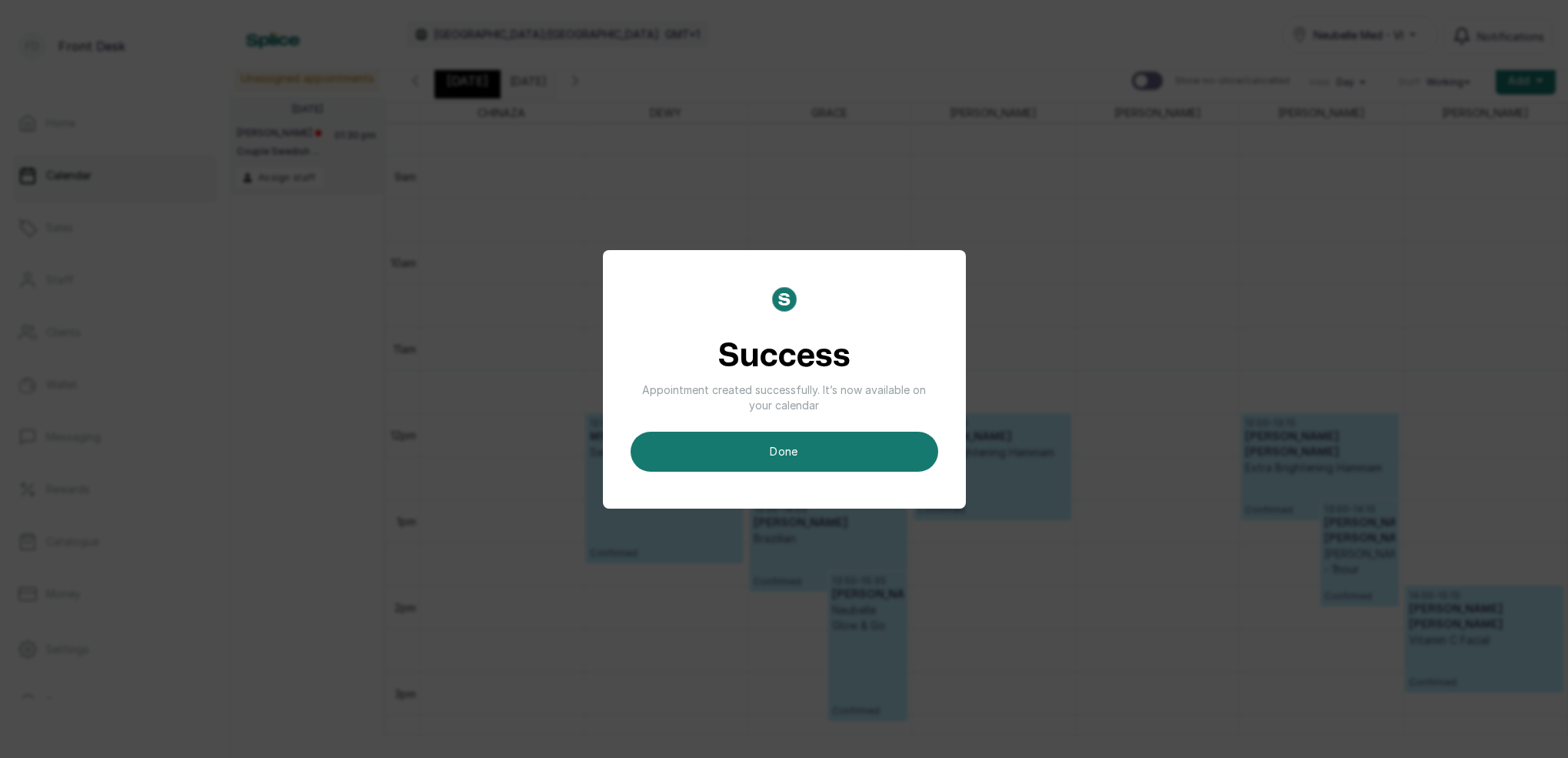
click at [738, 433] on button "done" at bounding box center [784, 451] width 308 height 40
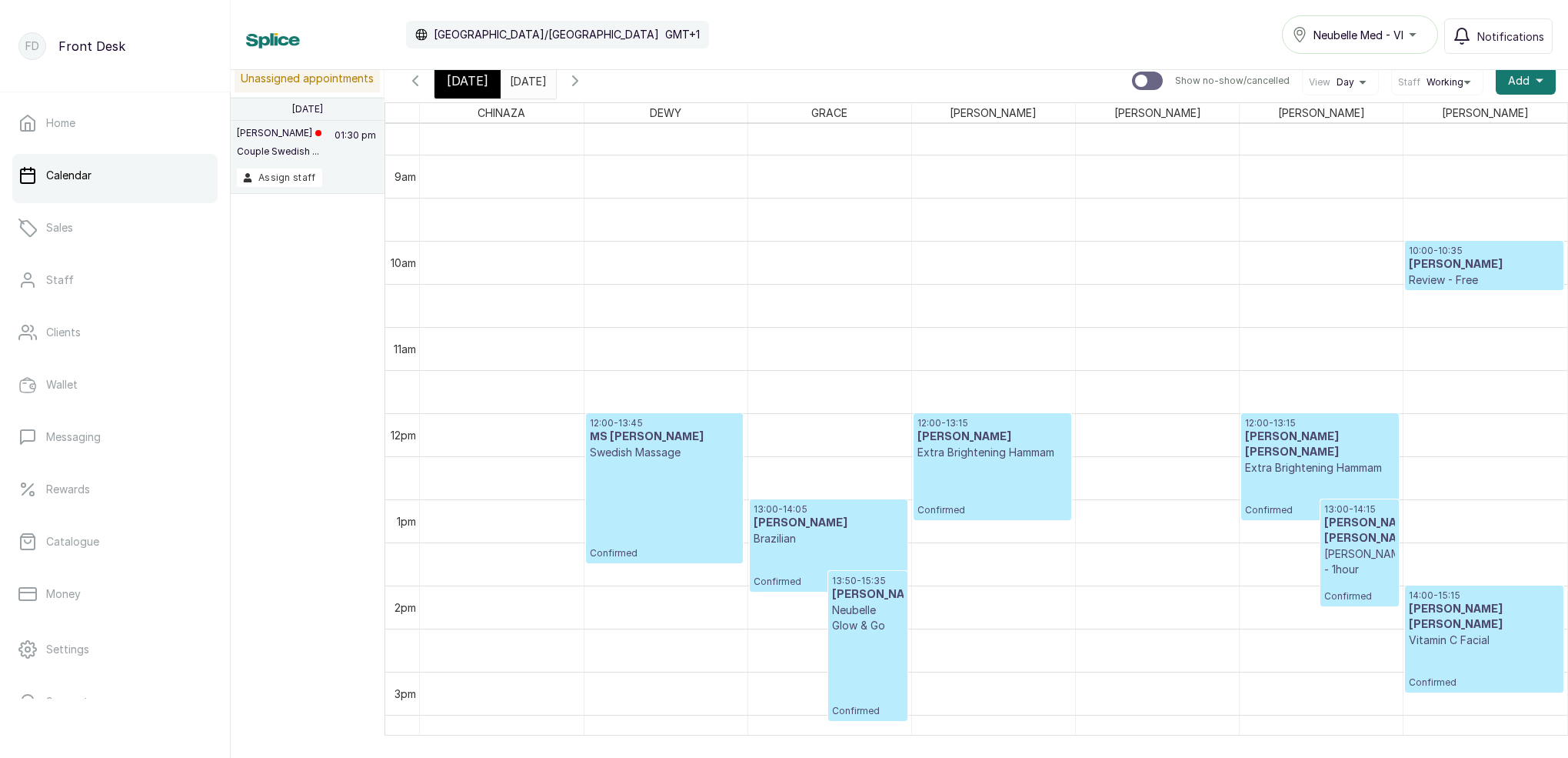
click at [467, 87] on span "[DATE]" at bounding box center [467, 80] width 42 height 19
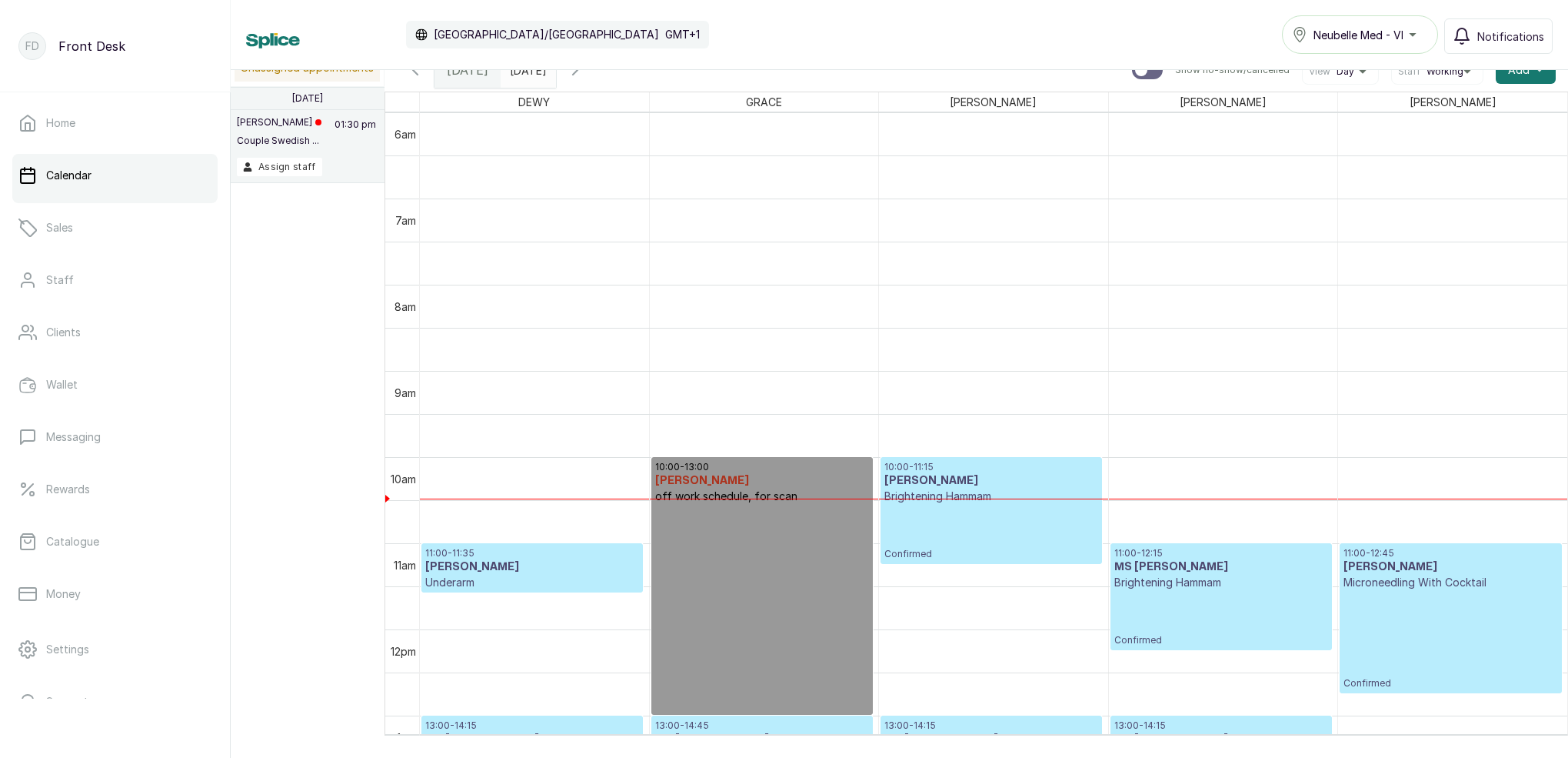
scroll to position [565, 0]
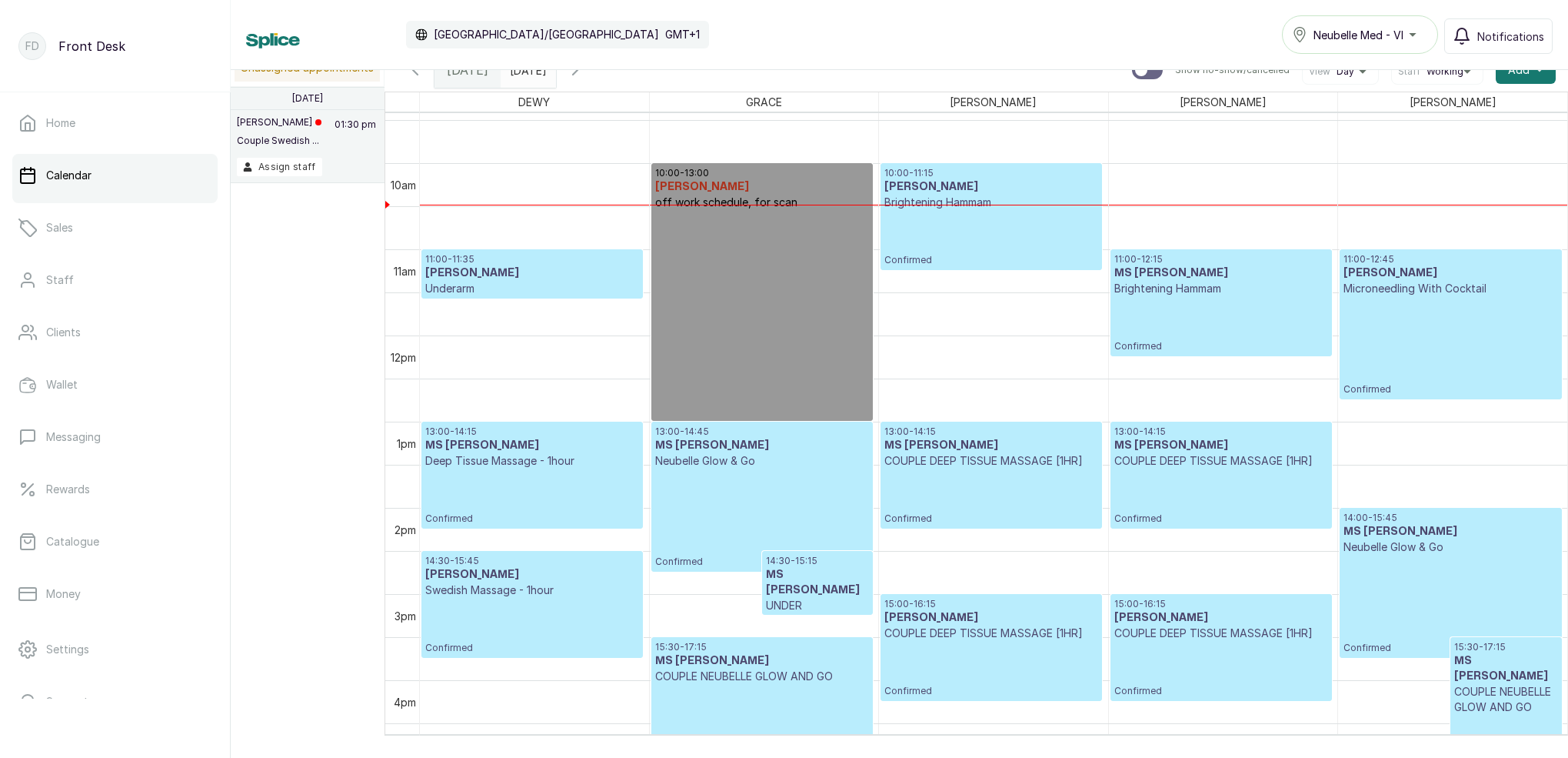
click at [585, 73] on icon "button" at bounding box center [575, 70] width 19 height 19
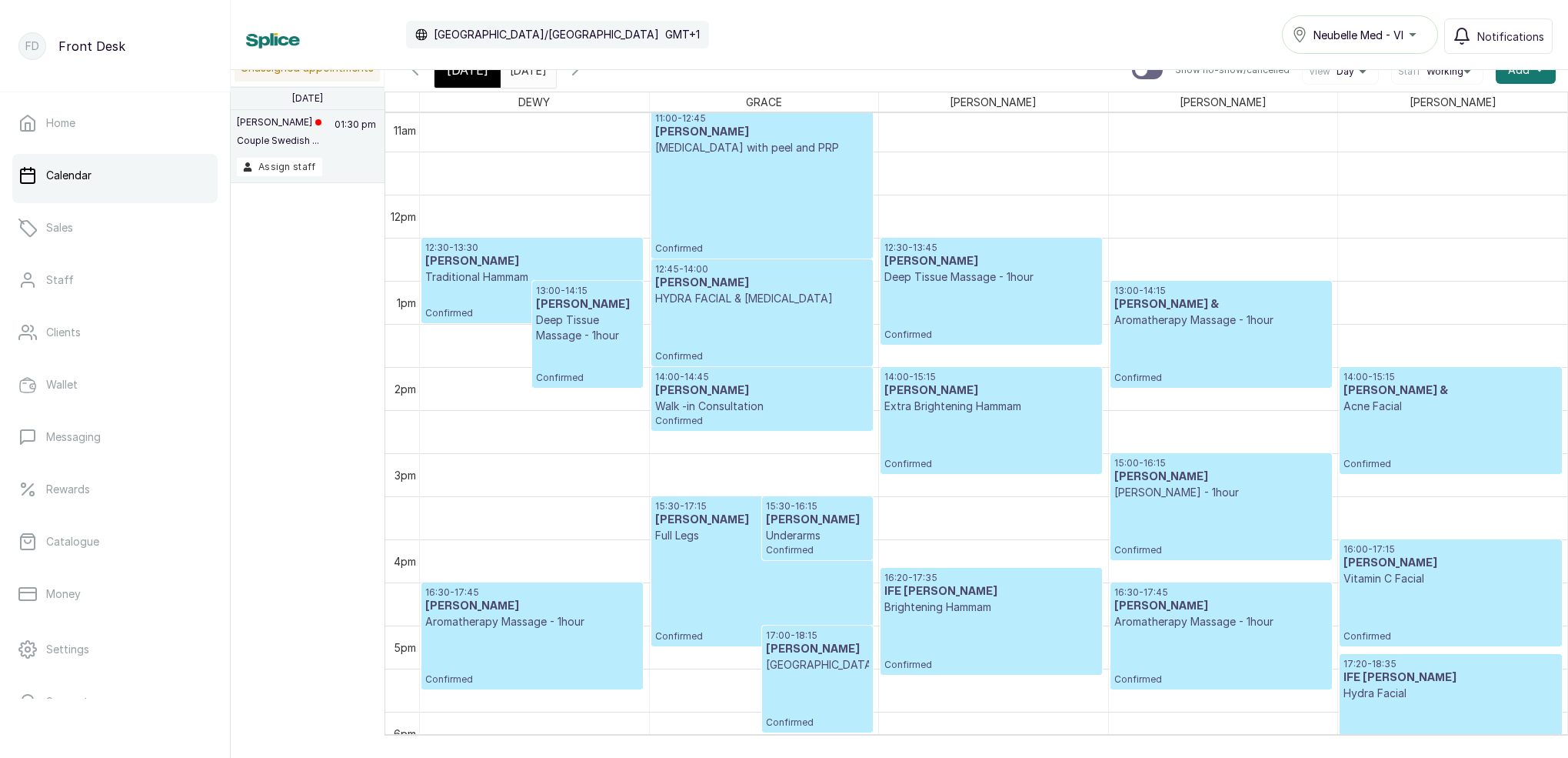
click at [452, 82] on div "[DATE]" at bounding box center [467, 70] width 66 height 35
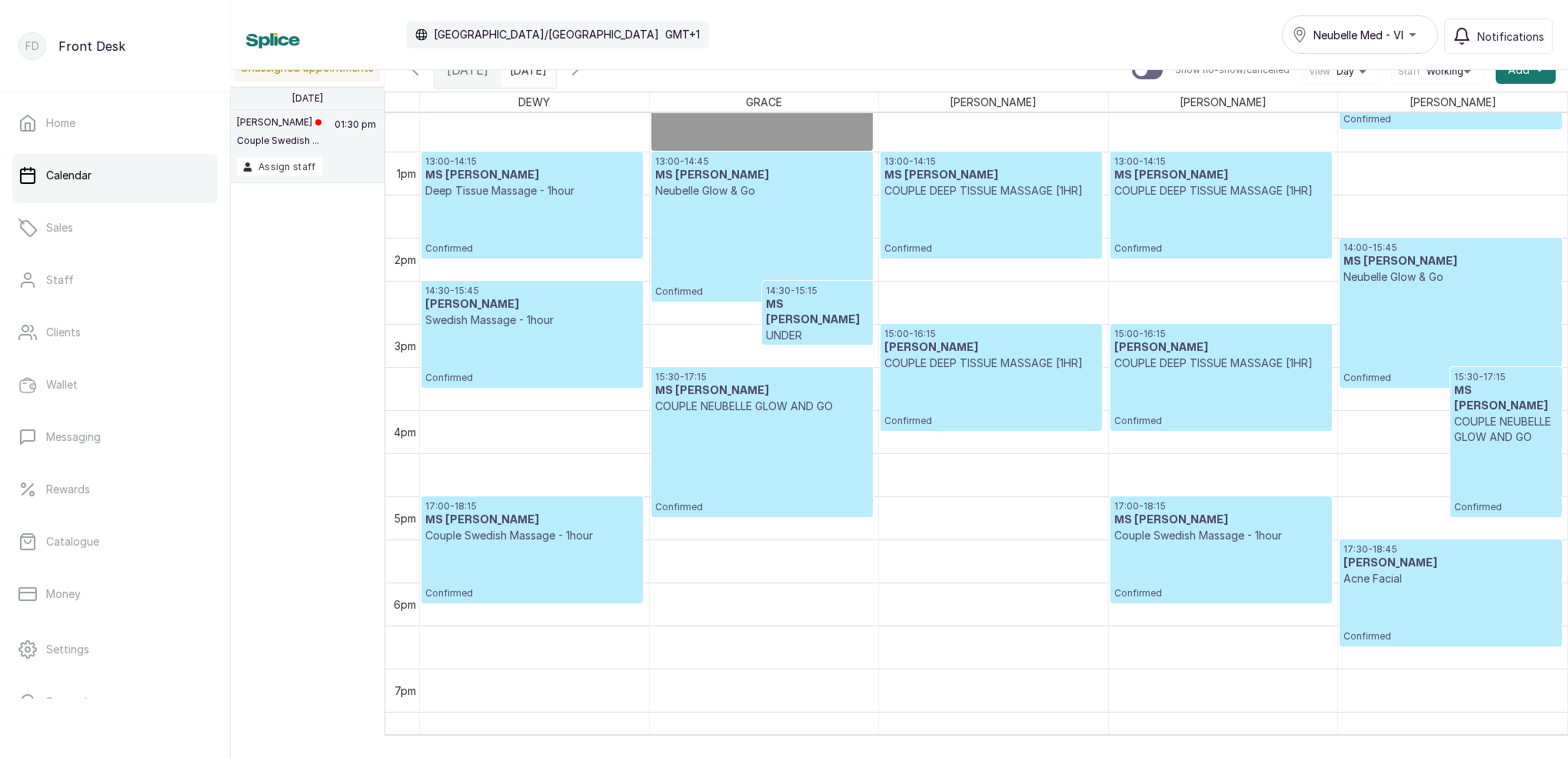
drag, startPoint x: 547, startPoint y: 73, endPoint x: 840, endPoint y: 43, distance: 294.5
click at [526, 73] on input "[DATE]" at bounding box center [514, 66] width 25 height 27
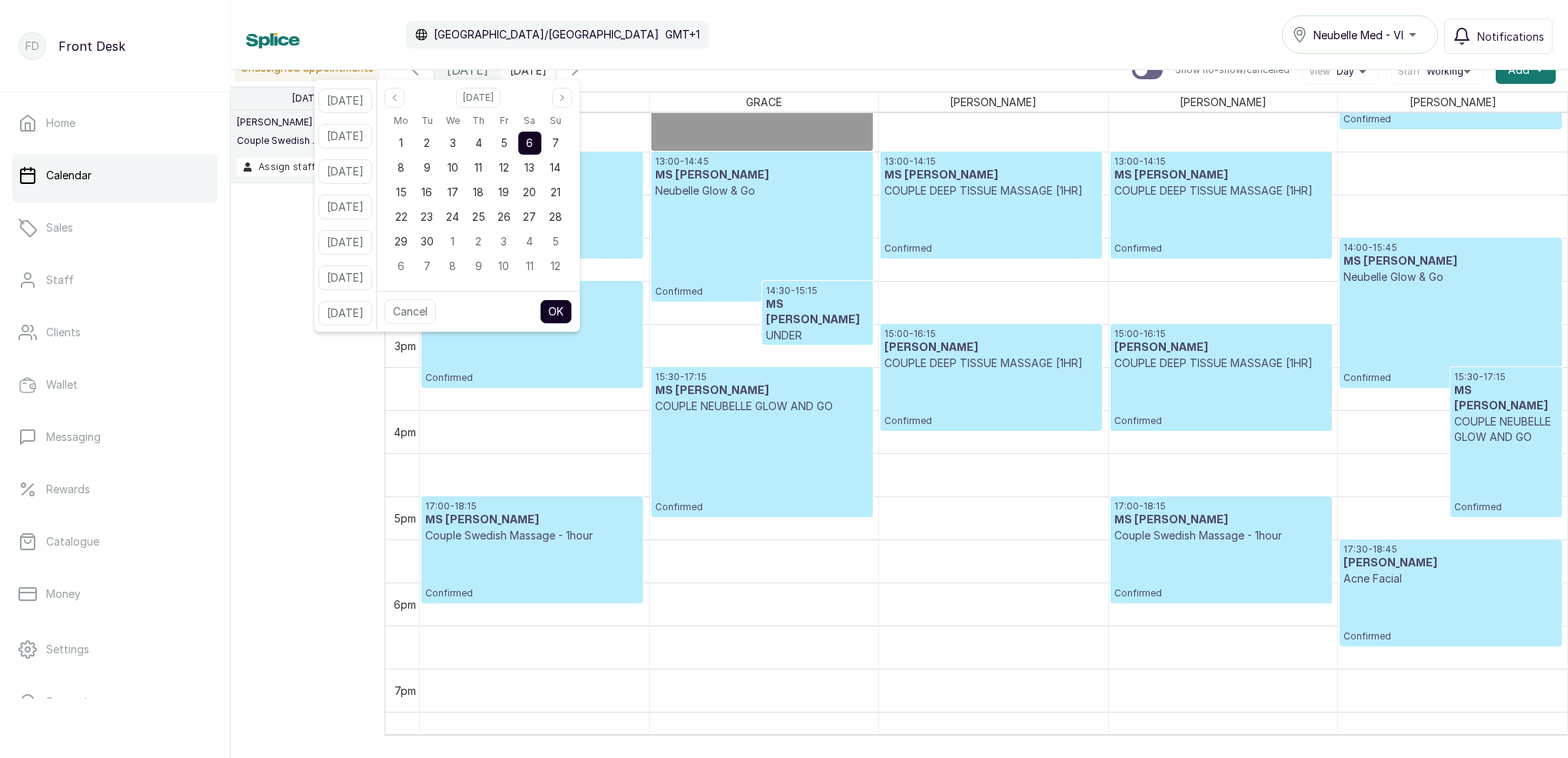
click at [672, 20] on div "Calendar [GEOGRAPHIC_DATA]/[GEOGRAPHIC_DATA] GMT+1 Neubelle Med - VI Notificati…" at bounding box center [899, 34] width 1306 height 38
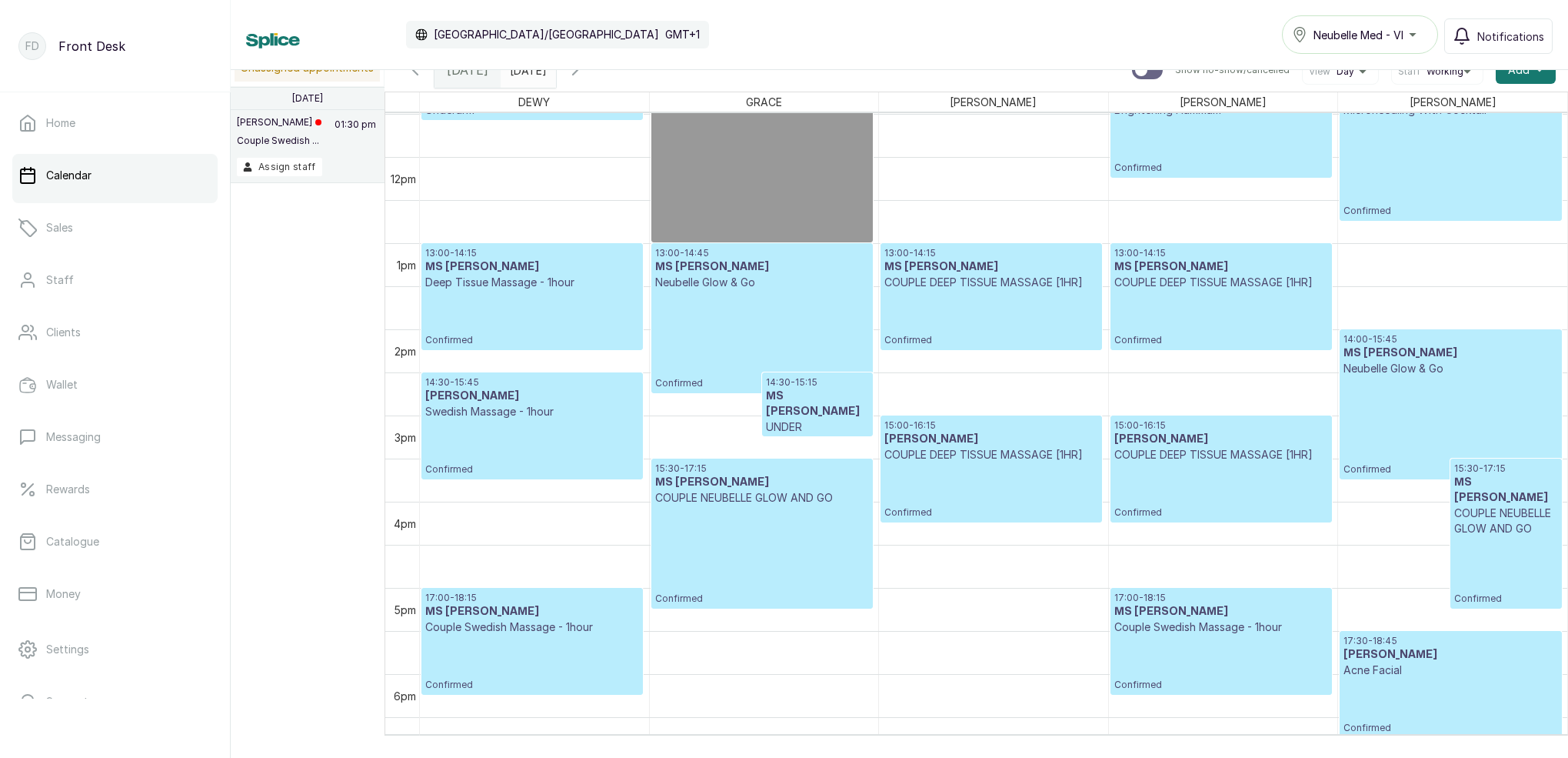
scroll to position [990, 0]
click at [563, 398] on h3 "[PERSON_NAME]" at bounding box center [532, 395] width 214 height 15
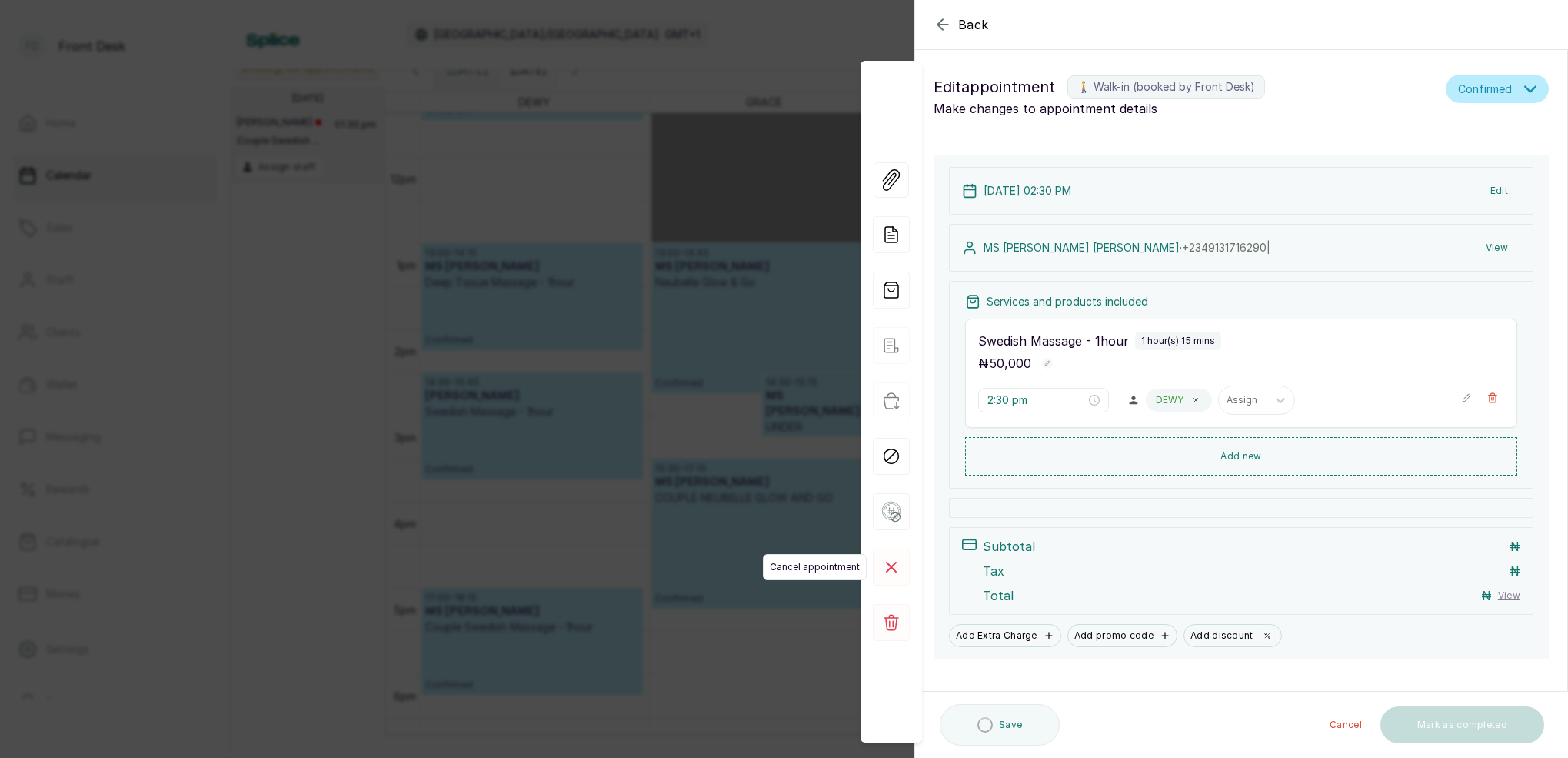
click at [899, 572] on rect at bounding box center [891, 567] width 37 height 37
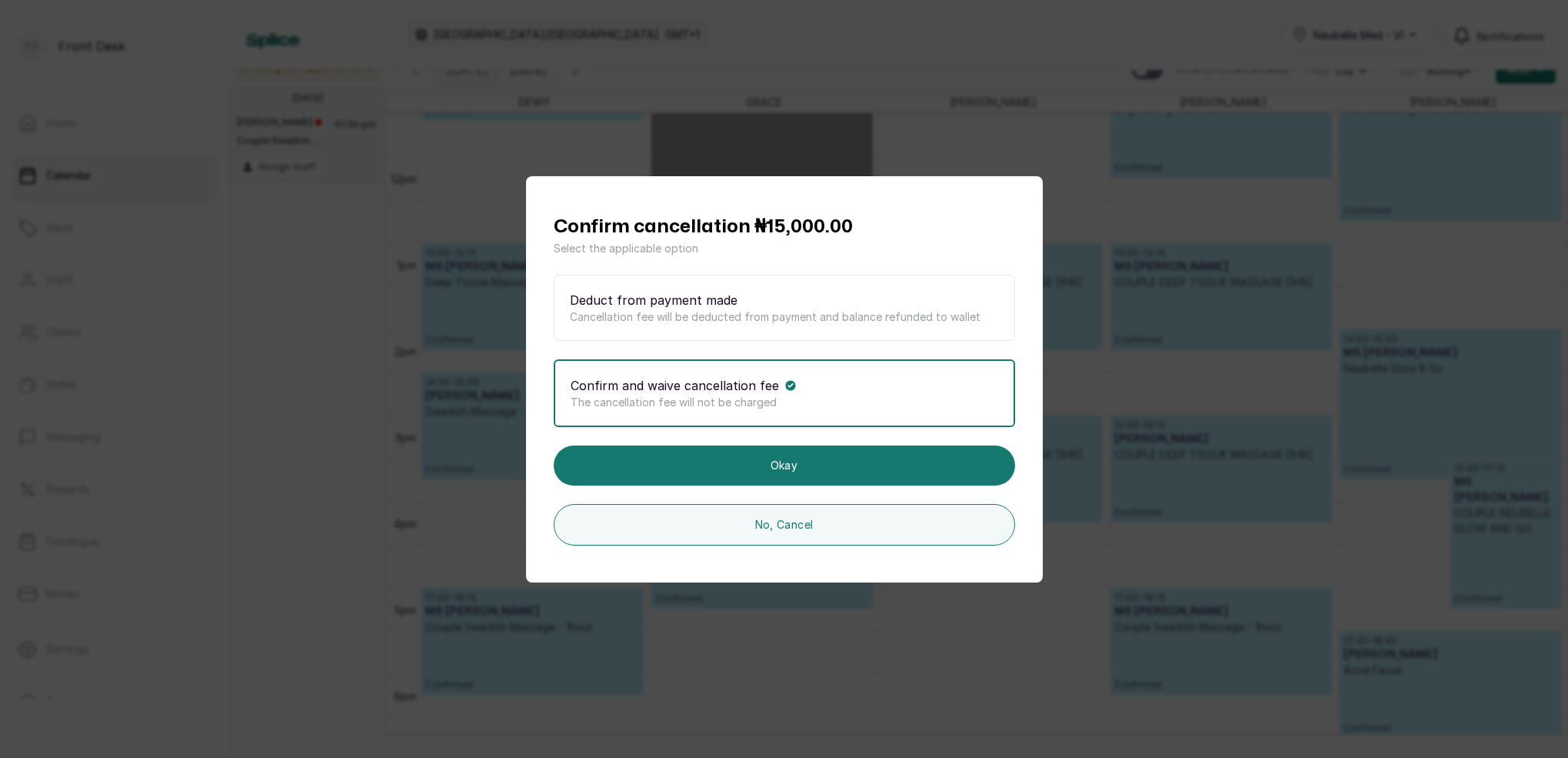
click at [764, 391] on p "Confirm and waive cancellation fee" at bounding box center [675, 385] width 209 height 19
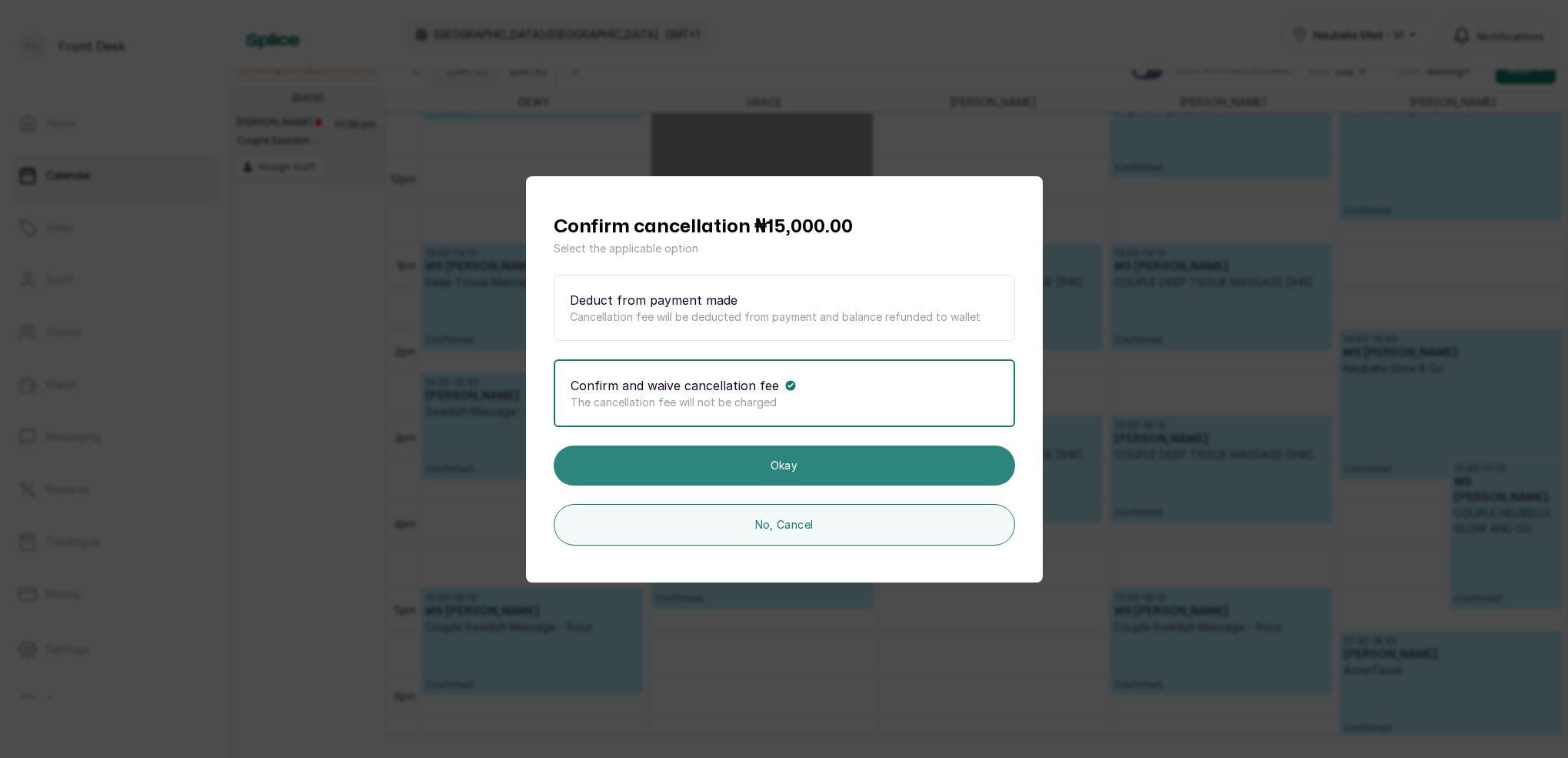
click at [771, 467] on button "Okay" at bounding box center [784, 464] width 462 height 40
click at [799, 469] on button "Okay" at bounding box center [784, 464] width 462 height 40
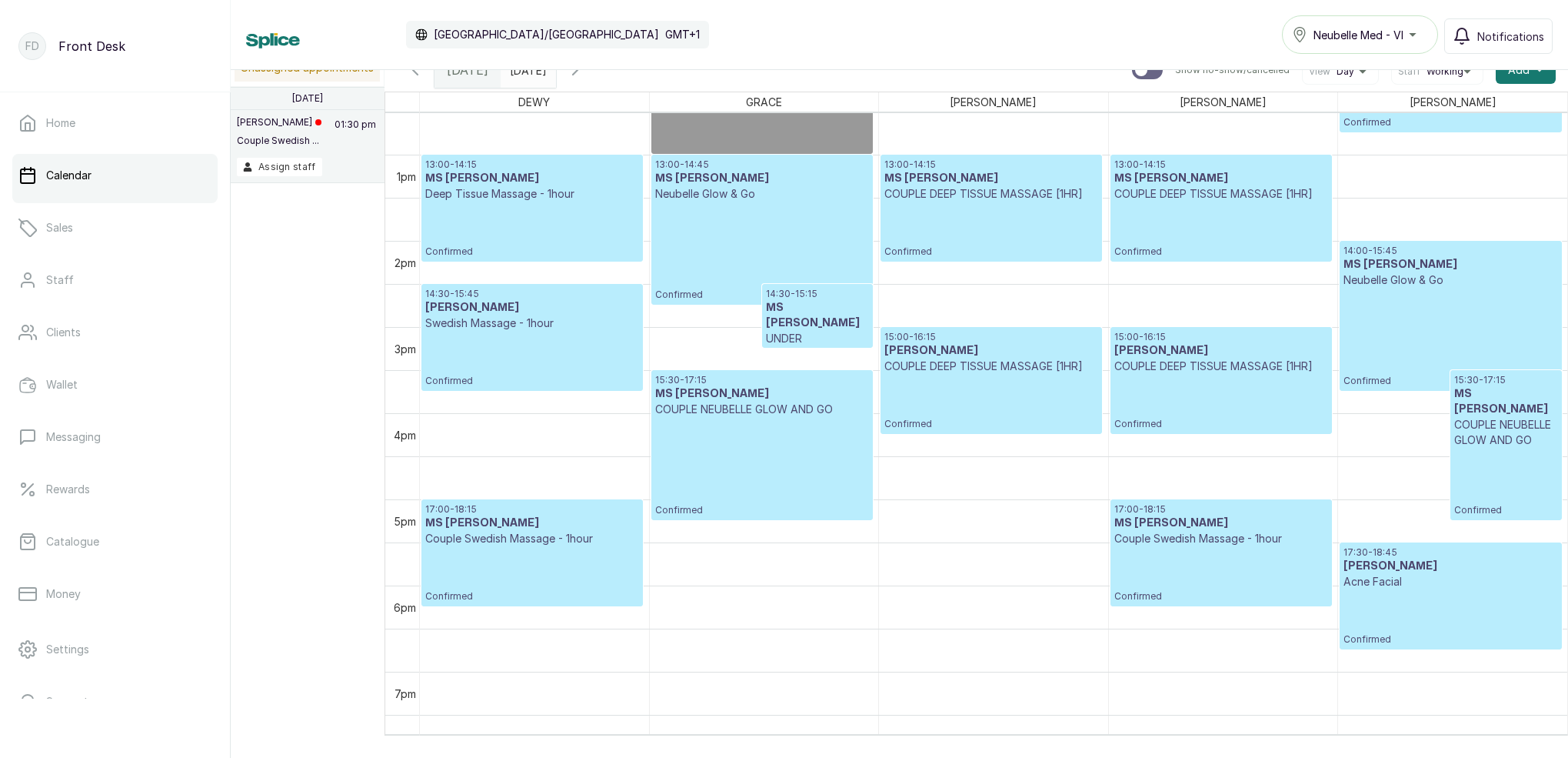
scroll to position [1088, 0]
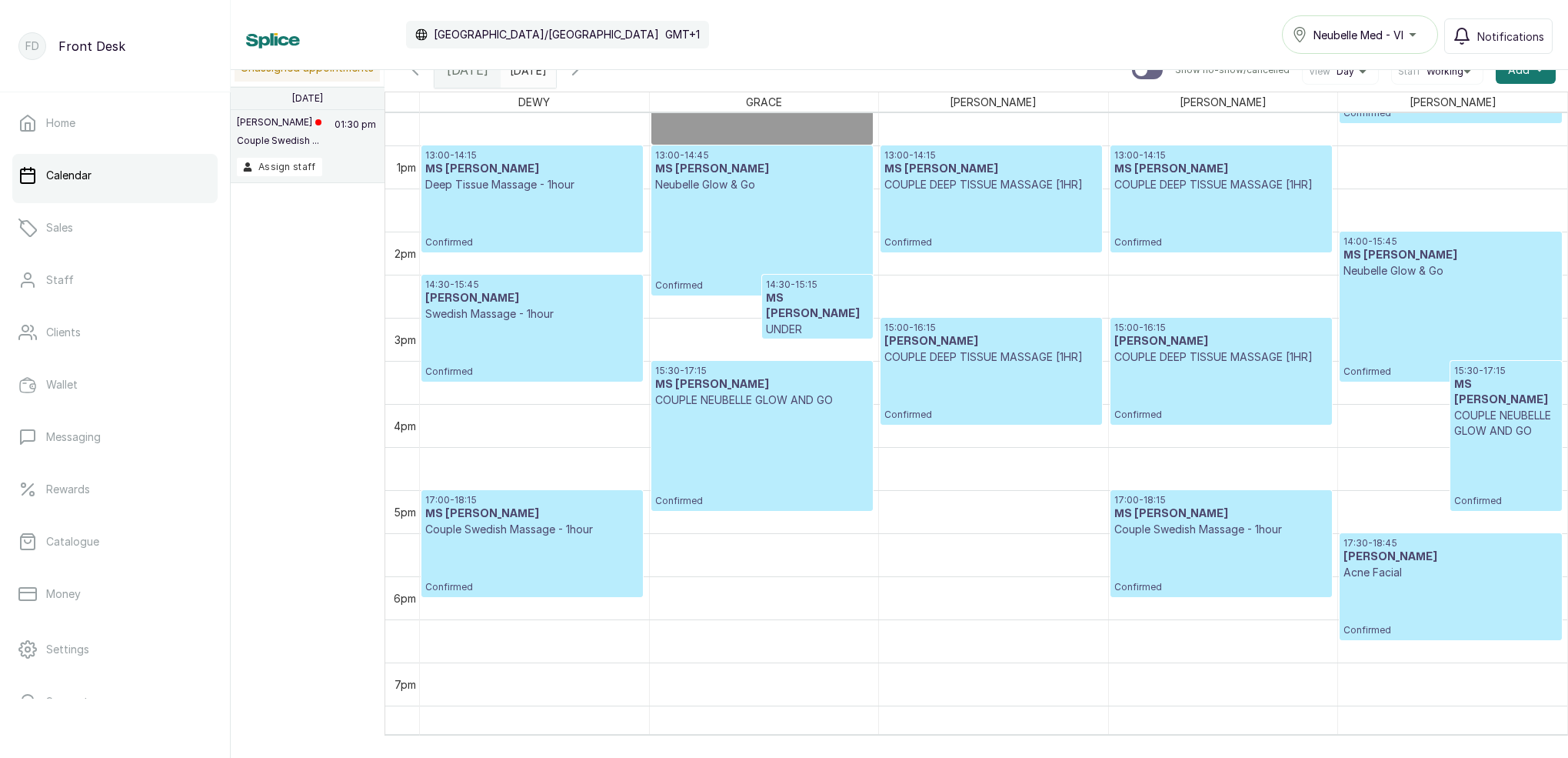
click at [585, 74] on icon "button" at bounding box center [575, 70] width 19 height 19
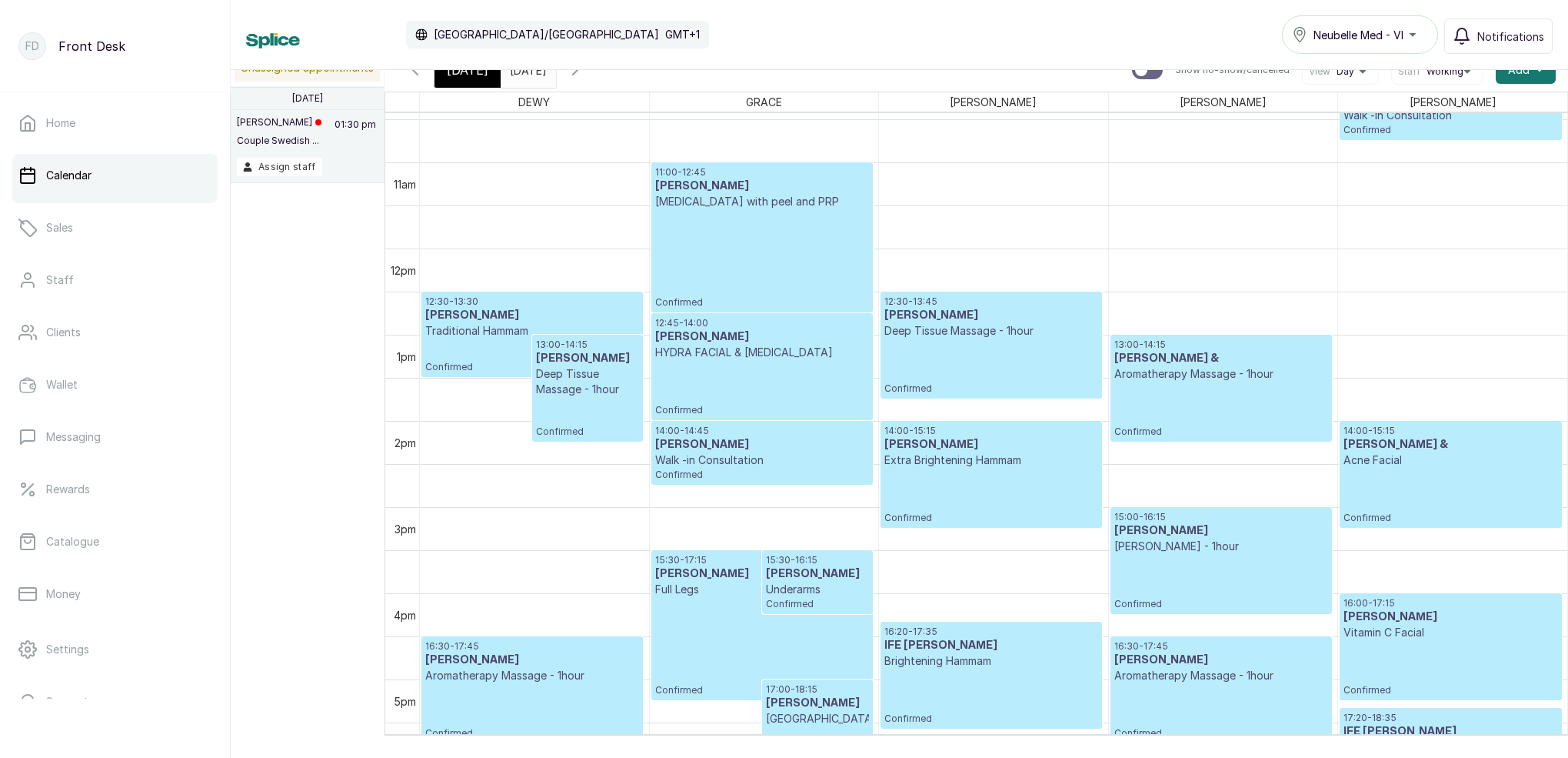
scroll to position [907, 0]
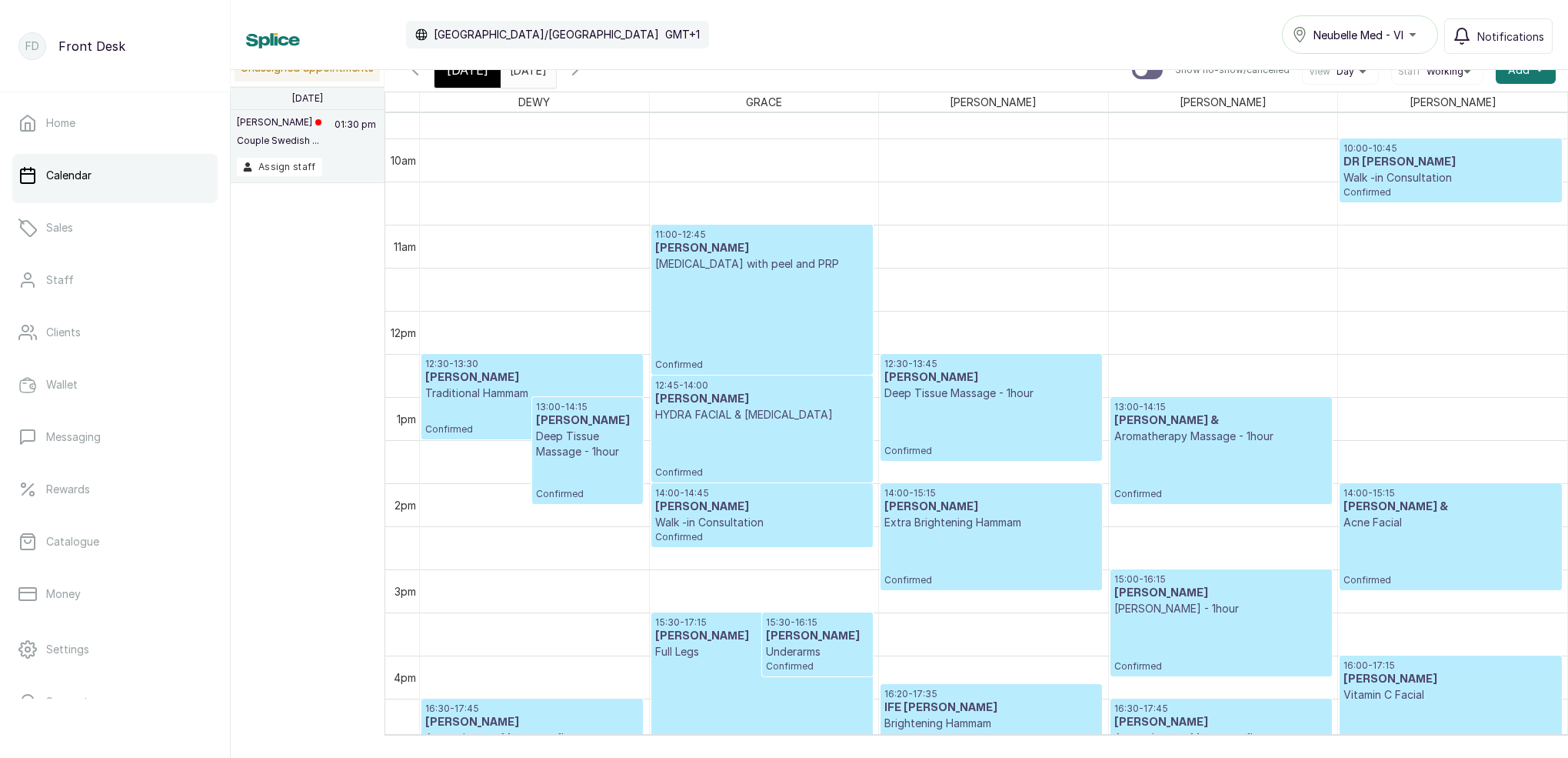
click at [628, 67] on div "Calendar [GEOGRAPHIC_DATA]/[GEOGRAPHIC_DATA] GMT+1 Neubelle Med - VI Notificati…" at bounding box center [899, 34] width 1337 height 70
click at [585, 74] on icon "button" at bounding box center [575, 70] width 19 height 19
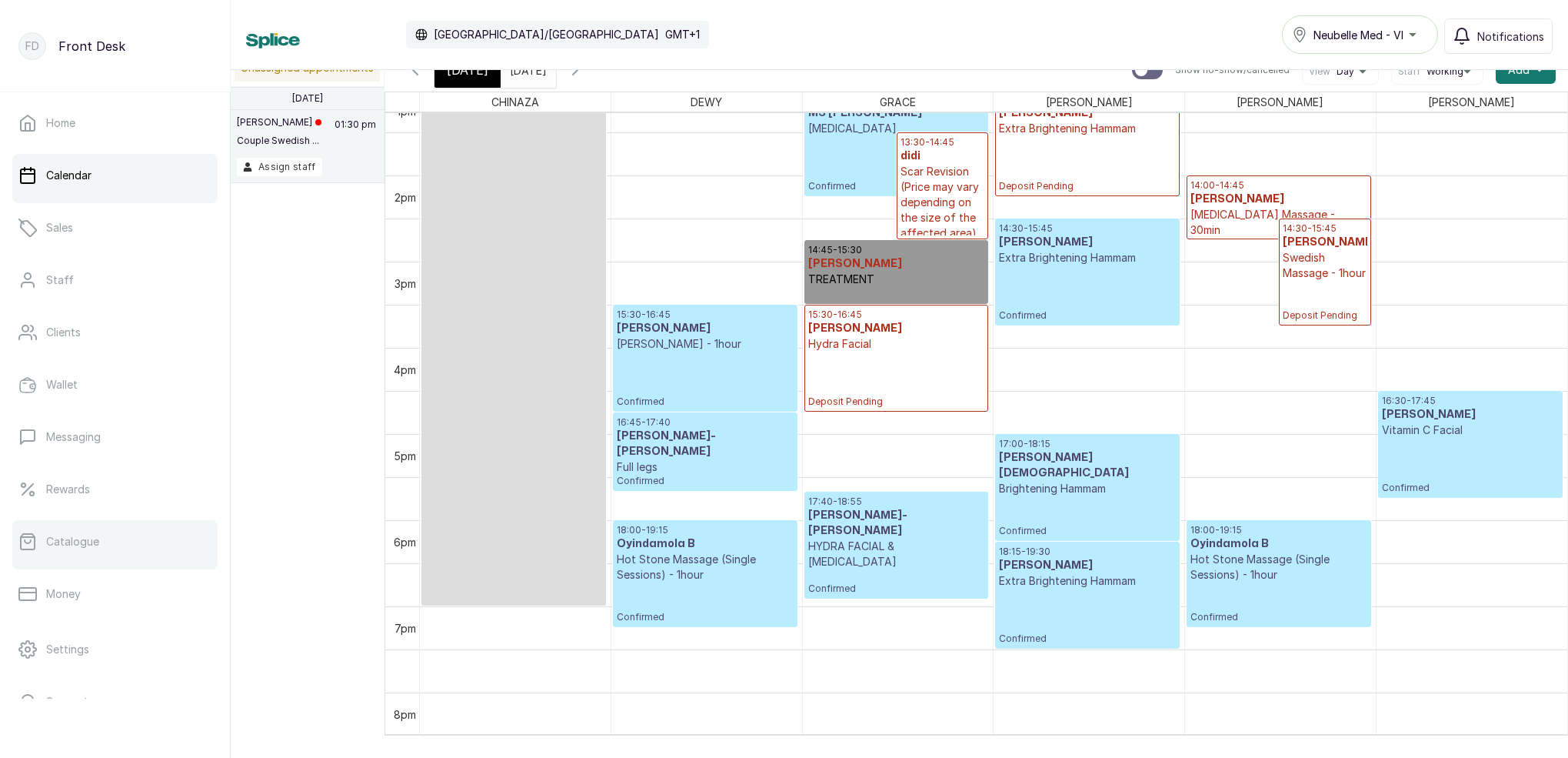
click at [85, 543] on p "Catalogue" at bounding box center [73, 541] width 53 height 15
